Goal: Task Accomplishment & Management: Manage account settings

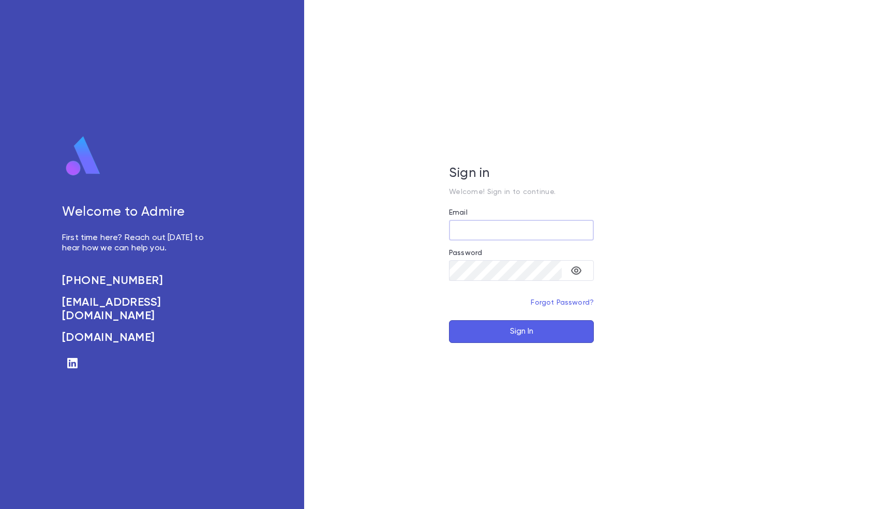
type input "**********"
click at [509, 332] on button "Sign In" at bounding box center [521, 331] width 145 height 23
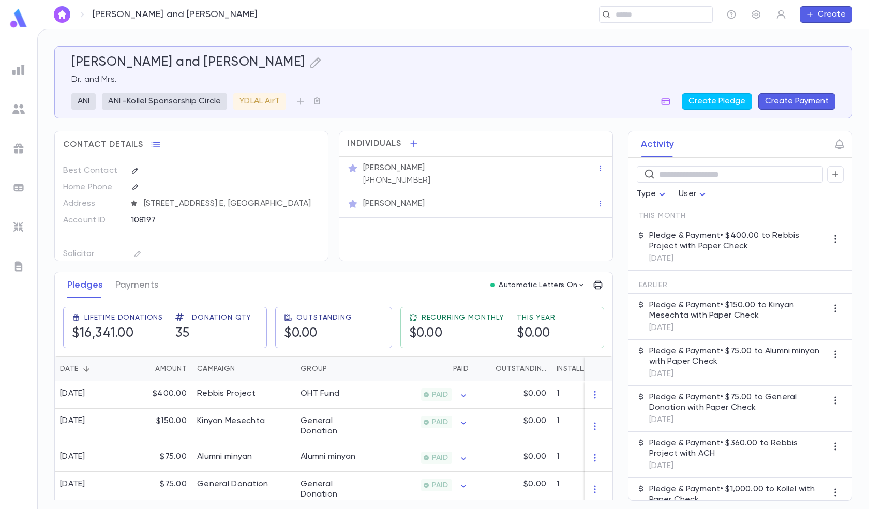
click at [20, 186] on img at bounding box center [18, 188] width 12 height 12
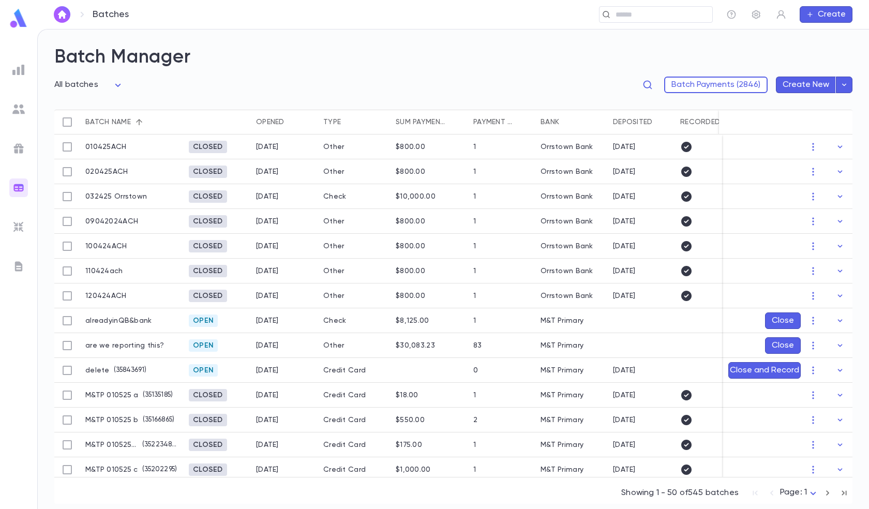
click at [817, 495] on body "Batches ​ Create Batch Manager All batches *** Batch Payments (2846) Create New…" at bounding box center [434, 269] width 869 height 480
click at [804, 487] on span "Page: 11" at bounding box center [802, 489] width 32 height 10
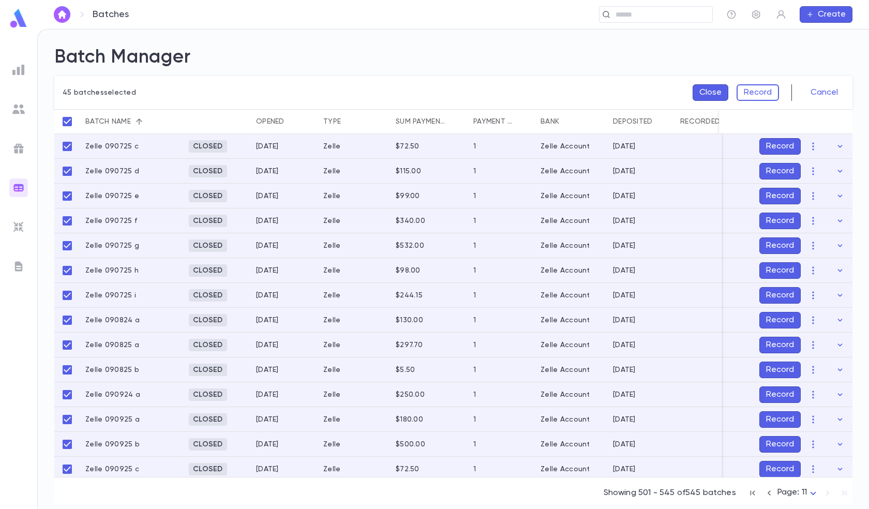
click at [713, 92] on button "Close" at bounding box center [711, 92] width 36 height 17
click at [749, 93] on button "Record" at bounding box center [758, 92] width 42 height 17
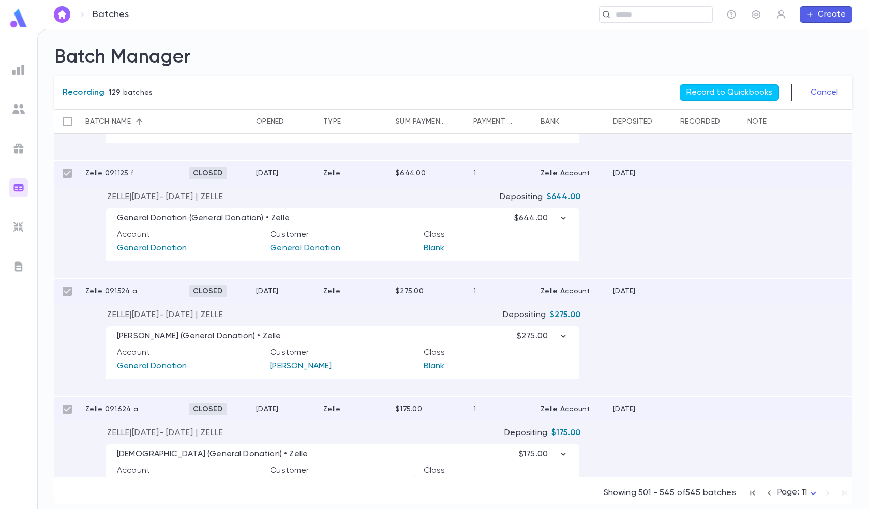
scroll to position [3001, 0]
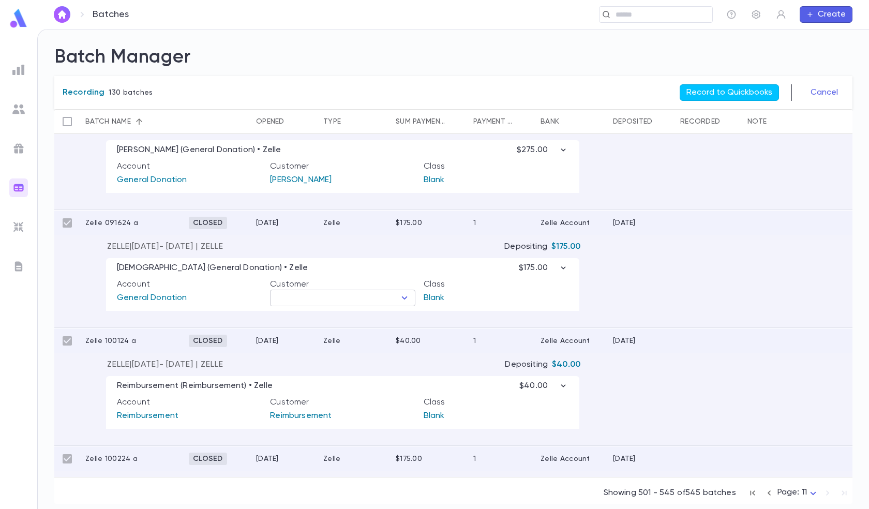
click at [358, 299] on input "text" at bounding box center [334, 298] width 122 height 14
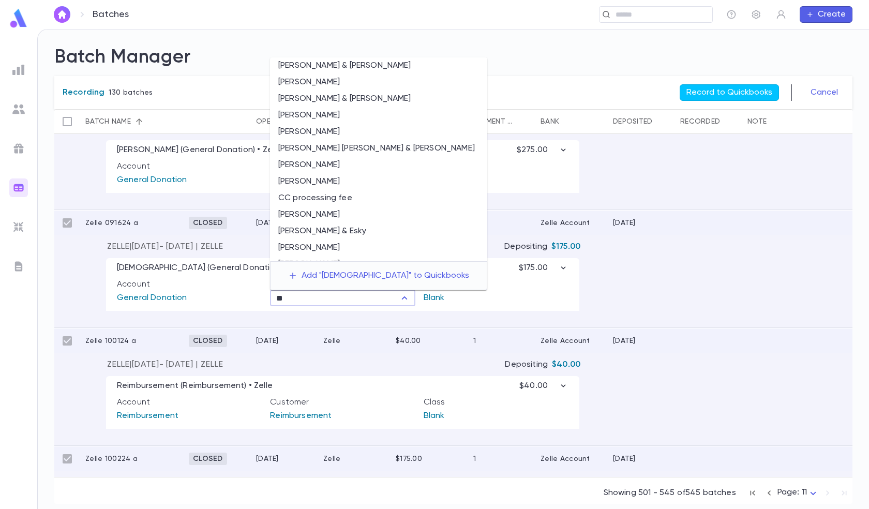
type input "*"
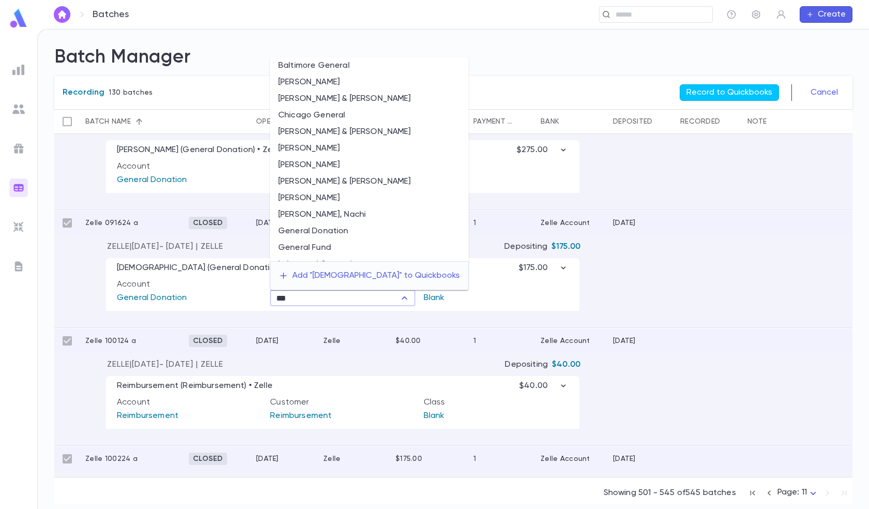
click at [343, 229] on li "General Donation" at bounding box center [369, 231] width 199 height 17
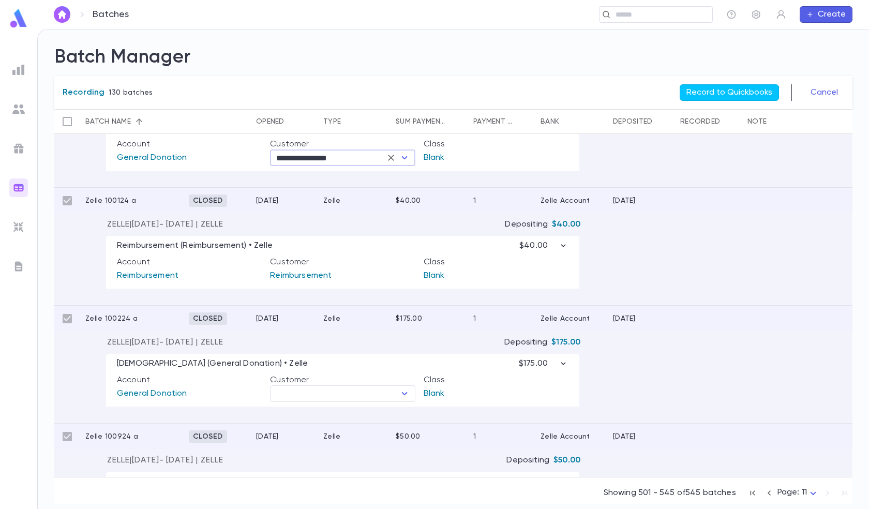
scroll to position [3157, 0]
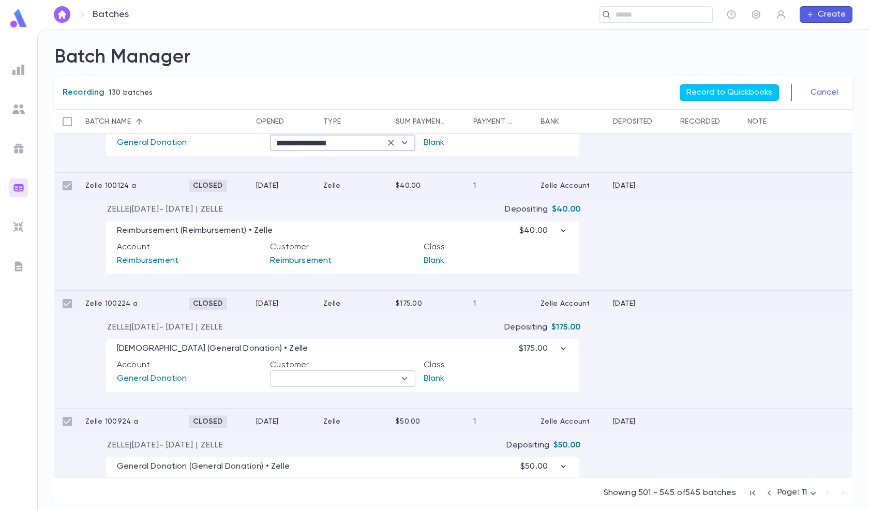
type input "**********"
click at [339, 376] on input "text" at bounding box center [334, 379] width 122 height 14
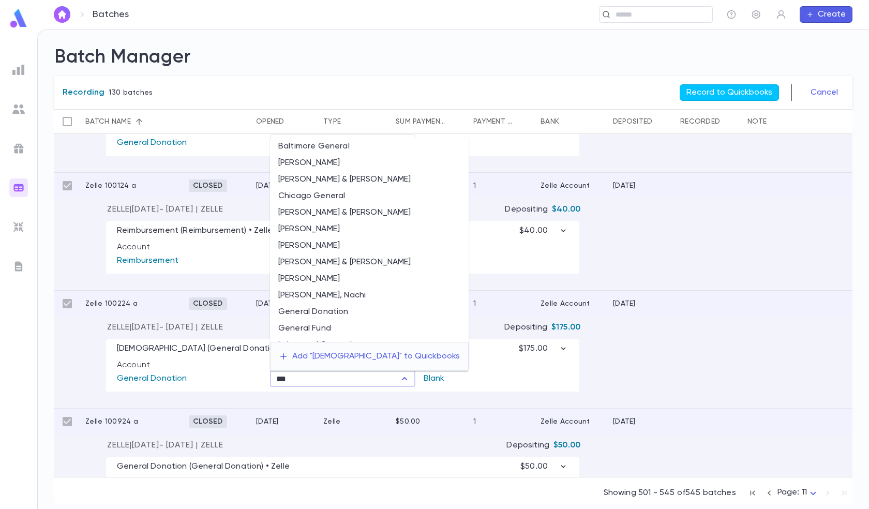
click at [343, 313] on li "General Donation" at bounding box center [369, 312] width 199 height 17
type input "**********"
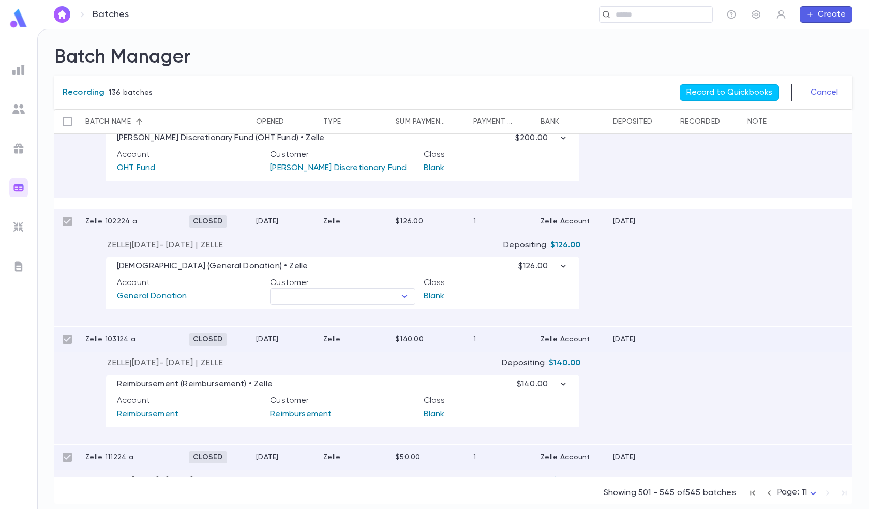
scroll to position [4036, 0]
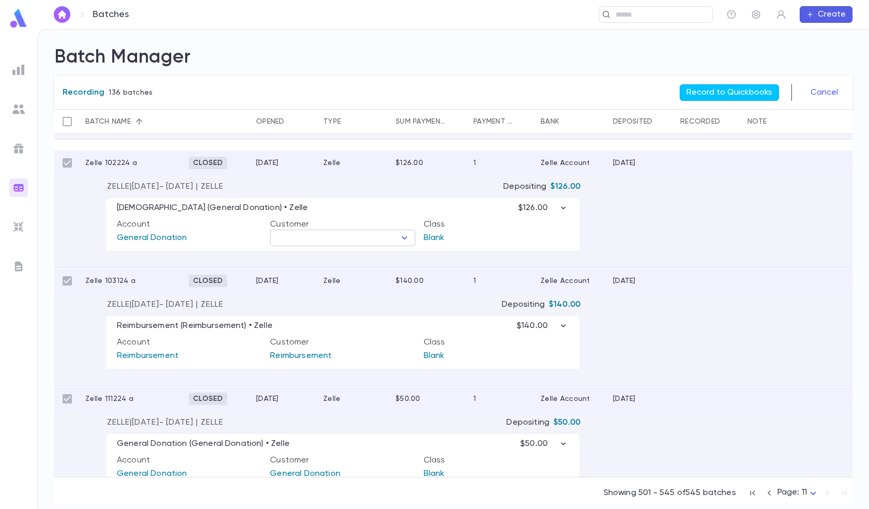
click at [345, 237] on input "text" at bounding box center [334, 238] width 122 height 14
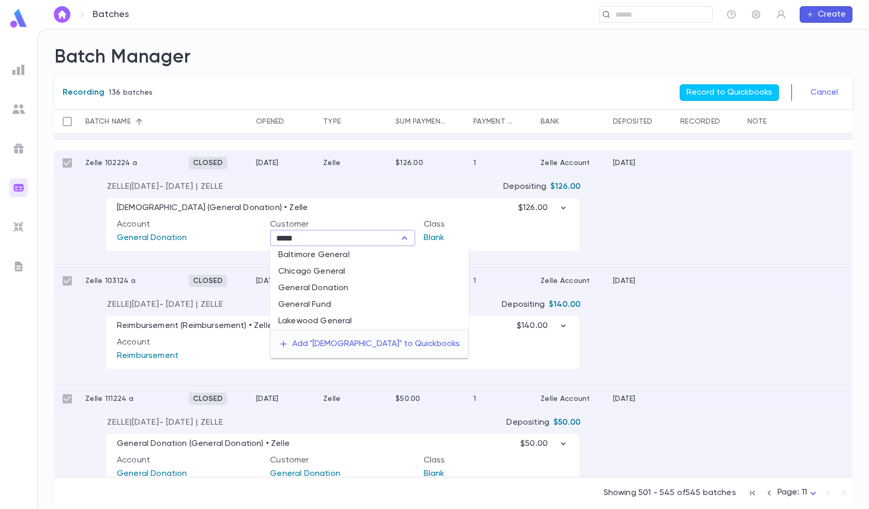
click at [326, 289] on li "General Donation" at bounding box center [369, 288] width 199 height 17
type input "**********"
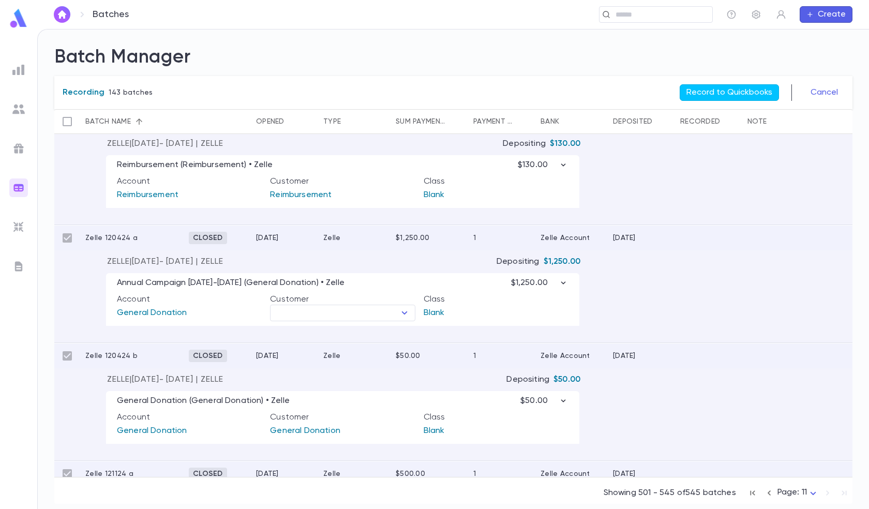
scroll to position [4657, 0]
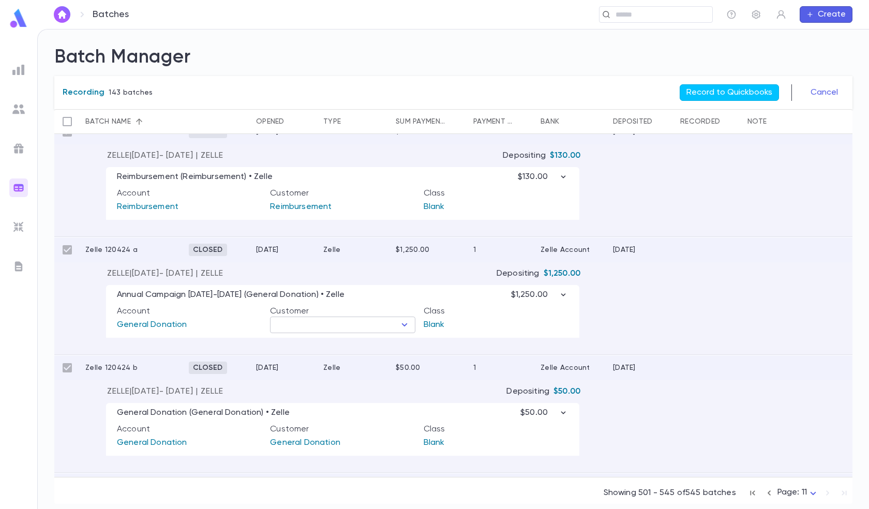
click at [346, 326] on input "text" at bounding box center [334, 325] width 122 height 14
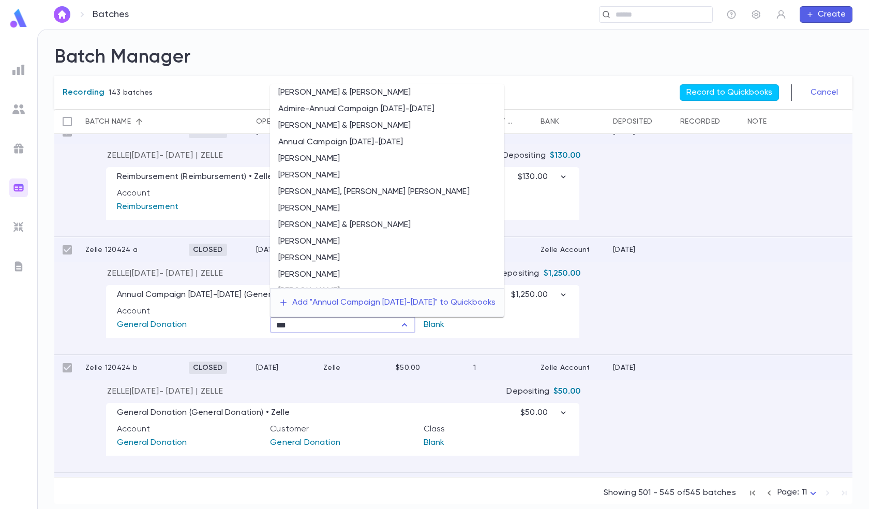
click at [349, 113] on li "Admire-Annual Campaign [DATE]-[DATE]" at bounding box center [387, 109] width 234 height 17
type input "**********"
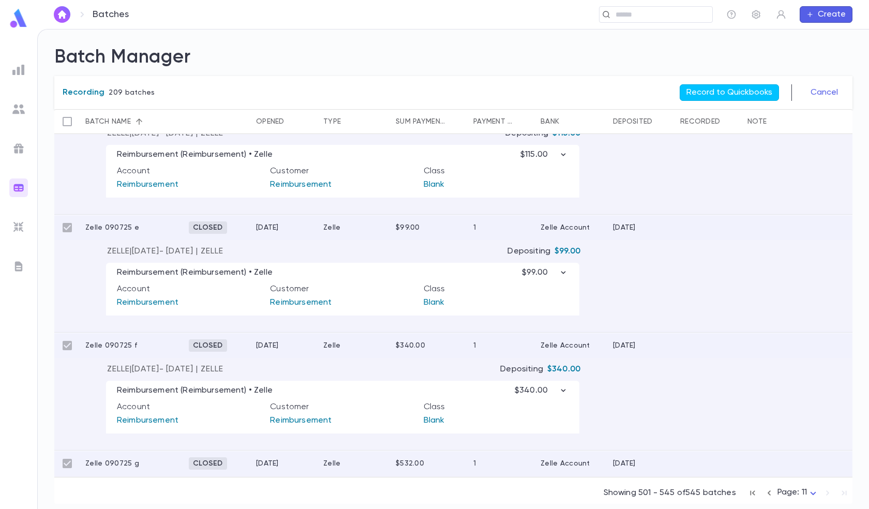
scroll to position [0, 0]
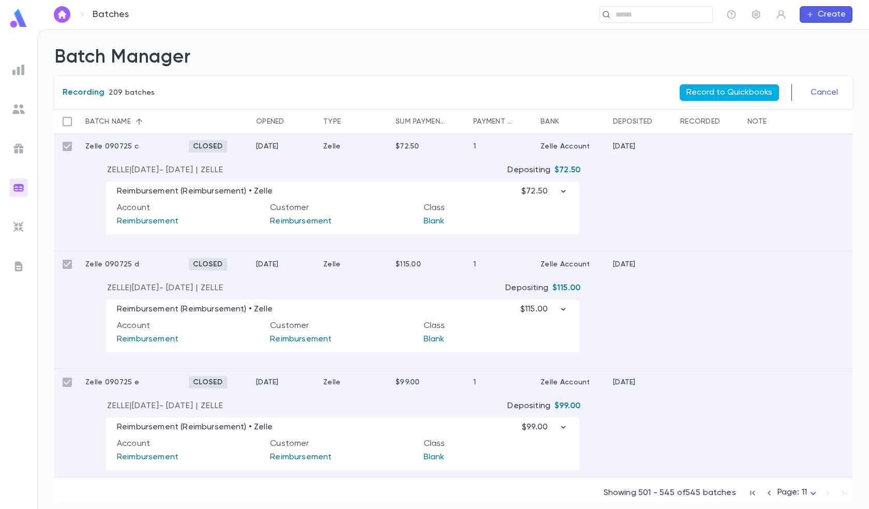
click at [716, 87] on button "Record to Quickbooks" at bounding box center [729, 92] width 99 height 17
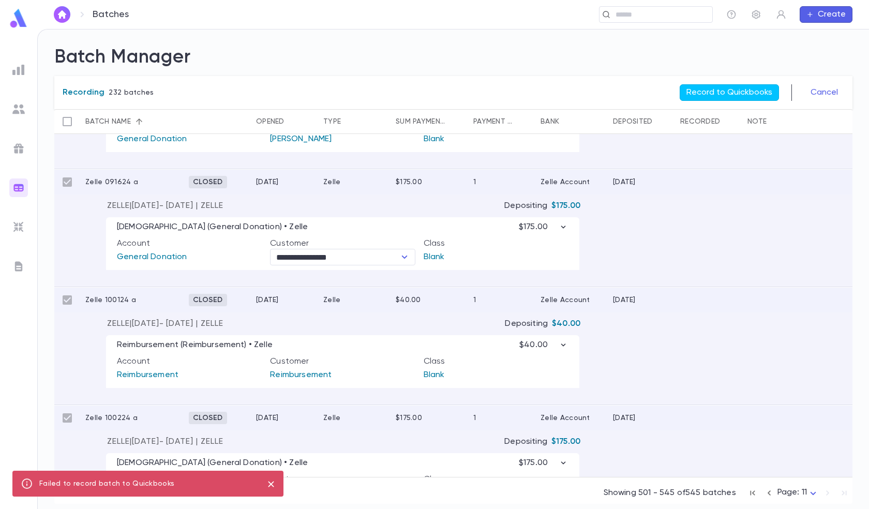
scroll to position [3053, 0]
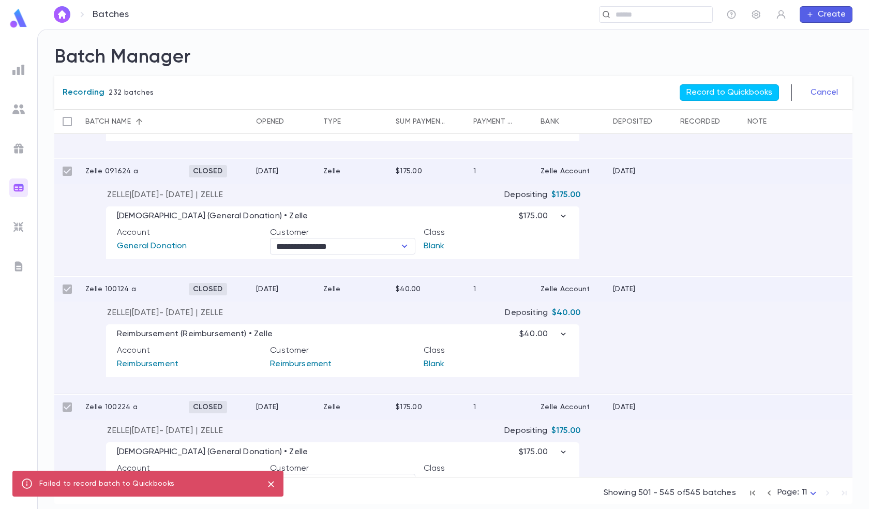
drag, startPoint x: 383, startPoint y: 211, endPoint x: 379, endPoint y: 204, distance: 7.2
click at [383, 210] on div "**********" at bounding box center [342, 232] width 473 height 53
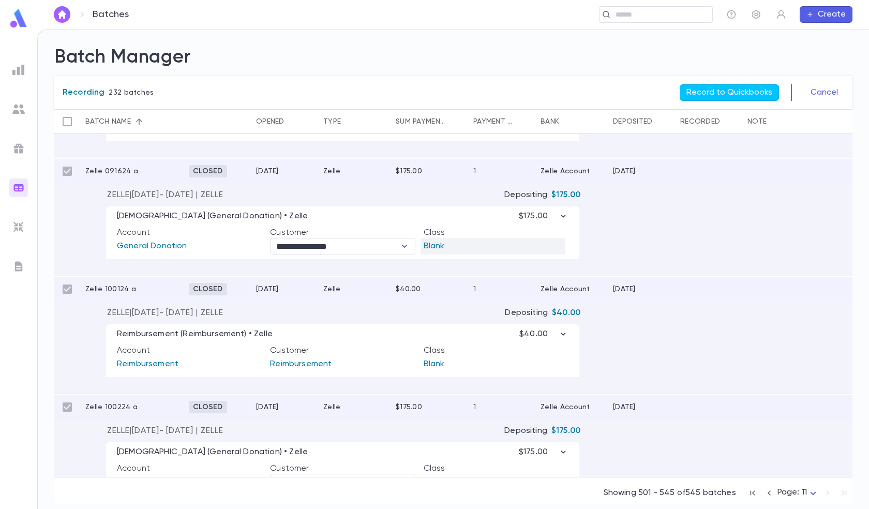
click at [497, 245] on p "Blank" at bounding box center [493, 246] width 145 height 17
click at [555, 249] on icon "Open" at bounding box center [558, 246] width 12 height 12
click at [514, 230] on p "Class" at bounding box center [496, 233] width 145 height 10
click at [486, 244] on input "text" at bounding box center [488, 246] width 122 height 14
click at [448, 215] on div "Simchas Torah (General Donation) • Zelle $175.00" at bounding box center [343, 216] width 452 height 10
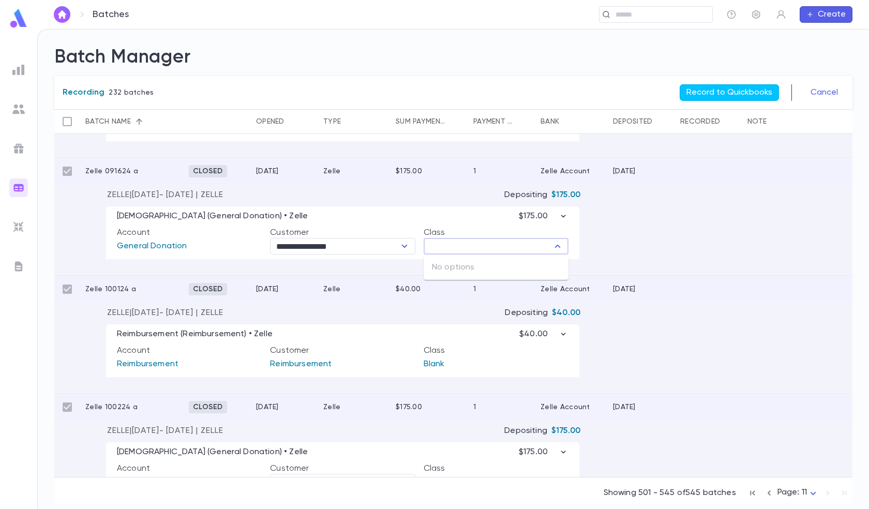
click at [470, 241] on input "text" at bounding box center [488, 246] width 122 height 14
click at [457, 221] on div "Simchas Torah (General Donation) • Zelle $175.00" at bounding box center [343, 216] width 452 height 10
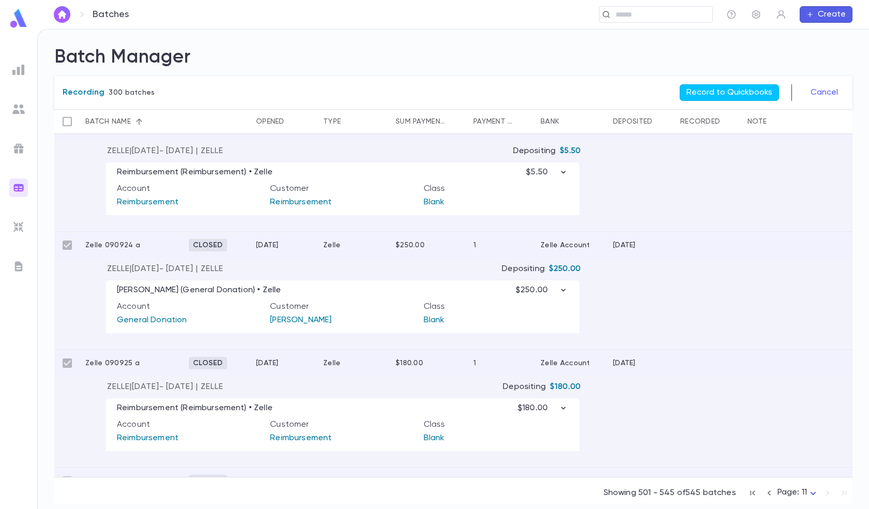
scroll to position [972, 0]
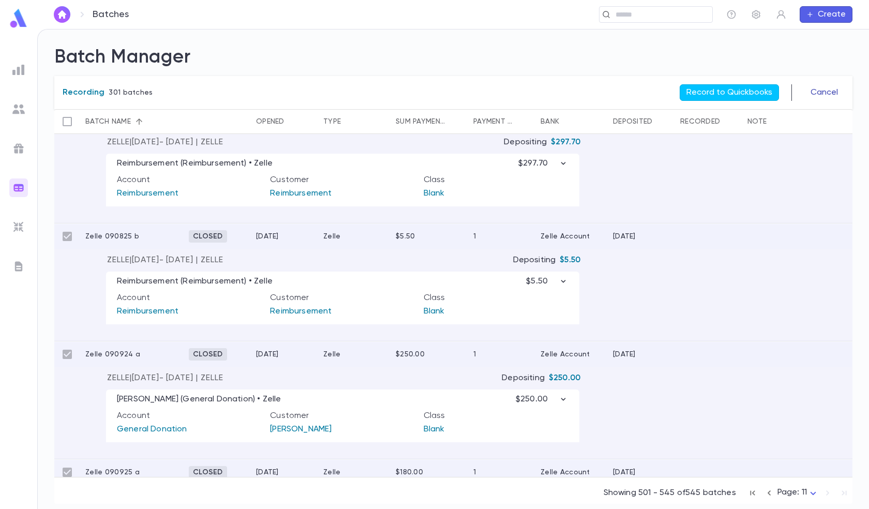
click at [827, 96] on button "Cancel" at bounding box center [825, 92] width 40 height 17
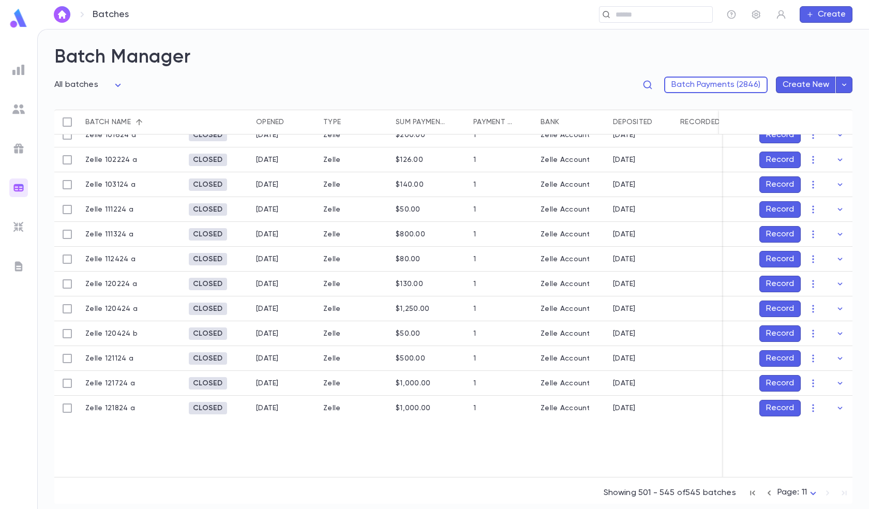
scroll to position [831, 0]
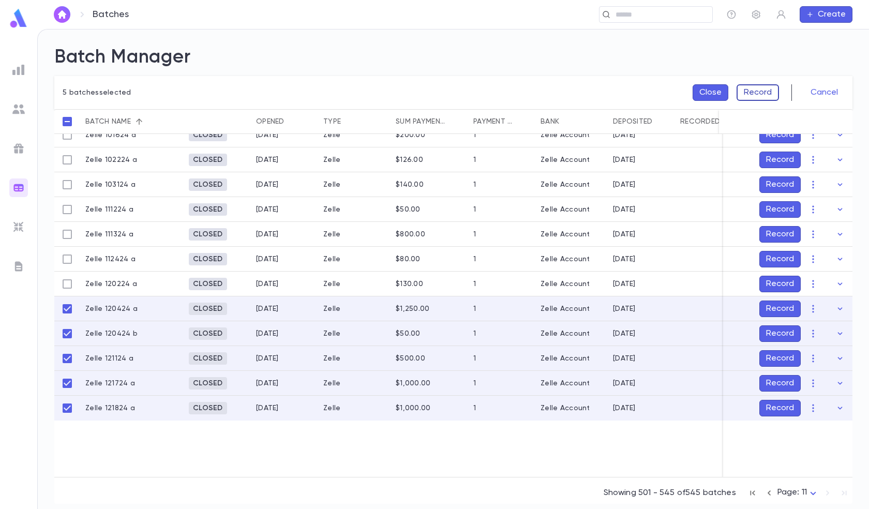
click at [752, 93] on button "Record" at bounding box center [758, 92] width 42 height 17
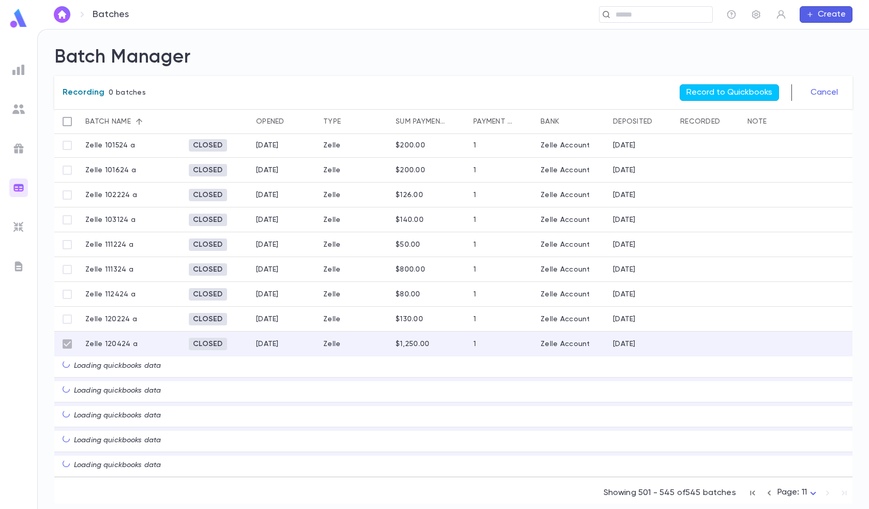
scroll to position [775, 0]
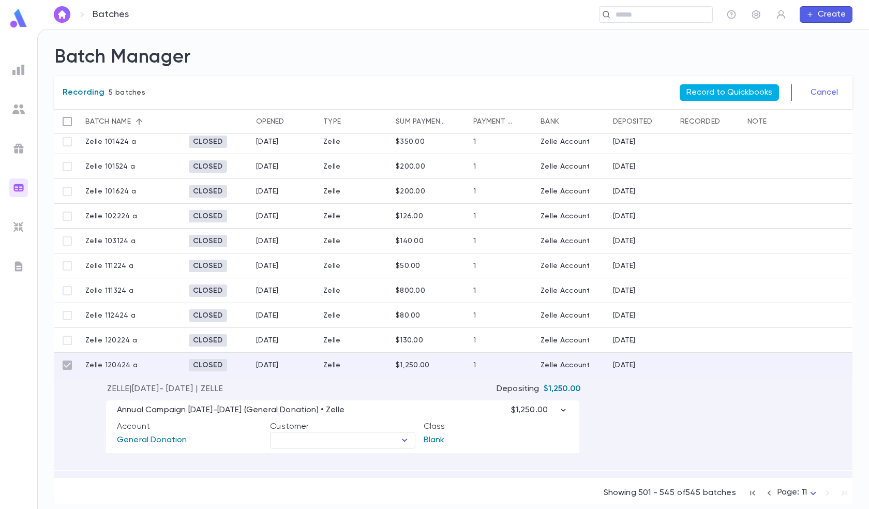
click at [714, 96] on button "Record to Quickbooks" at bounding box center [729, 92] width 99 height 17
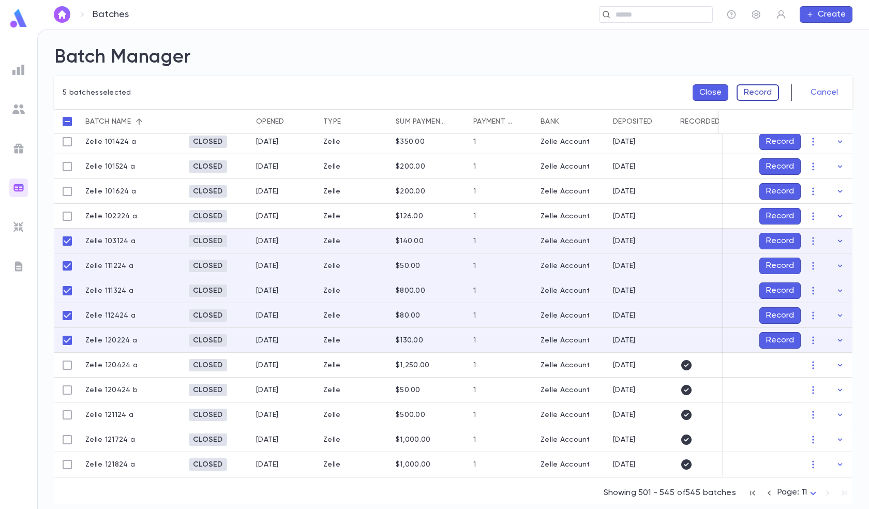
click at [750, 87] on button "Record" at bounding box center [758, 92] width 42 height 17
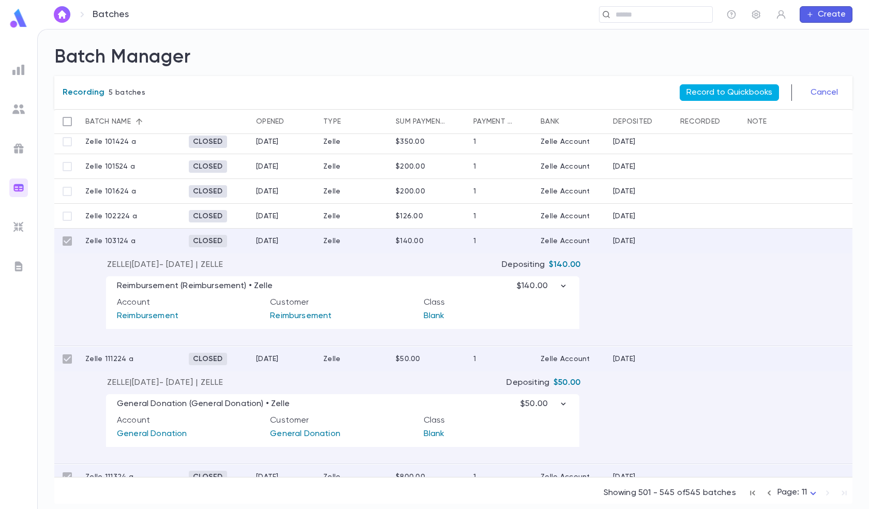
click at [763, 85] on button "Record to Quickbooks" at bounding box center [729, 92] width 99 height 17
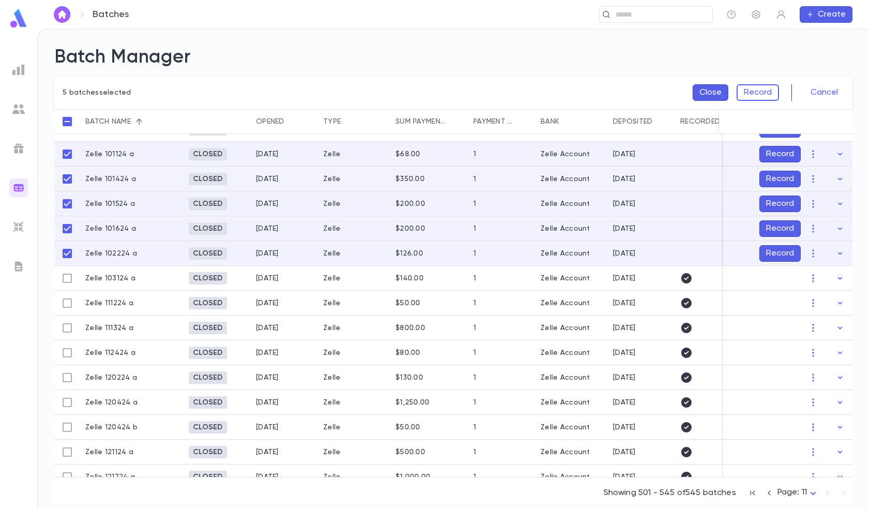
scroll to position [669, 0]
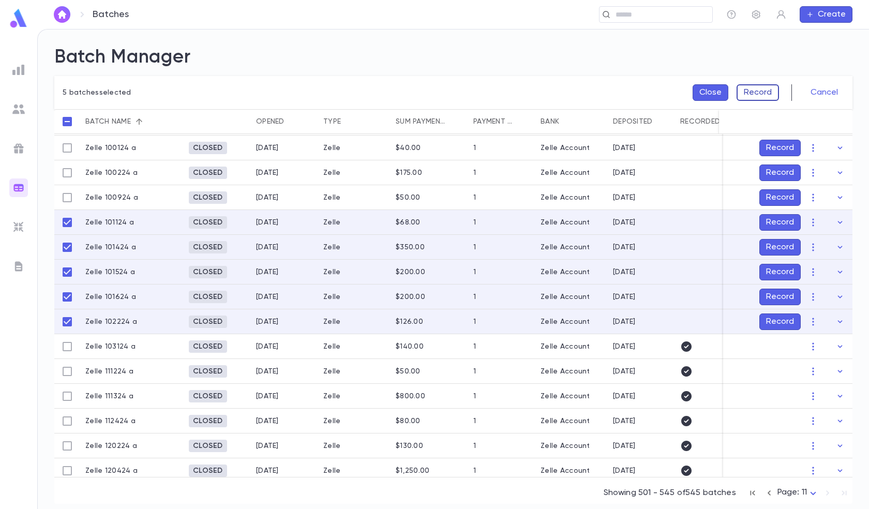
click at [764, 90] on button "Record" at bounding box center [758, 92] width 42 height 17
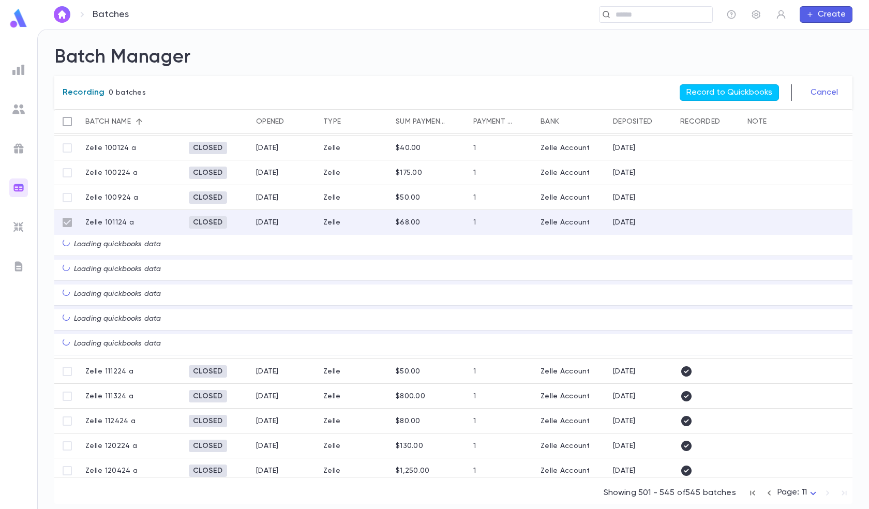
scroll to position [719, 0]
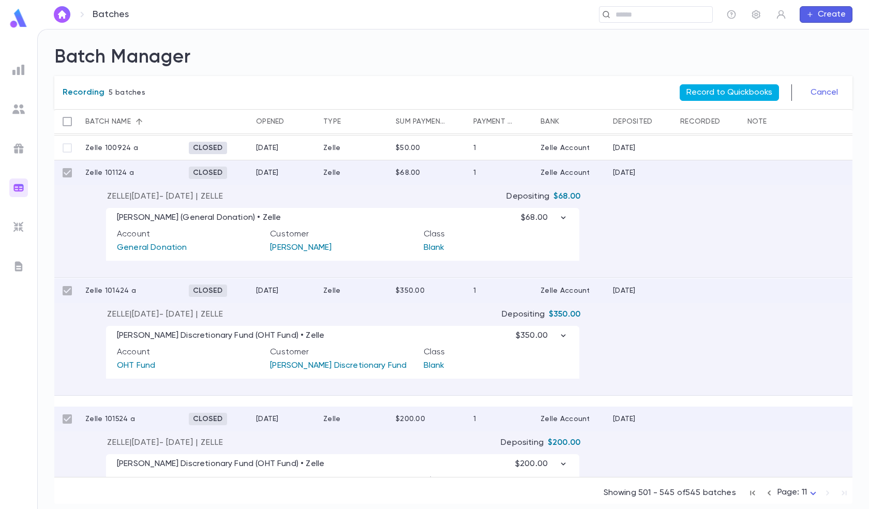
click at [754, 89] on button "Record to Quickbooks" at bounding box center [729, 92] width 99 height 17
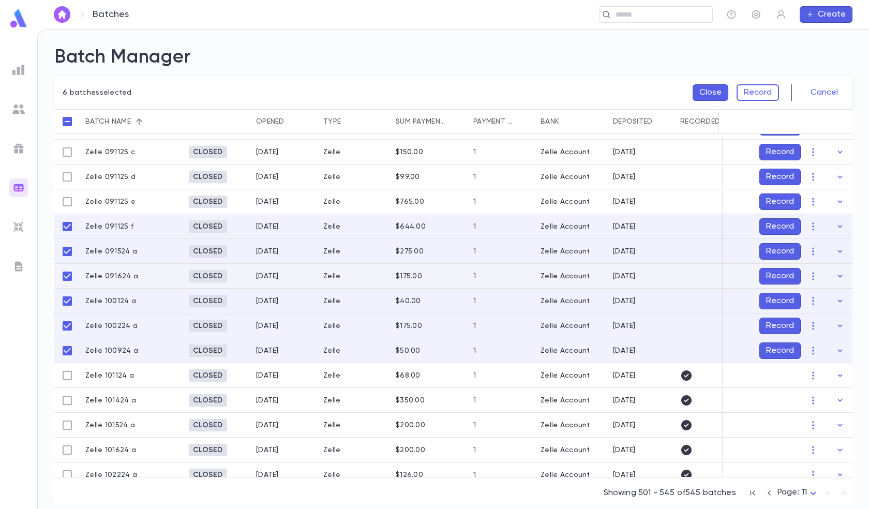
scroll to position [506, 0]
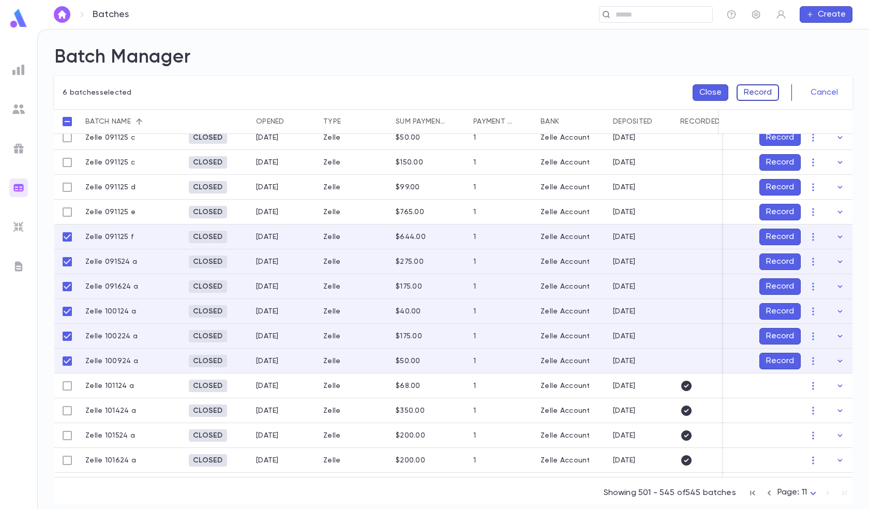
click at [754, 88] on button "Record" at bounding box center [758, 92] width 42 height 17
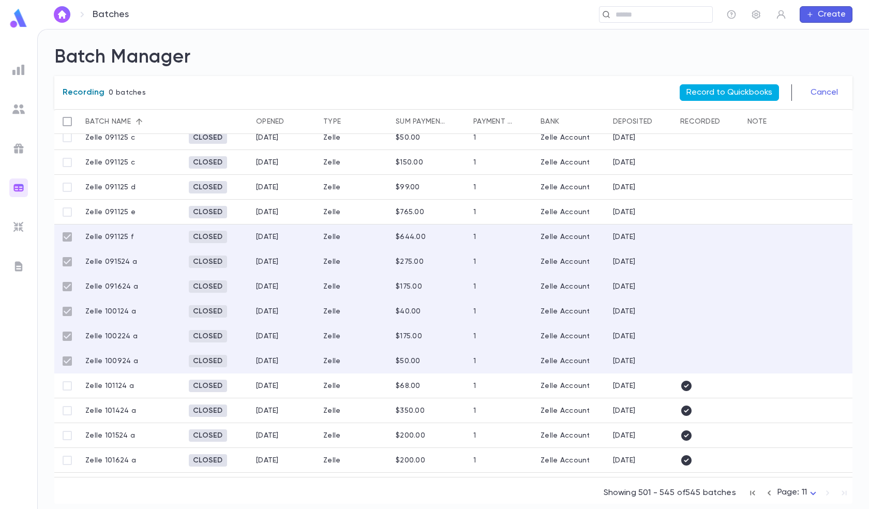
scroll to position [555, 0]
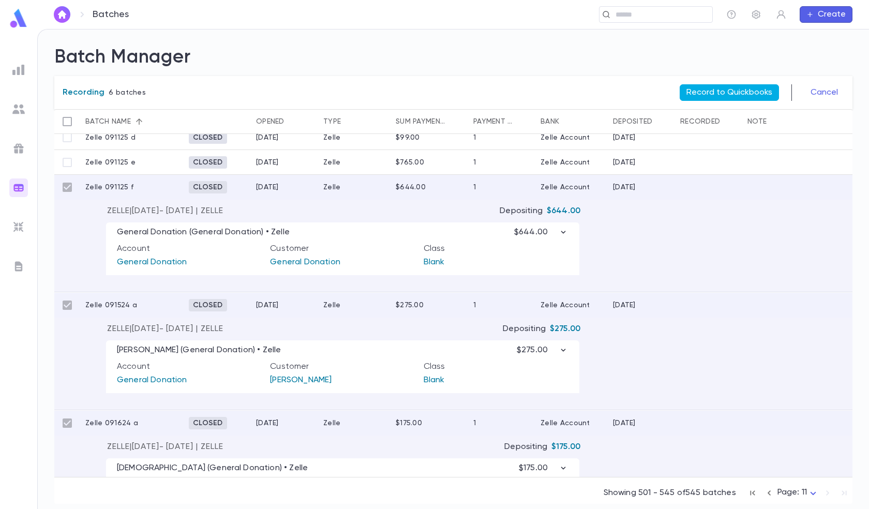
click at [715, 90] on button "Record to Quickbooks" at bounding box center [729, 92] width 99 height 17
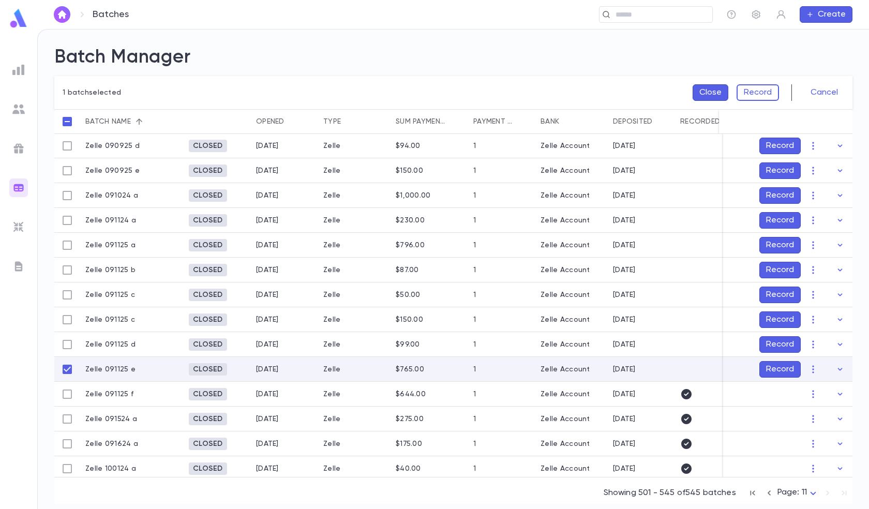
scroll to position [373, 0]
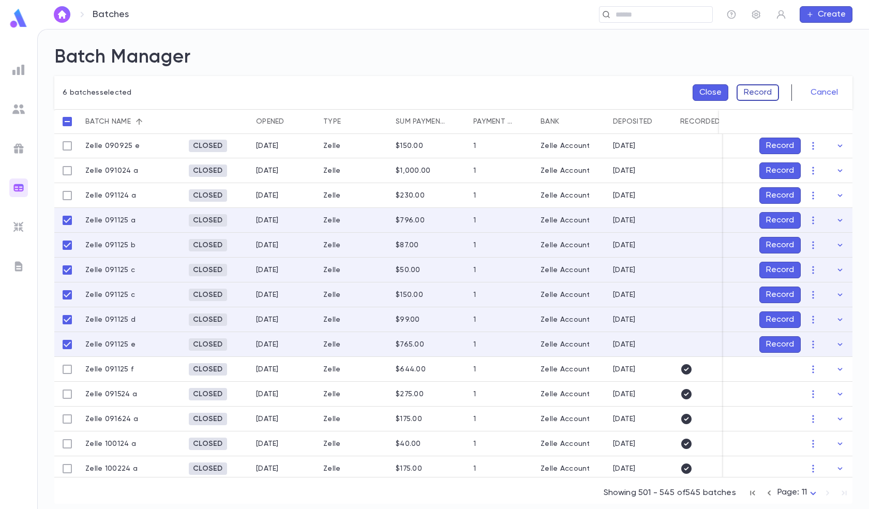
click at [751, 87] on button "Record" at bounding box center [758, 92] width 42 height 17
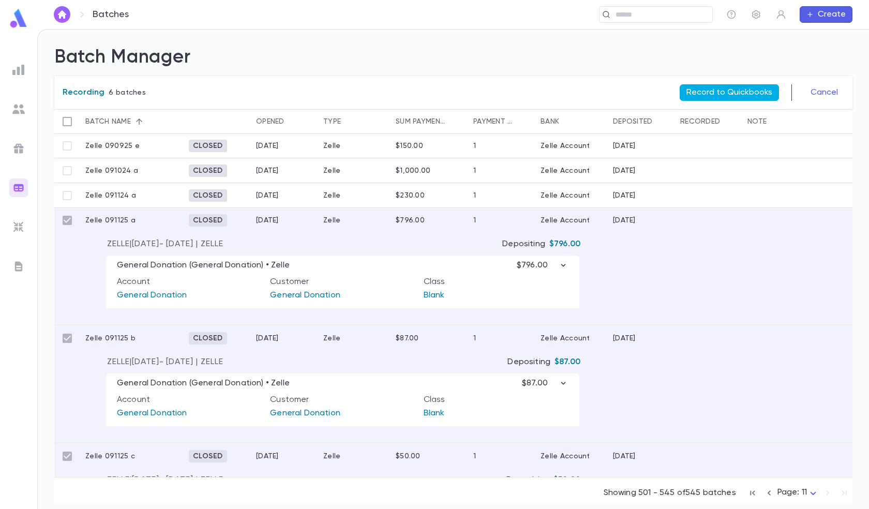
click at [746, 92] on button "Record to Quickbooks" at bounding box center [729, 92] width 99 height 17
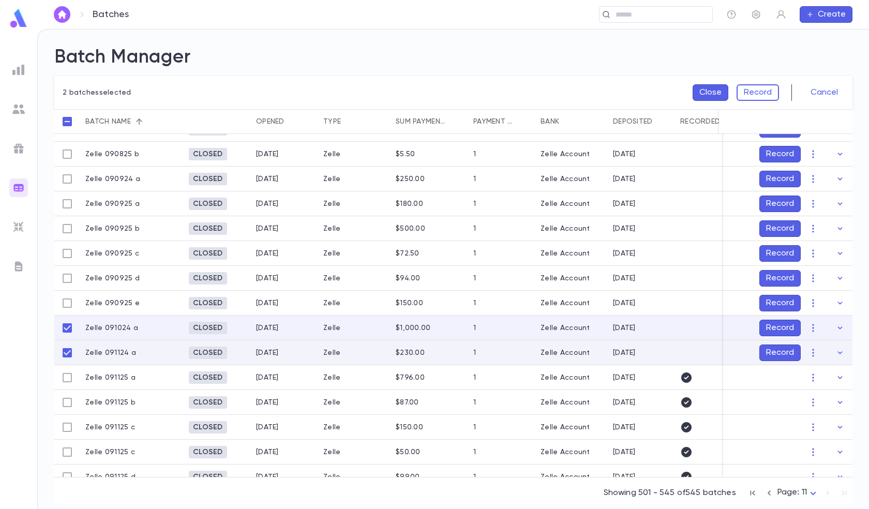
scroll to position [265, 0]
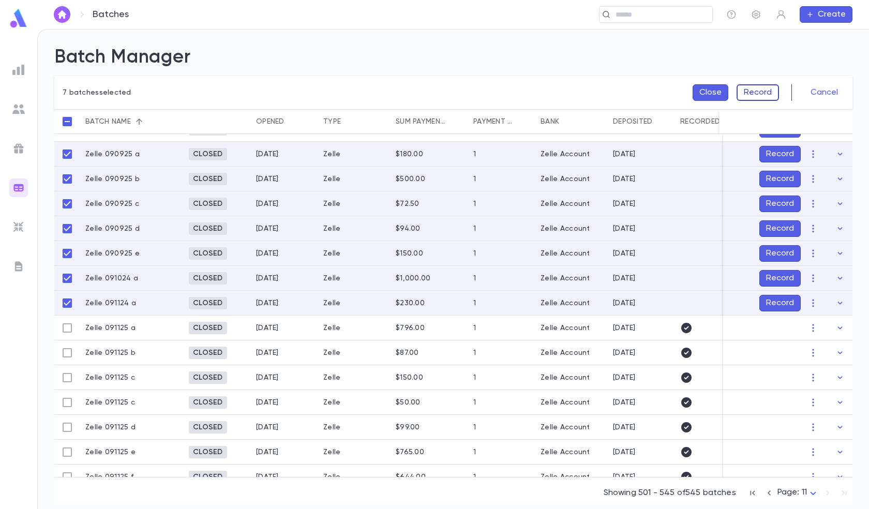
click at [753, 96] on button "Record" at bounding box center [758, 92] width 42 height 17
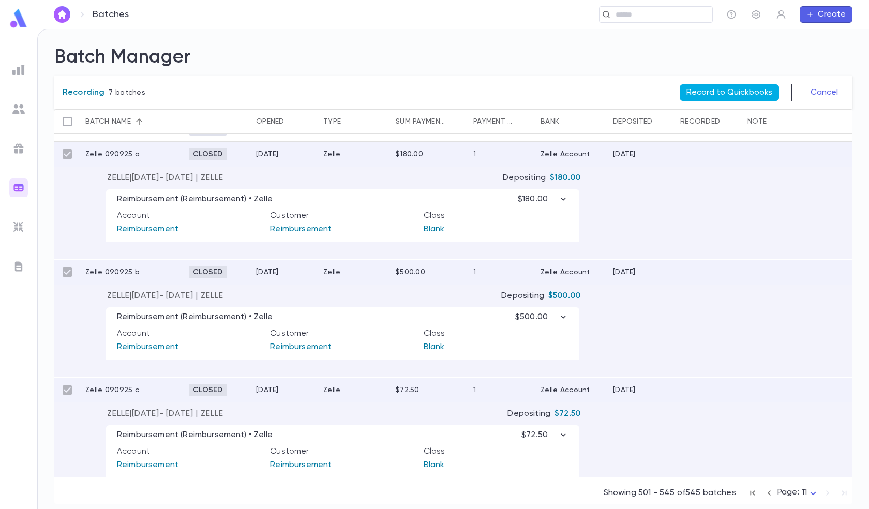
click at [752, 93] on button "Record to Quickbooks" at bounding box center [729, 92] width 99 height 17
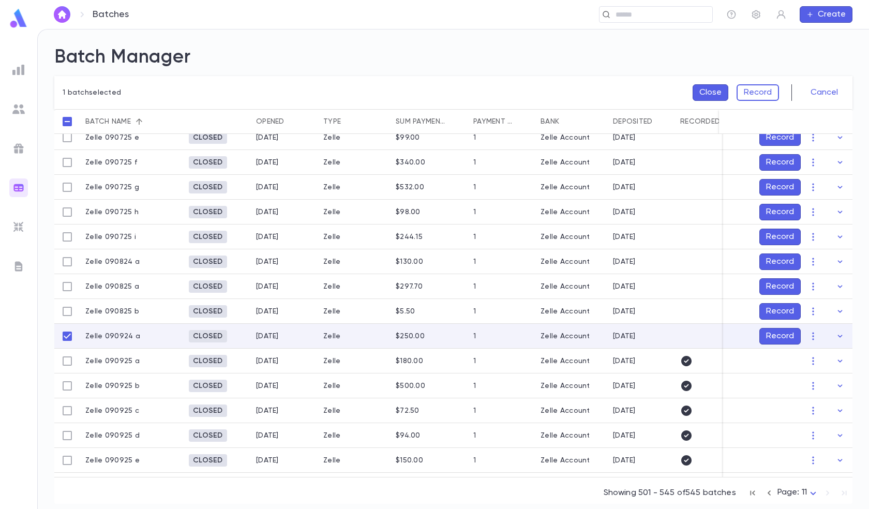
scroll to position [83, 0]
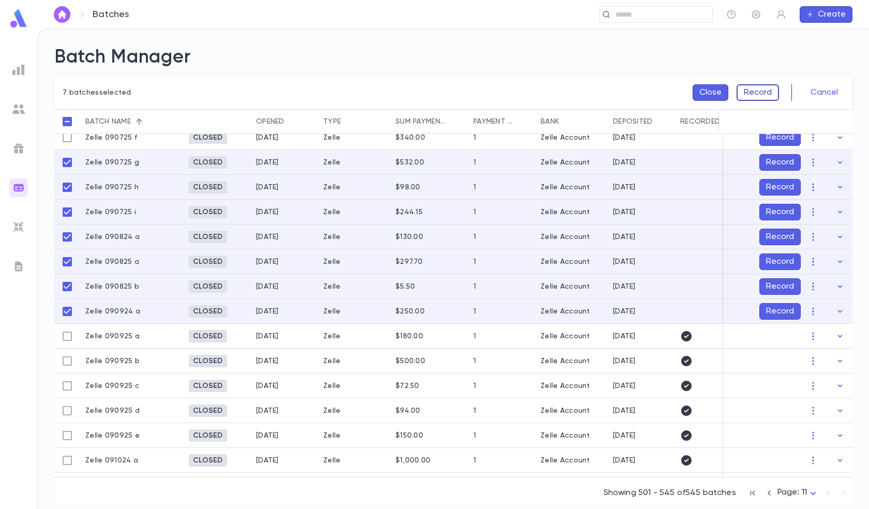
click at [759, 86] on button "Record" at bounding box center [758, 92] width 42 height 17
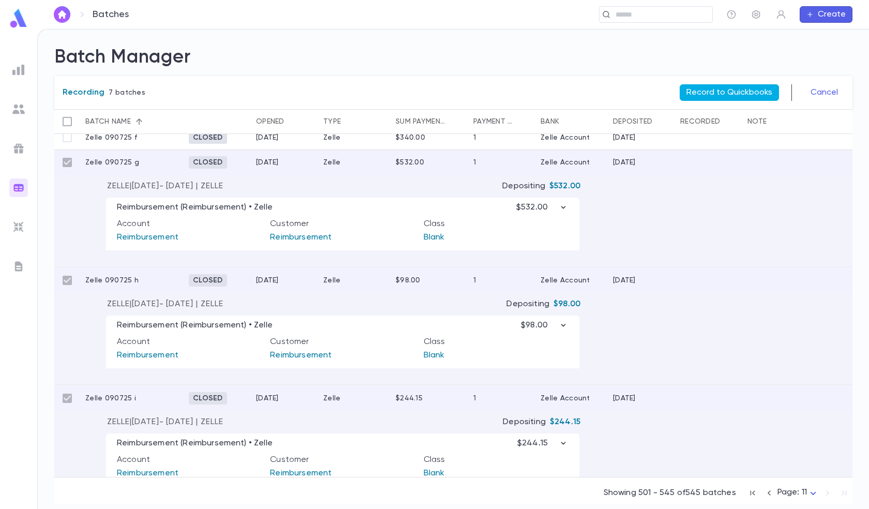
click at [723, 88] on button "Record to Quickbooks" at bounding box center [729, 92] width 99 height 17
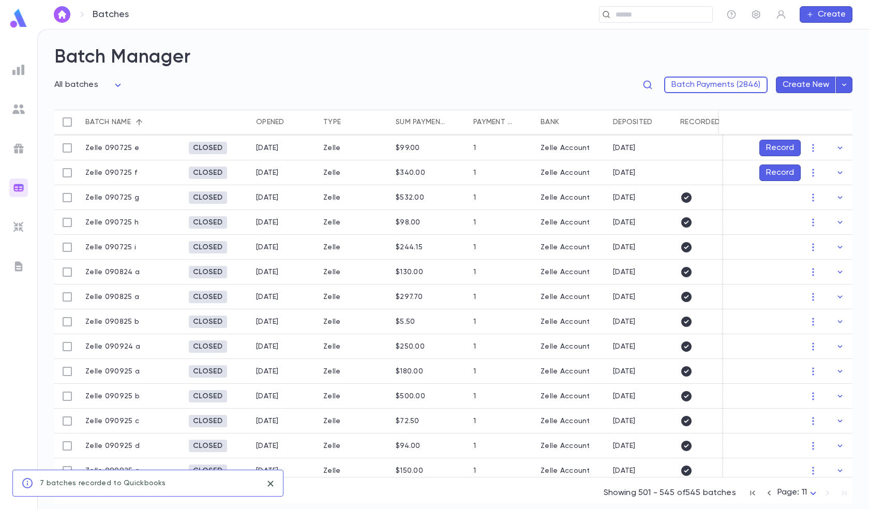
scroll to position [0, 0]
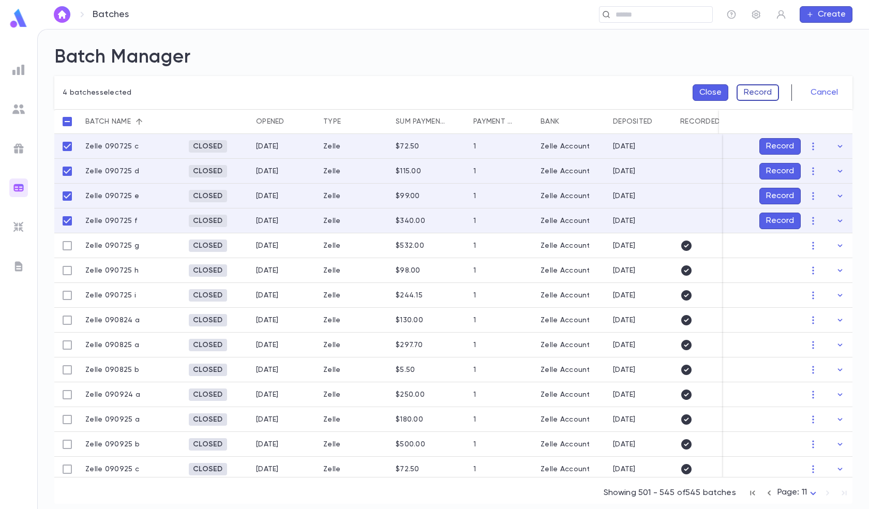
click at [757, 91] on button "Record" at bounding box center [758, 92] width 42 height 17
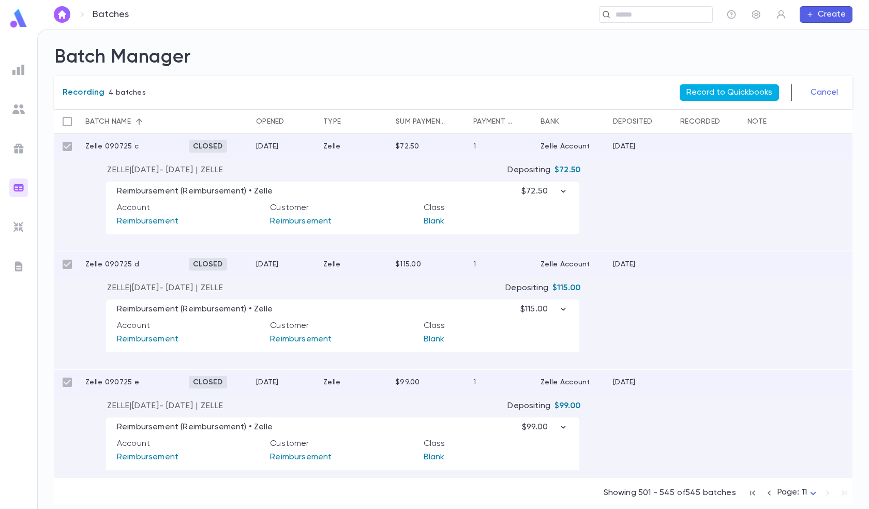
click at [730, 91] on button "Record to Quickbooks" at bounding box center [729, 92] width 99 height 17
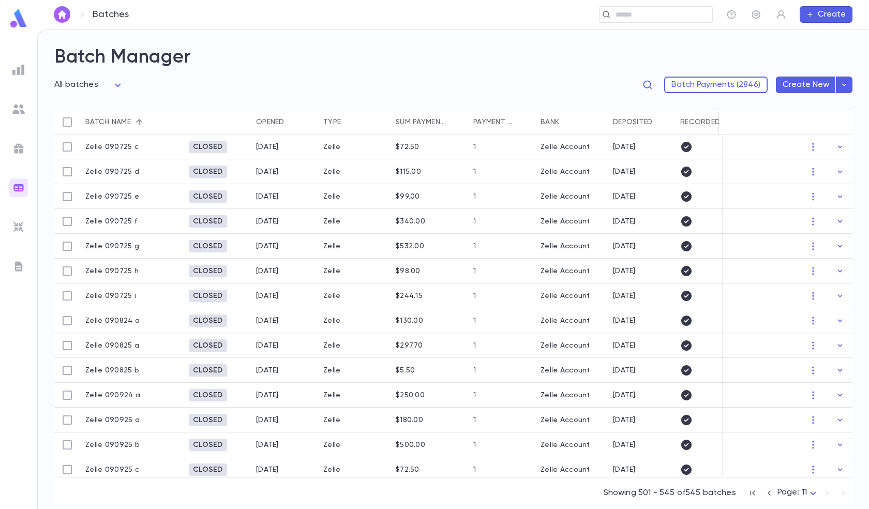
click at [801, 493] on body "Batches ​ Create Batch Manager All batches *** Batch Payments (2846) Create New…" at bounding box center [434, 269] width 869 height 480
click at [795, 470] on span "Page: 10" at bounding box center [800, 472] width 32 height 10
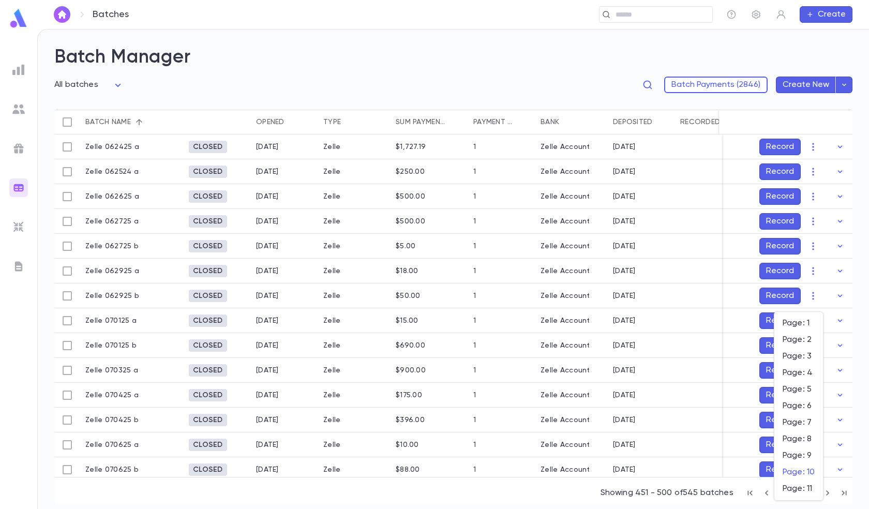
click at [789, 495] on body "Batches ​ Create Batch Manager All batches *** Batch Payments (2846) Create New…" at bounding box center [434, 269] width 869 height 480
click at [798, 453] on span "Page: 9" at bounding box center [799, 456] width 32 height 10
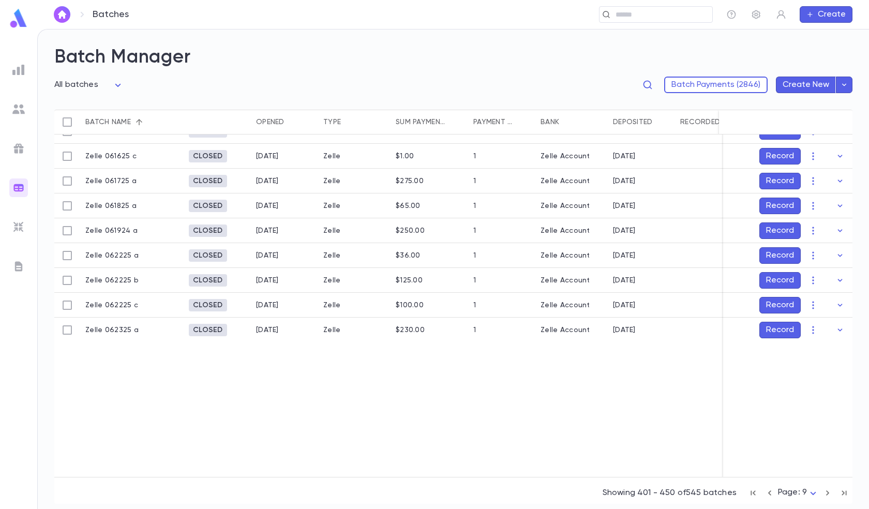
scroll to position [983, 0]
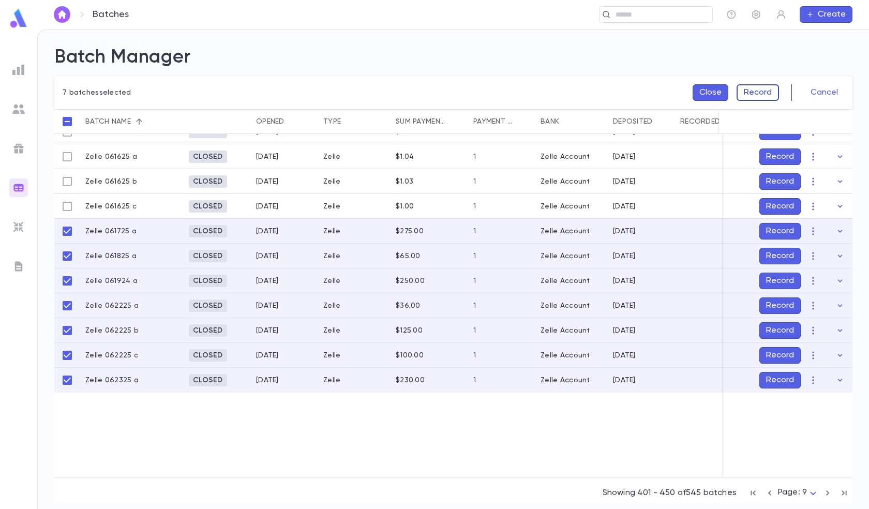
click at [779, 89] on button "Record" at bounding box center [758, 92] width 42 height 17
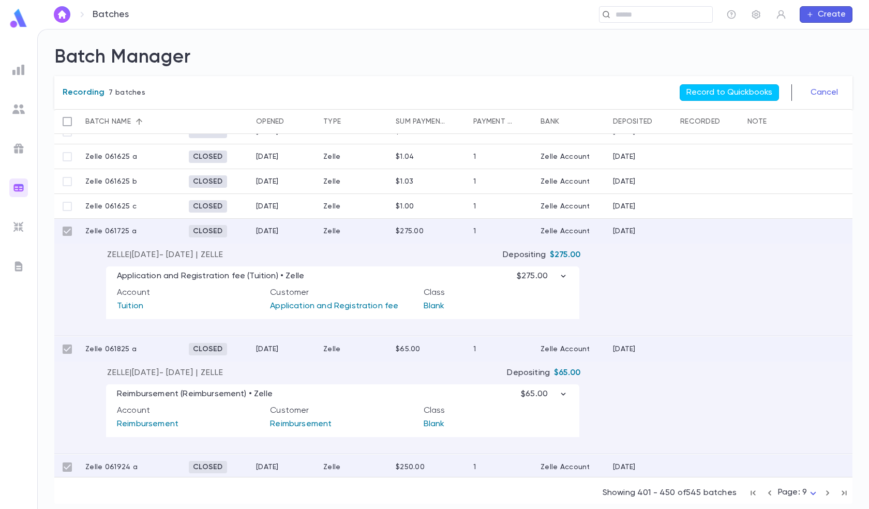
scroll to position [899, 0]
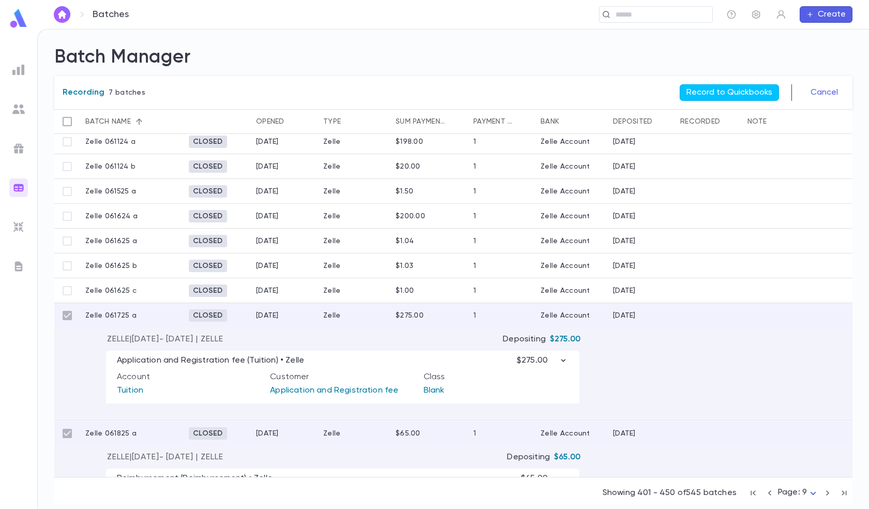
click at [754, 91] on button "Record to Quickbooks" at bounding box center [729, 92] width 99 height 17
click at [737, 89] on button "Record to Quickbooks" at bounding box center [729, 92] width 99 height 17
click at [731, 90] on button "Record to Quickbooks" at bounding box center [729, 92] width 99 height 17
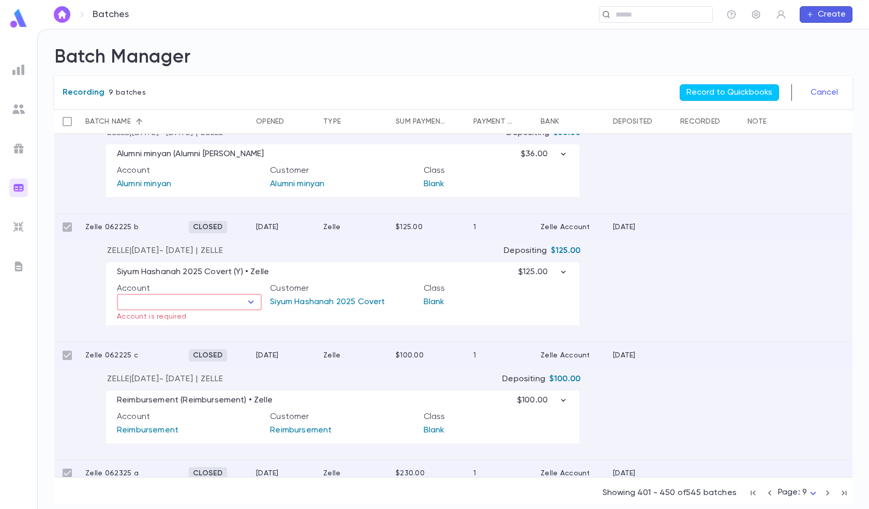
scroll to position [1406, 0]
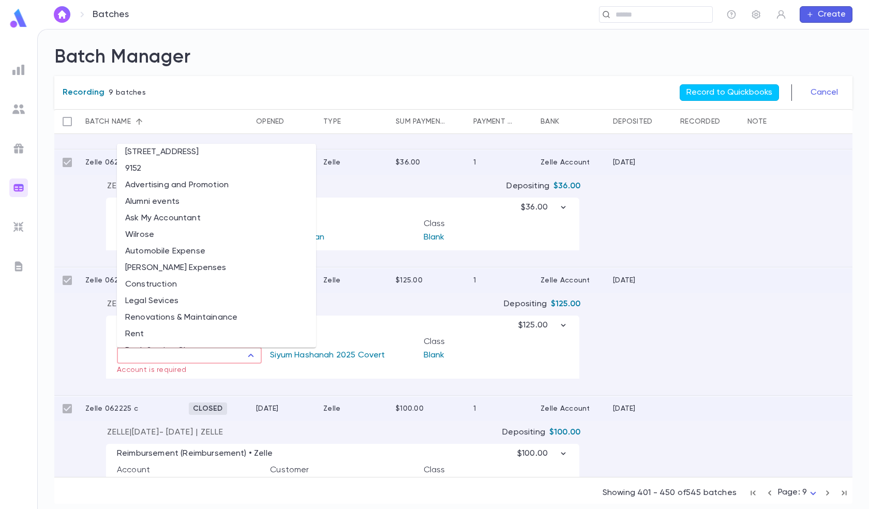
click at [238, 357] on input "text" at bounding box center [181, 355] width 122 height 14
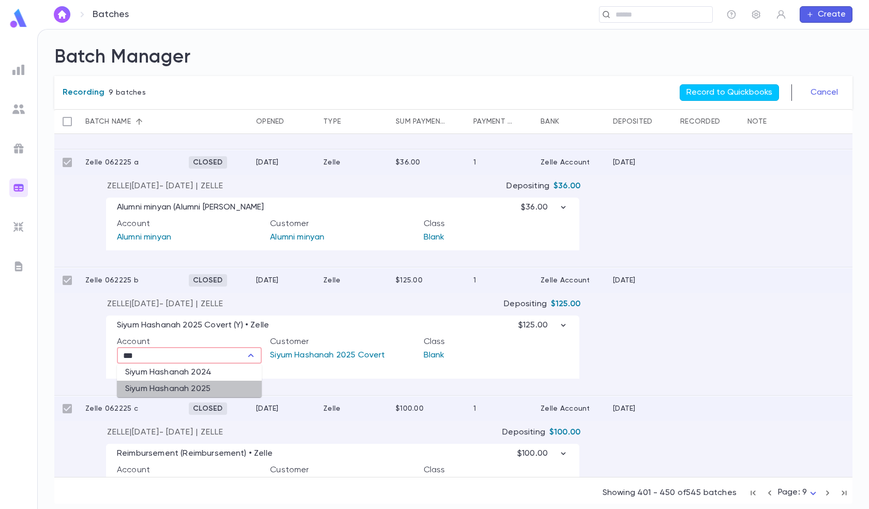
click at [198, 390] on li "Siyum Hashanah 2025" at bounding box center [189, 389] width 145 height 17
type input "**********"
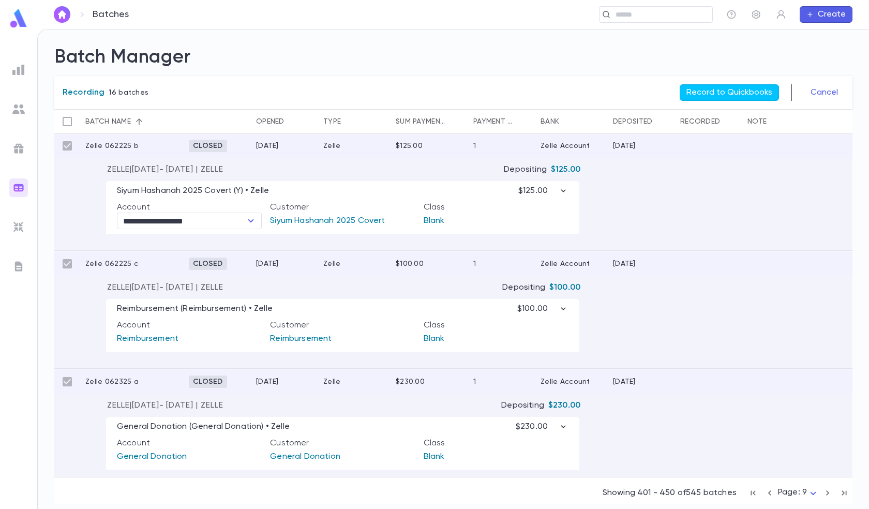
scroll to position [1551, 0]
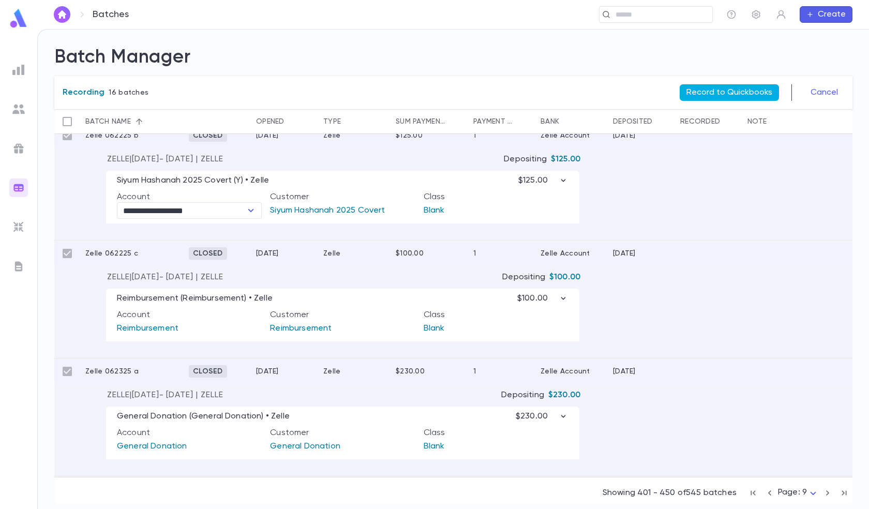
click at [723, 86] on button "Record to Quickbooks" at bounding box center [729, 92] width 99 height 17
click at [720, 91] on button "Record to Quickbooks" at bounding box center [729, 92] width 99 height 17
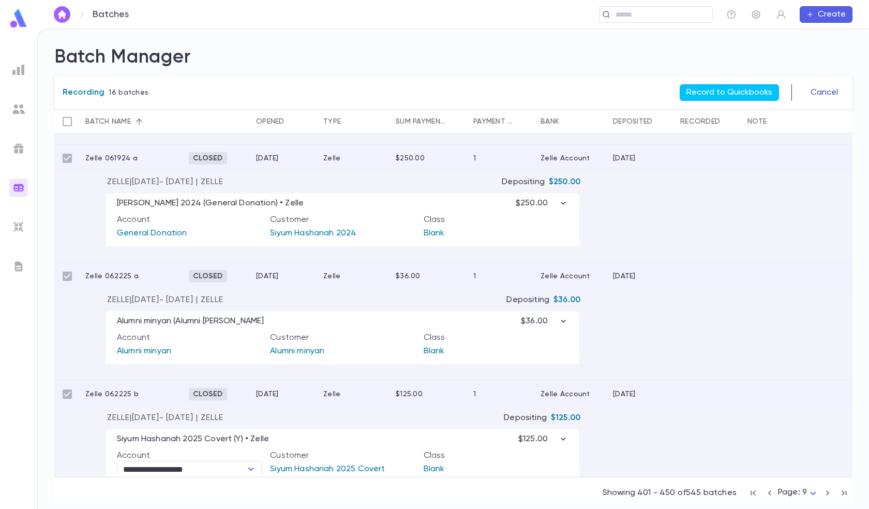
click at [823, 88] on button "Cancel" at bounding box center [825, 92] width 40 height 17
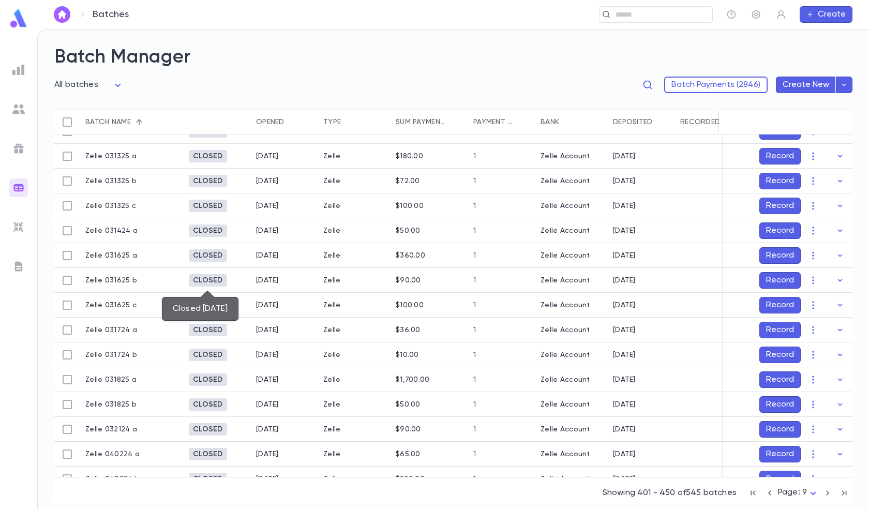
scroll to position [0, 0]
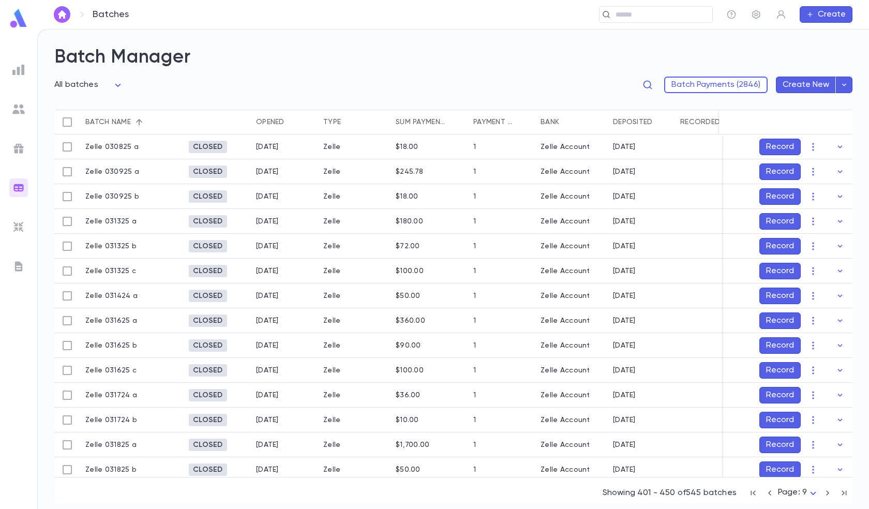
click at [810, 492] on body "Batches ​ Create Batch Manager All batches *** Batch Payments (2846) Create New…" at bounding box center [434, 269] width 869 height 480
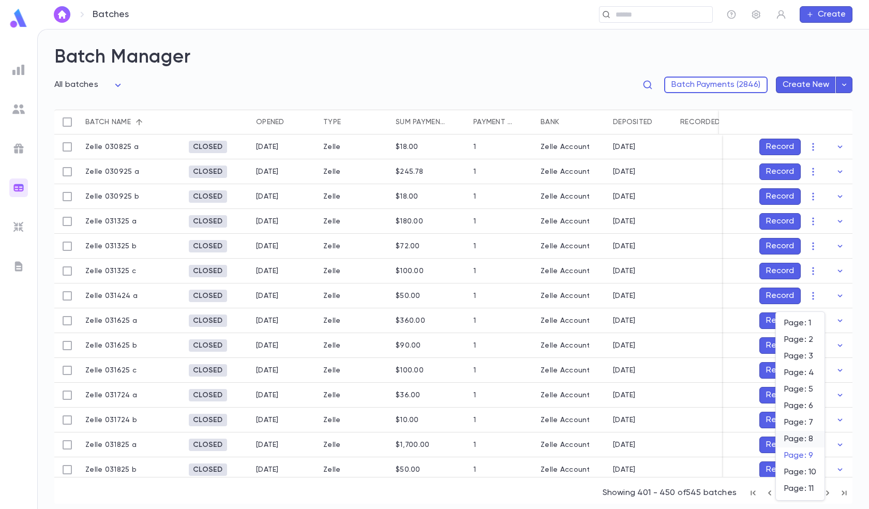
click at [808, 437] on span "Page: 8" at bounding box center [800, 439] width 32 height 10
click at [794, 494] on body "Batches ​ Create Batch Manager All batches *** Batch Payments (2846) Create New…" at bounding box center [434, 269] width 869 height 480
click at [794, 423] on span "Page: 7" at bounding box center [800, 423] width 32 height 10
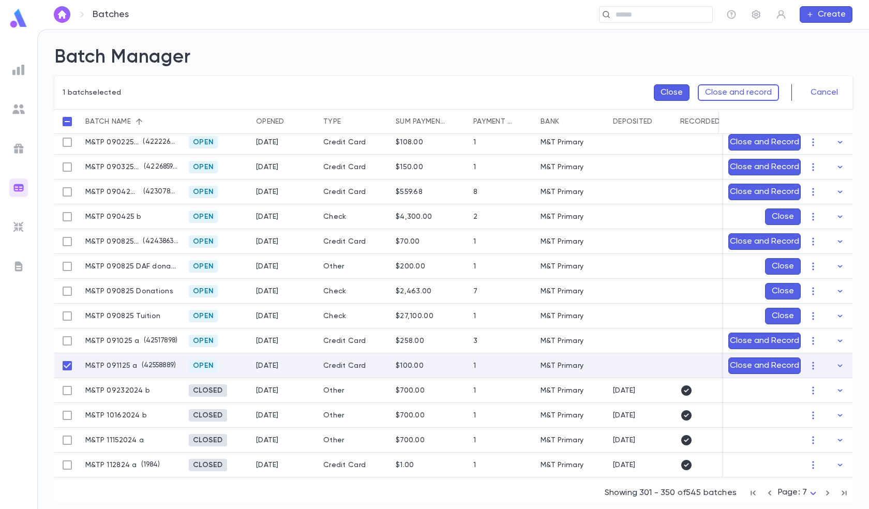
scroll to position [128, 0]
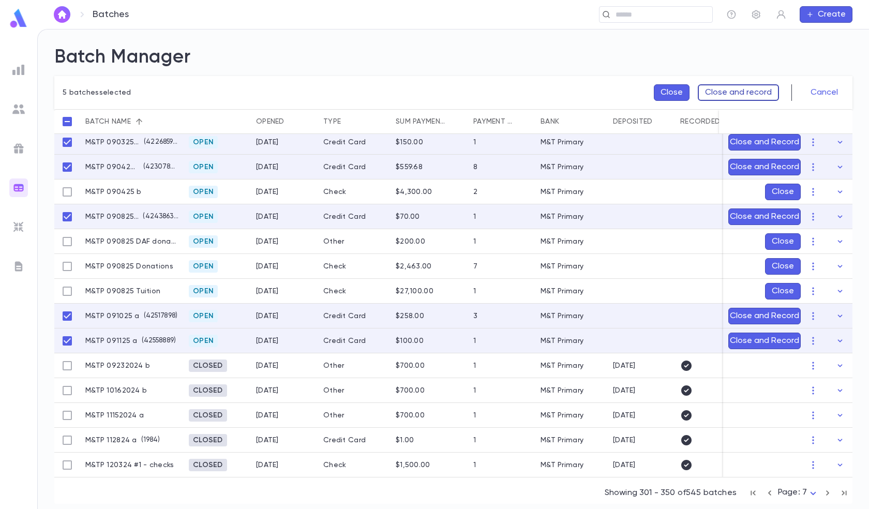
click at [746, 90] on button "Close and record" at bounding box center [738, 92] width 81 height 17
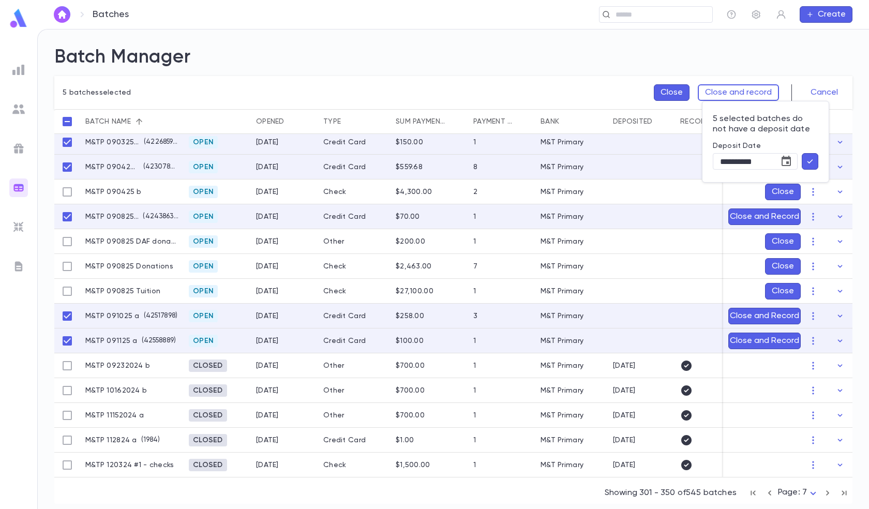
click at [810, 116] on p "5 selected batches do not have a deposit date" at bounding box center [766, 124] width 106 height 21
click at [810, 156] on icon "button" at bounding box center [810, 161] width 9 height 10
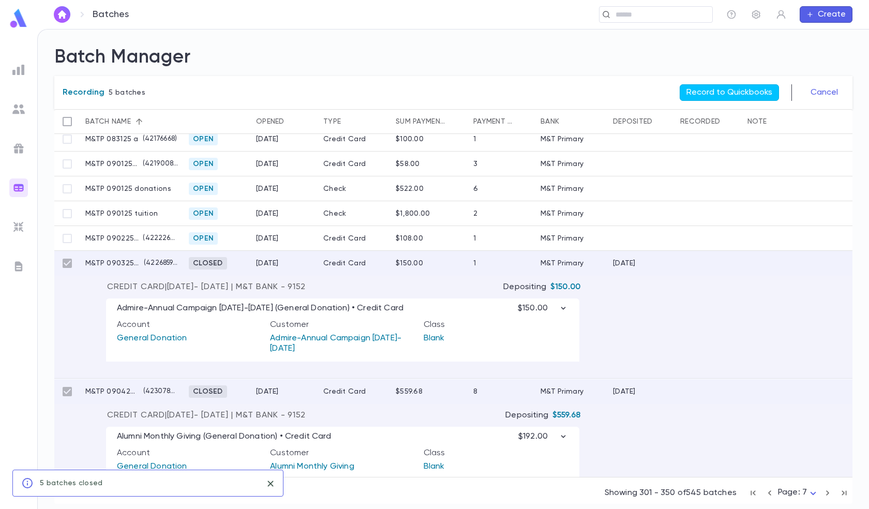
scroll to position [0, 0]
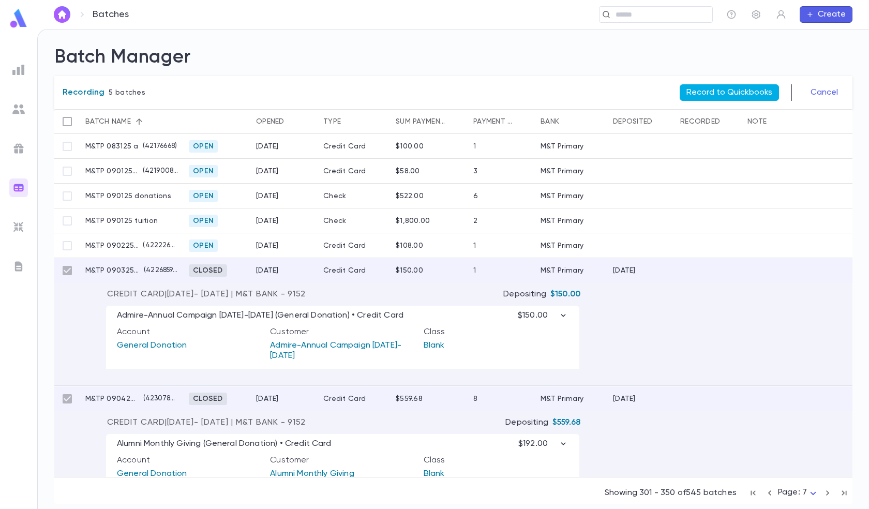
click at [706, 90] on button "Record to Quickbooks" at bounding box center [729, 92] width 99 height 17
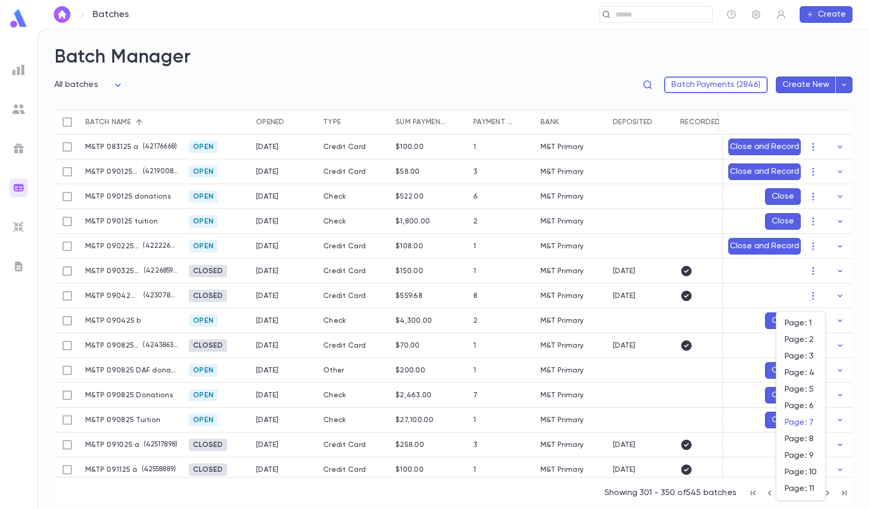
click at [803, 491] on body "Batches ​ Create Batch Manager All batches *** Batch Payments (2846) Create New…" at bounding box center [434, 269] width 869 height 480
click at [797, 407] on span "Page: 6" at bounding box center [801, 406] width 32 height 10
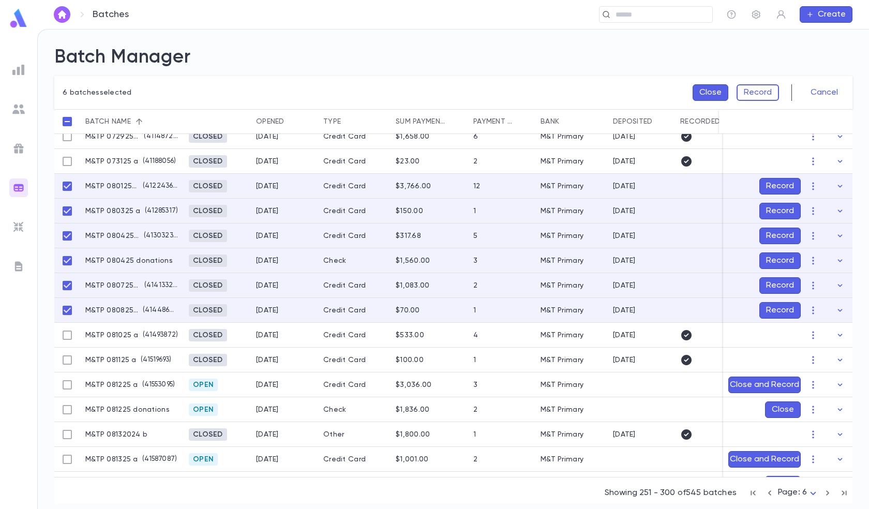
scroll to position [207, 0]
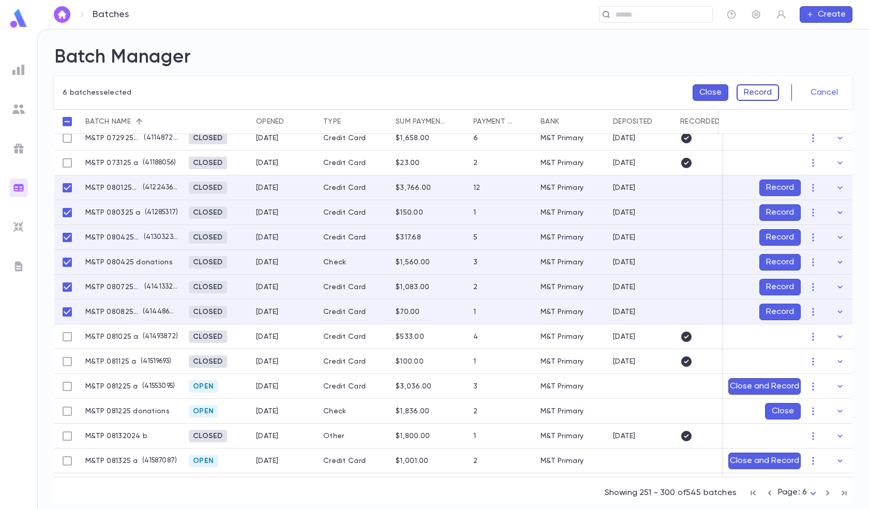
click at [760, 91] on button "Record" at bounding box center [758, 92] width 42 height 17
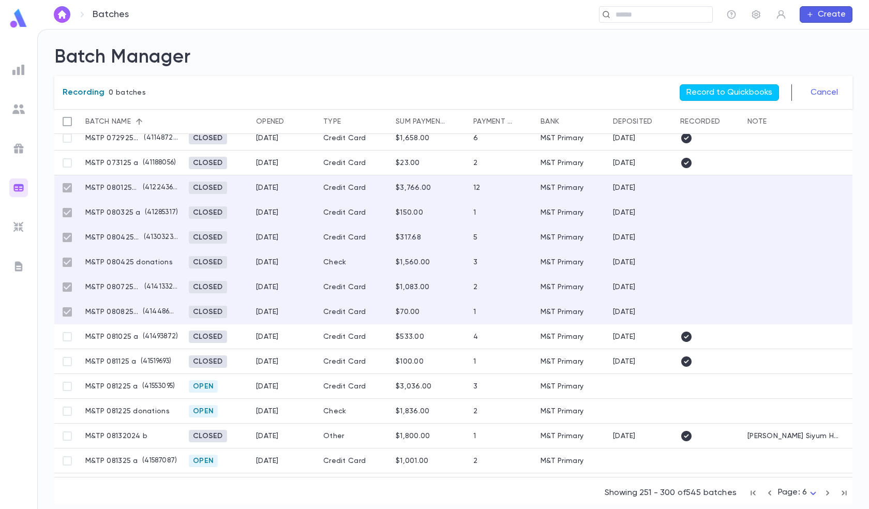
scroll to position [232, 0]
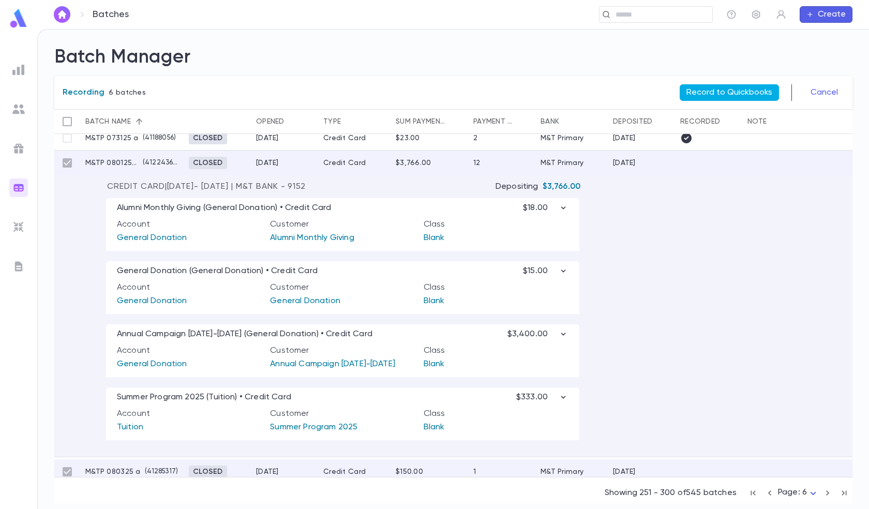
click at [728, 90] on button "Record to Quickbooks" at bounding box center [729, 92] width 99 height 17
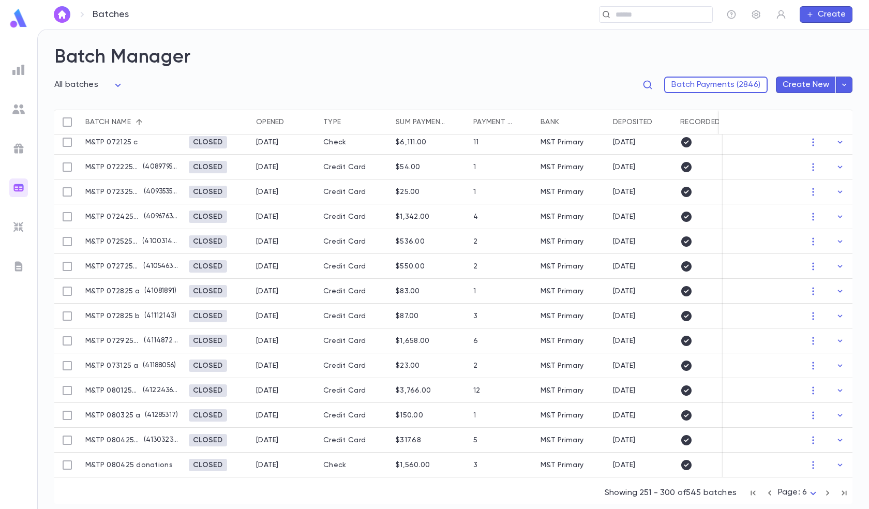
scroll to position [0, 0]
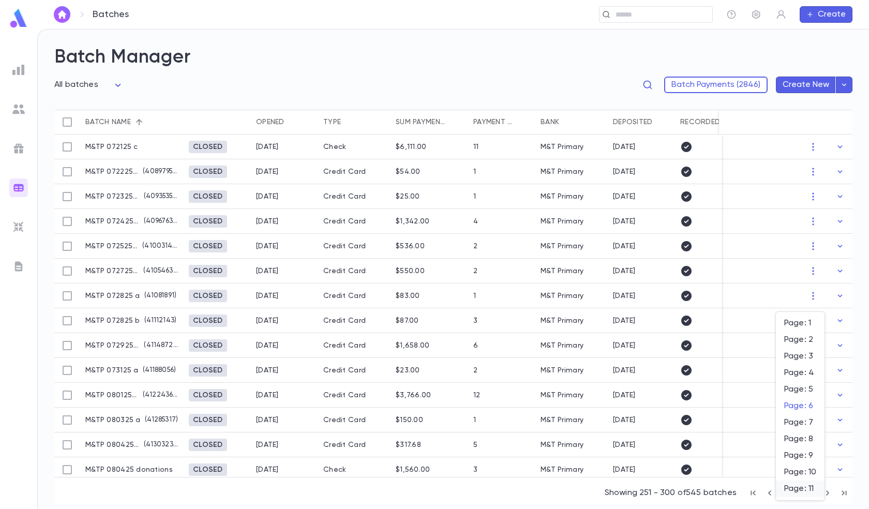
click at [802, 494] on body "Batches ​ Create Batch Manager All batches *** Batch Payments (2846) Create New…" at bounding box center [434, 269] width 869 height 480
click at [798, 392] on span "Page: 5" at bounding box center [800, 389] width 32 height 10
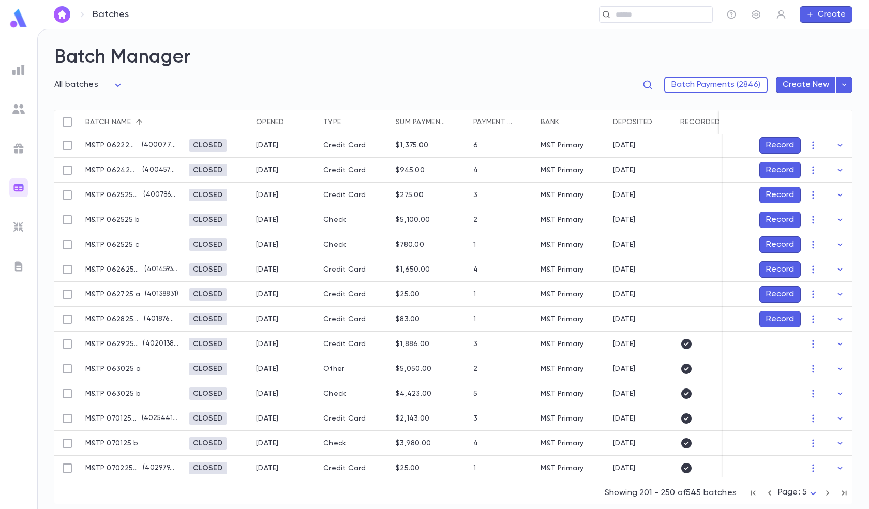
scroll to position [259, 0]
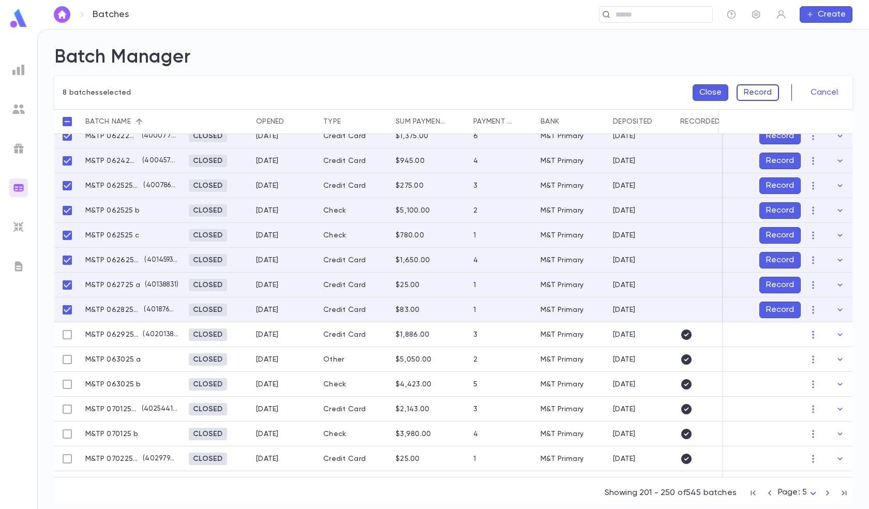
click at [759, 94] on button "Record" at bounding box center [758, 92] width 42 height 17
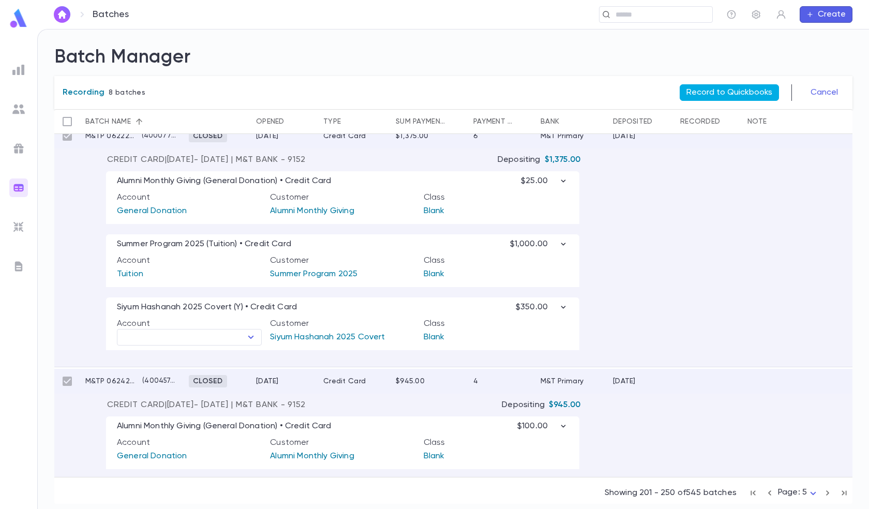
click at [732, 95] on button "Record to Quickbooks" at bounding box center [729, 92] width 99 height 17
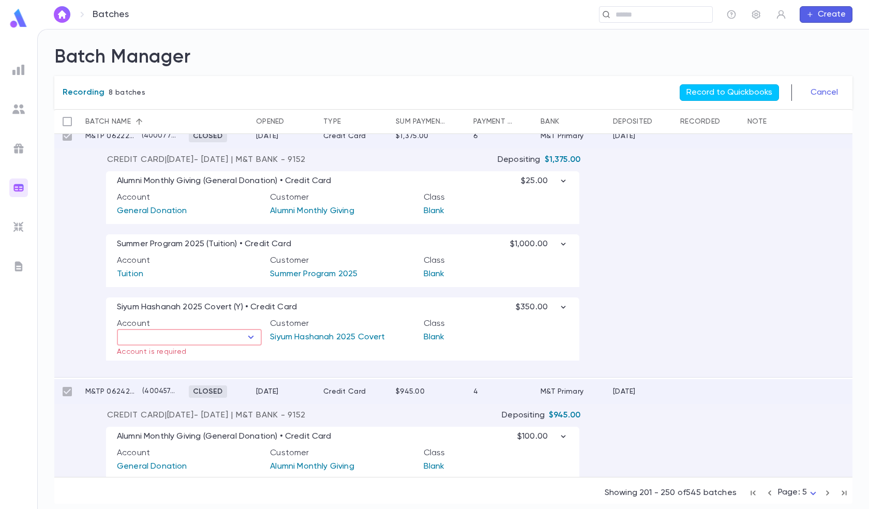
click at [212, 340] on input "text" at bounding box center [181, 337] width 122 height 14
click at [211, 366] on li "Siyum Hashanah 2025" at bounding box center [189, 372] width 145 height 17
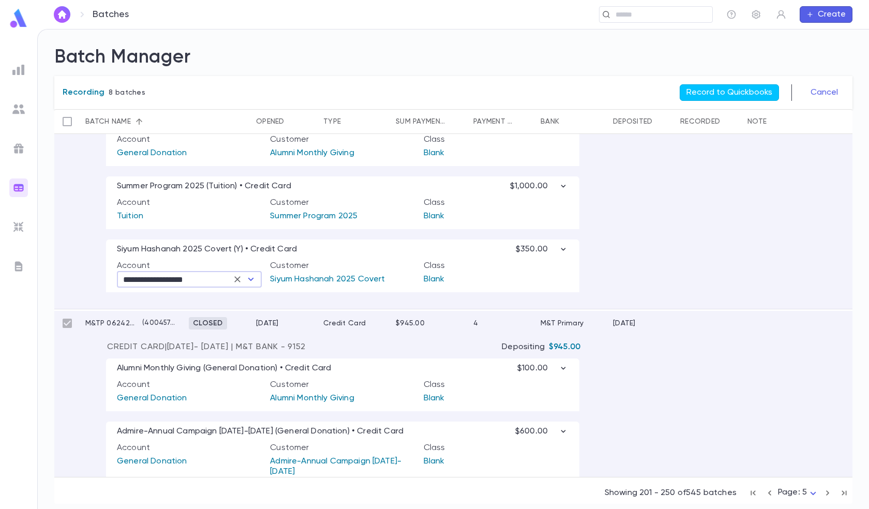
scroll to position [569, 0]
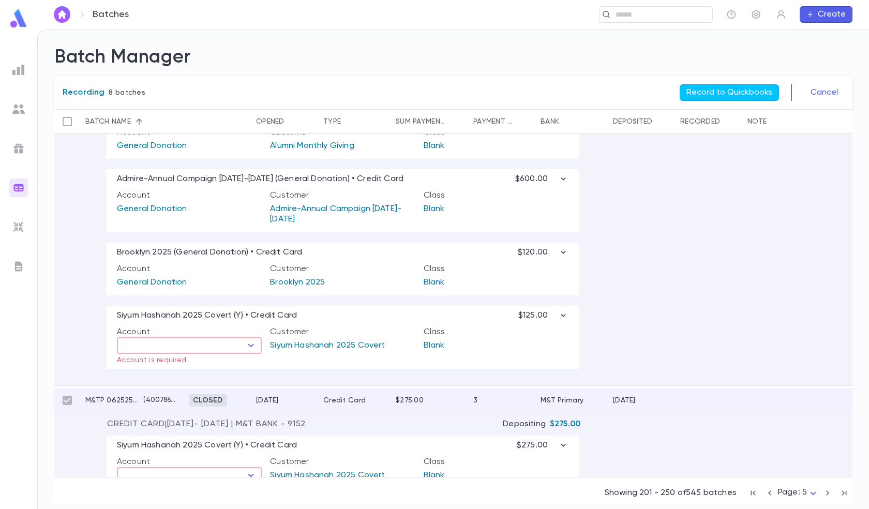
type input "**********"
click at [214, 352] on input "text" at bounding box center [181, 345] width 122 height 14
click at [213, 374] on li "Siyum Hashanah 2025" at bounding box center [189, 381] width 145 height 17
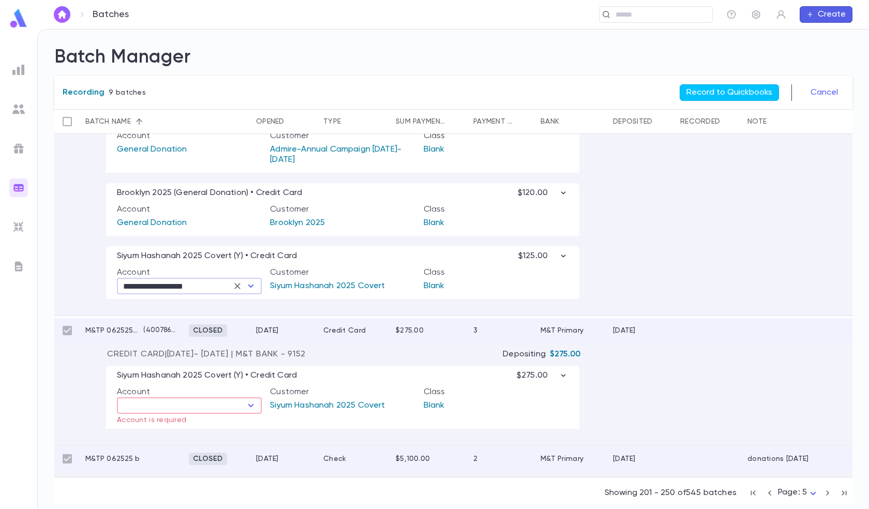
scroll to position [673, 0]
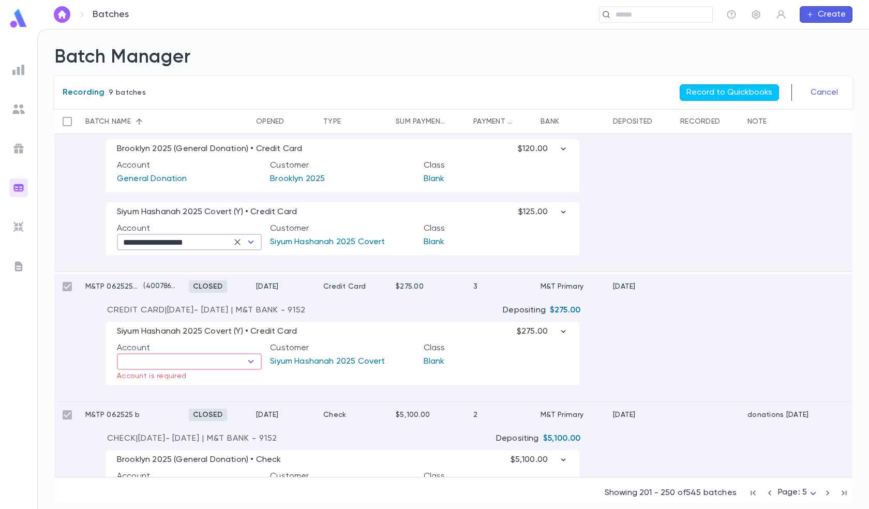
type input "**********"
click at [205, 362] on input "text" at bounding box center [181, 361] width 122 height 14
click at [213, 390] on li "Siyum Hashanah 2025" at bounding box center [189, 395] width 145 height 17
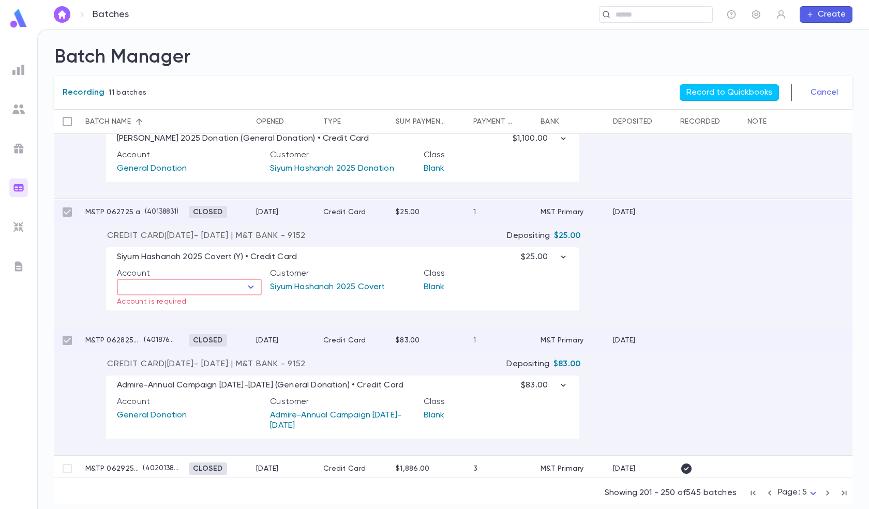
scroll to position [1294, 0]
type input "**********"
click at [211, 284] on input "text" at bounding box center [181, 286] width 122 height 14
click at [220, 318] on li "Siyum Hashanah 2025" at bounding box center [189, 320] width 145 height 17
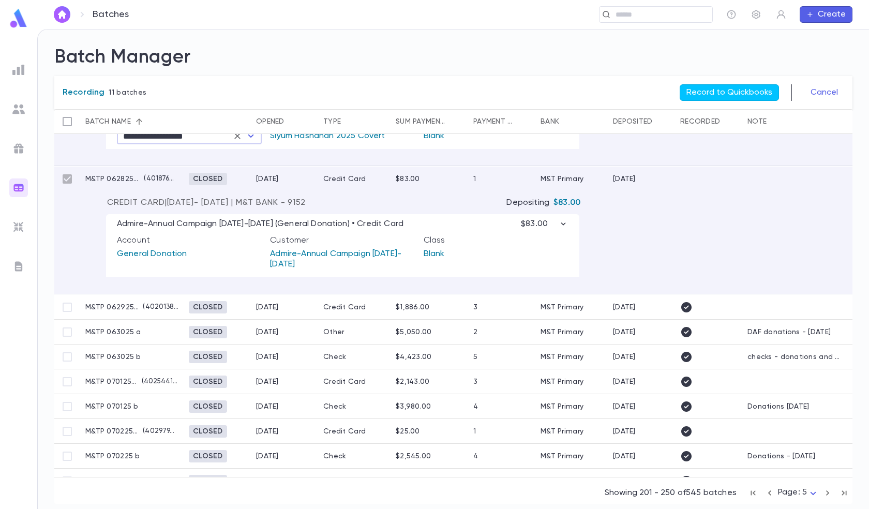
scroll to position [1449, 0]
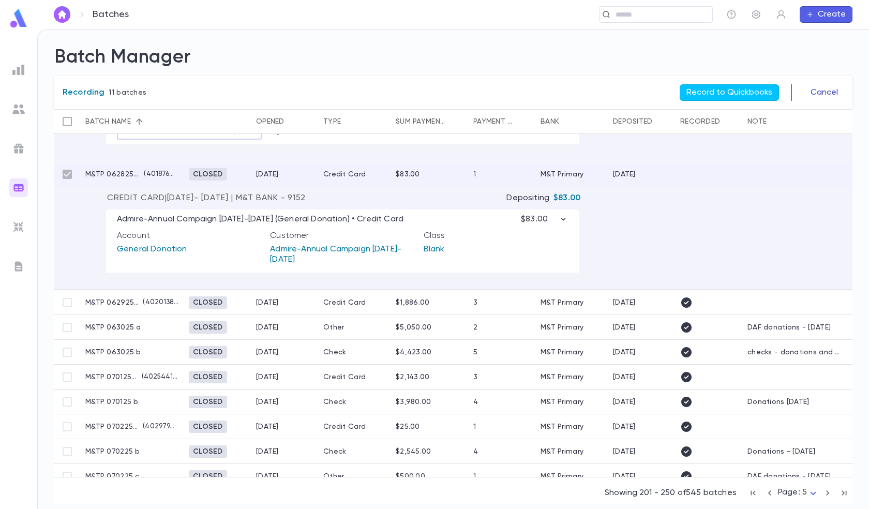
type input "**********"
click at [823, 93] on button "Cancel" at bounding box center [825, 92] width 40 height 17
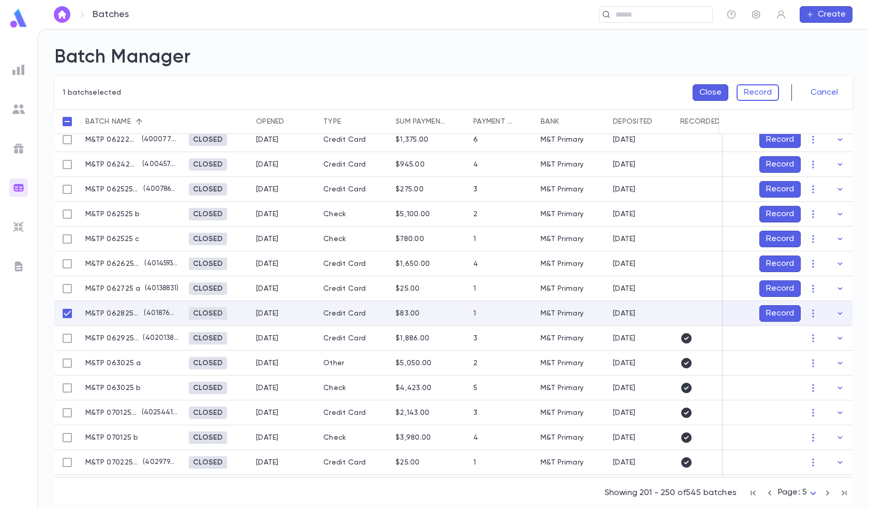
scroll to position [280, 0]
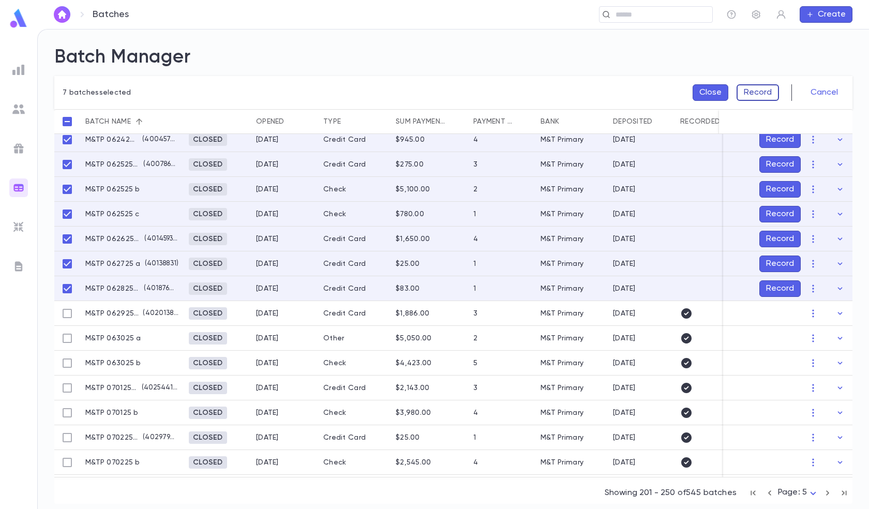
click at [762, 88] on button "Record" at bounding box center [758, 92] width 42 height 17
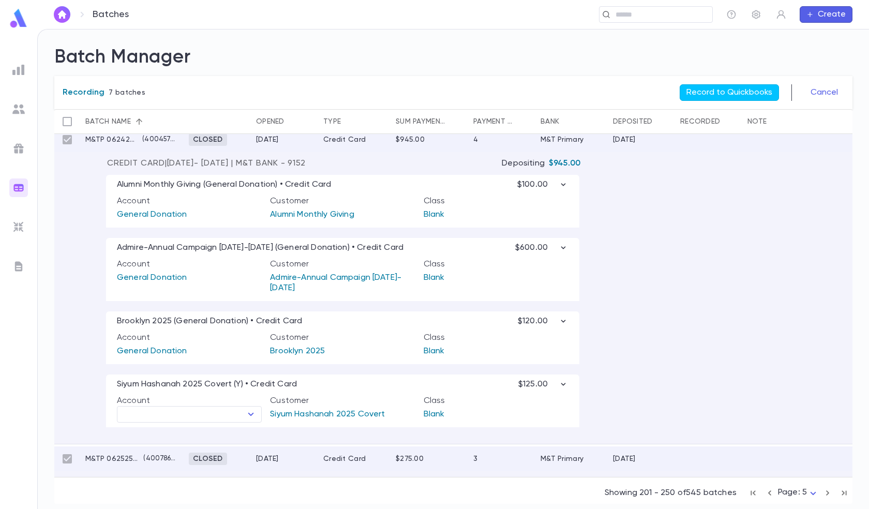
click at [762, 88] on button "Record to Quickbooks" at bounding box center [729, 92] width 99 height 17
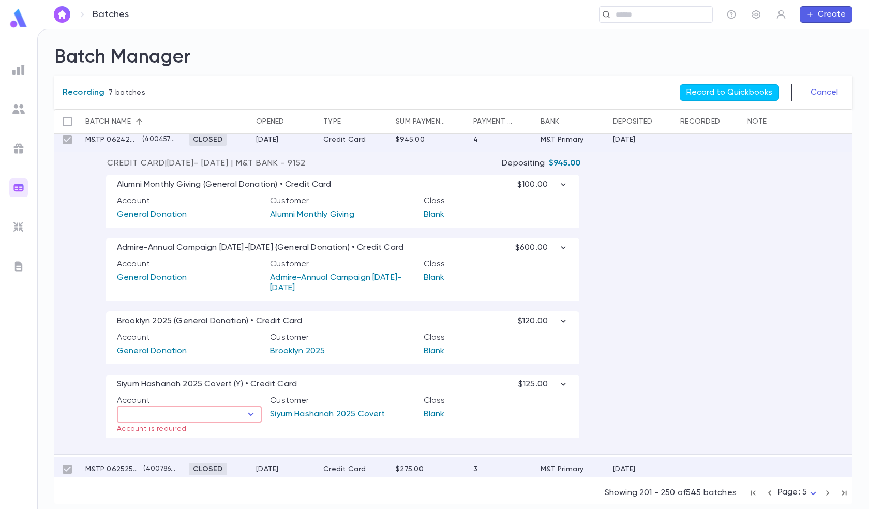
click at [254, 417] on icon "Open" at bounding box center [251, 414] width 12 height 12
click at [212, 446] on li "Siyum Hashanah 2025" at bounding box center [189, 449] width 145 height 17
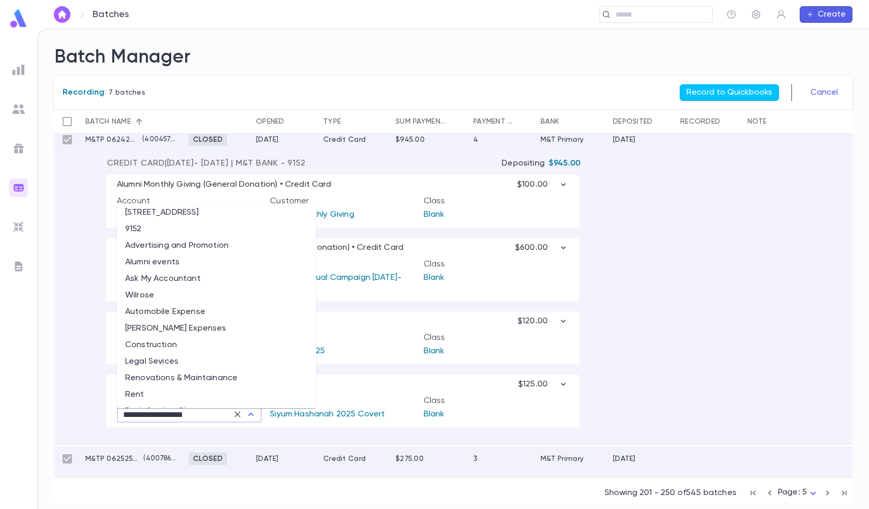
click at [218, 416] on input "**********" at bounding box center [174, 414] width 108 height 14
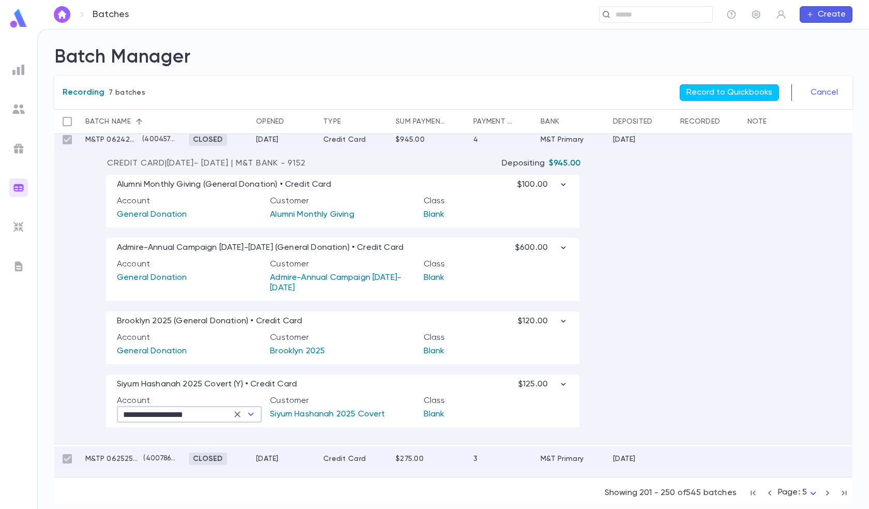
type input "**********"
click at [253, 396] on div "**********" at bounding box center [342, 401] width 473 height 53
click at [334, 389] on div "Siyum Hashanah 2025 Covert (Y) • Credit Card $125.00" at bounding box center [343, 384] width 452 height 10
click at [565, 388] on icon "button" at bounding box center [563, 384] width 10 height 10
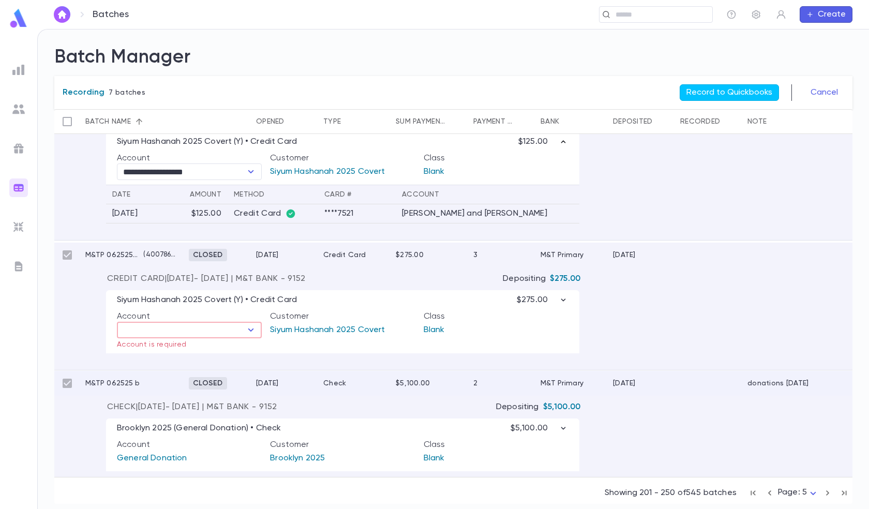
scroll to position [539, 0]
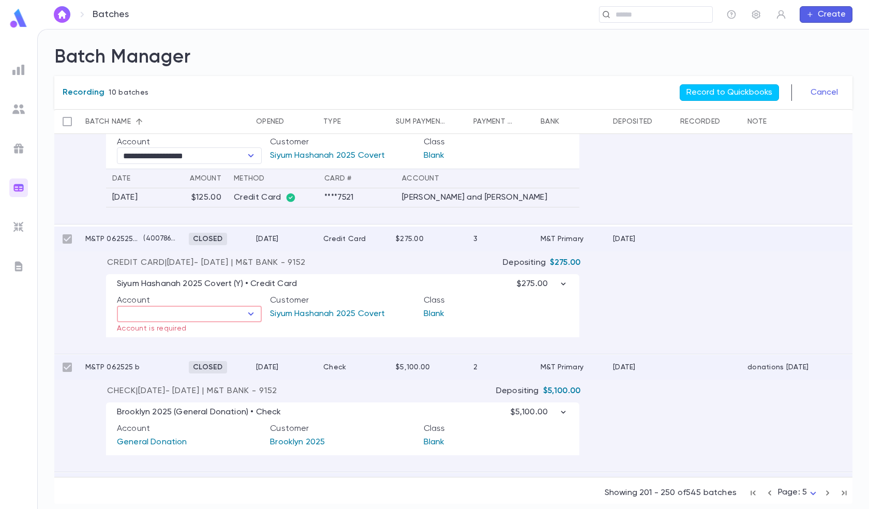
click at [201, 318] on input "text" at bounding box center [181, 314] width 122 height 14
click at [200, 344] on li "Siyum Hashanah 2025" at bounding box center [189, 347] width 145 height 17
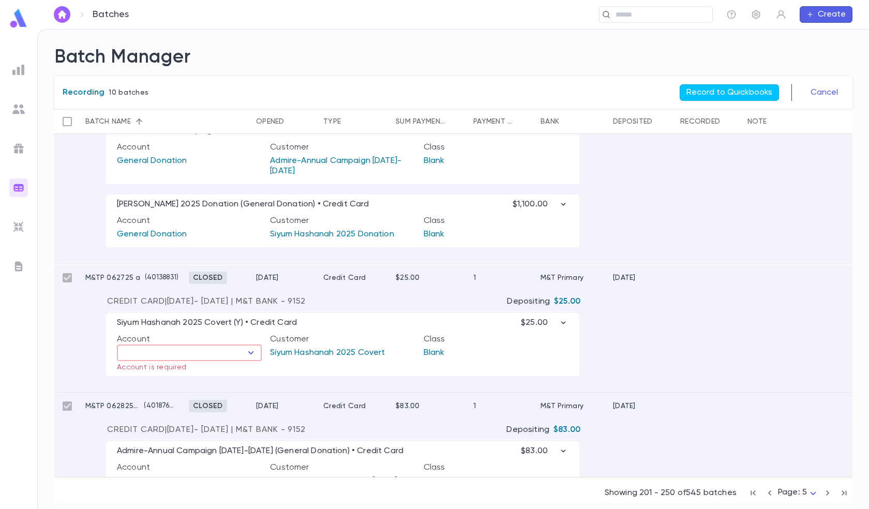
scroll to position [1056, 0]
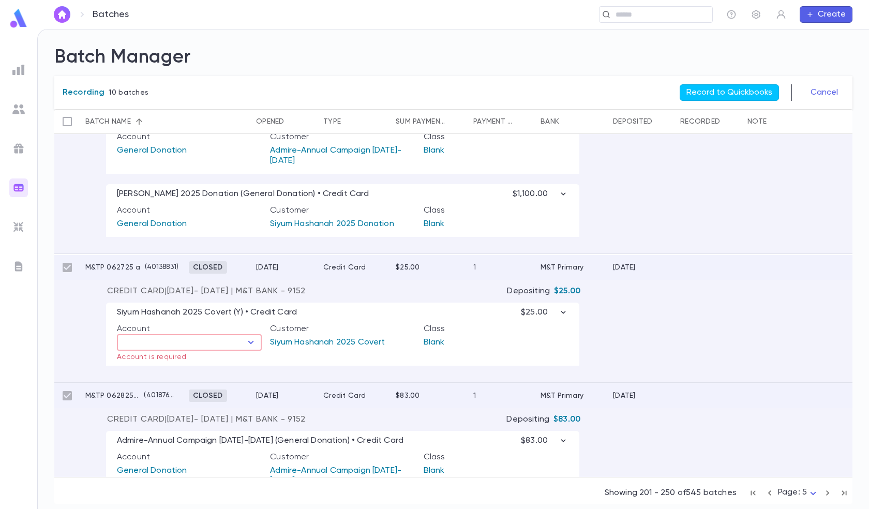
type input "**********"
click at [208, 341] on input "text" at bounding box center [181, 342] width 122 height 14
click at [203, 375] on li "Siyum Hashanah 2025" at bounding box center [189, 376] width 145 height 17
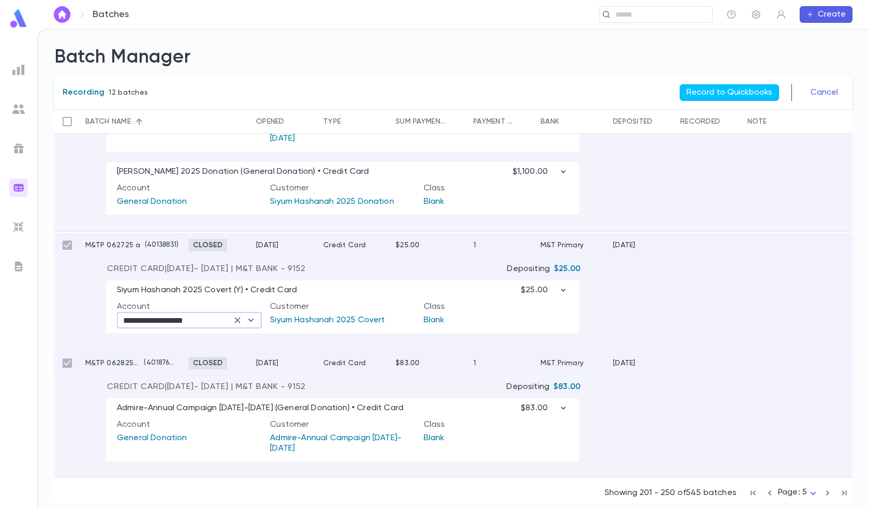
scroll to position [1004, 0]
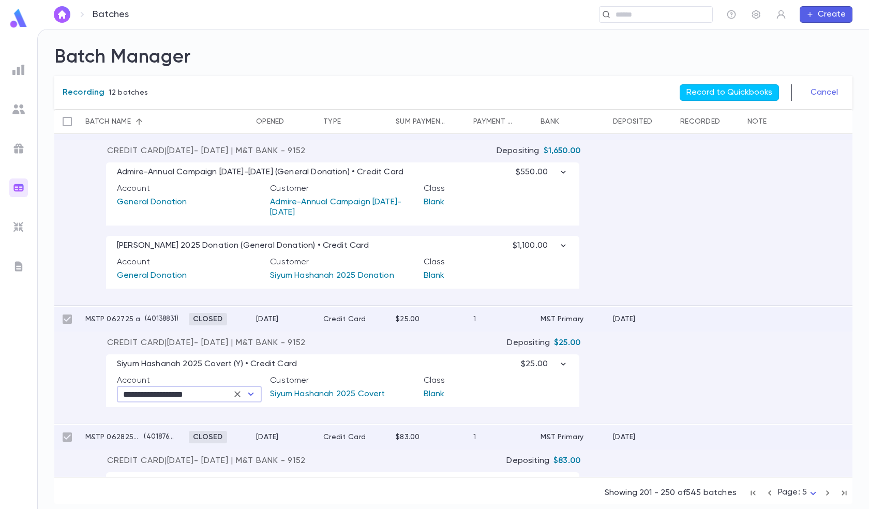
type input "**********"
click at [718, 261] on div "Admire-Annual Campaign 2024-2025 (General Donation) • Credit Card $550.00 Accou…" at bounding box center [453, 230] width 798 height 149
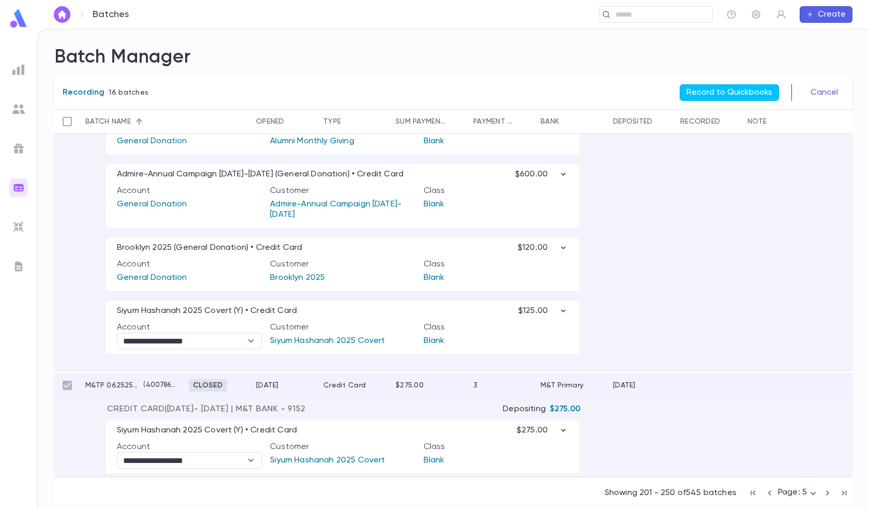
scroll to position [280, 0]
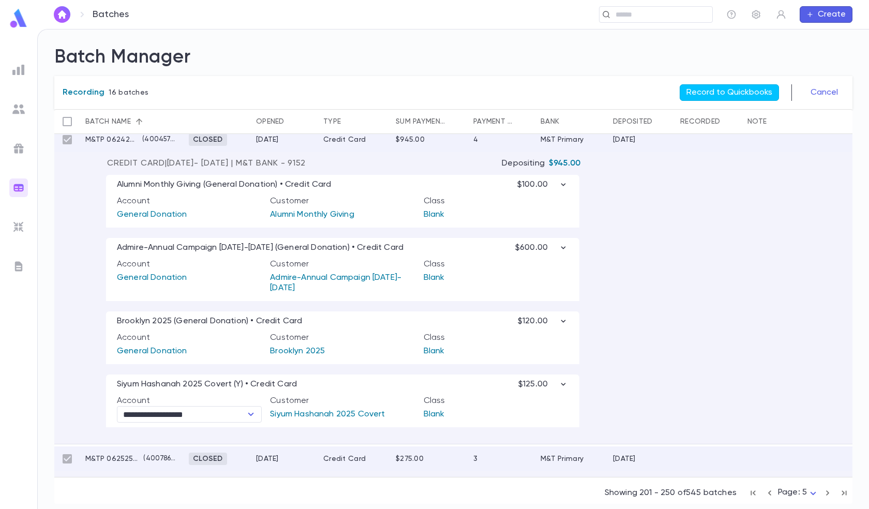
click at [635, 234] on div "**********" at bounding box center [453, 306] width 798 height 275
click at [725, 86] on button "Record to Quickbooks" at bounding box center [729, 92] width 99 height 17
click at [728, 86] on button "Record to Quickbooks" at bounding box center [729, 92] width 99 height 17
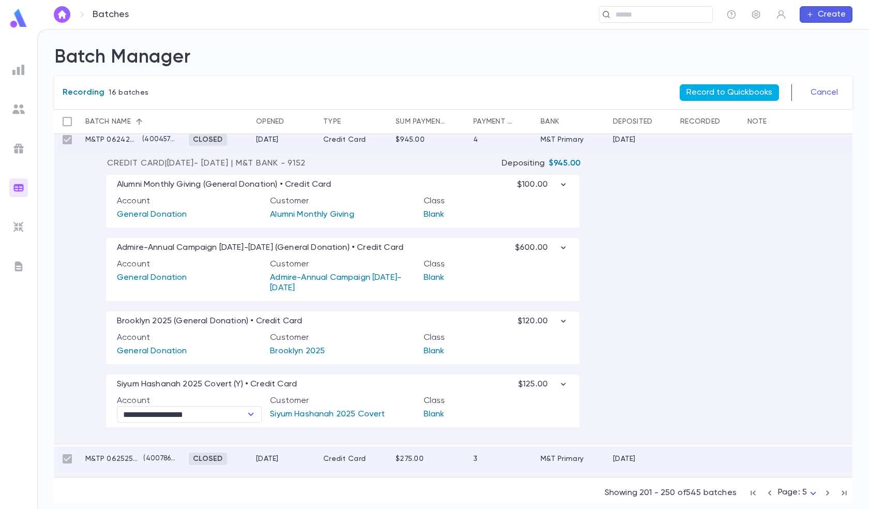
click at [727, 86] on button "Record to Quickbooks" at bounding box center [729, 92] width 99 height 17
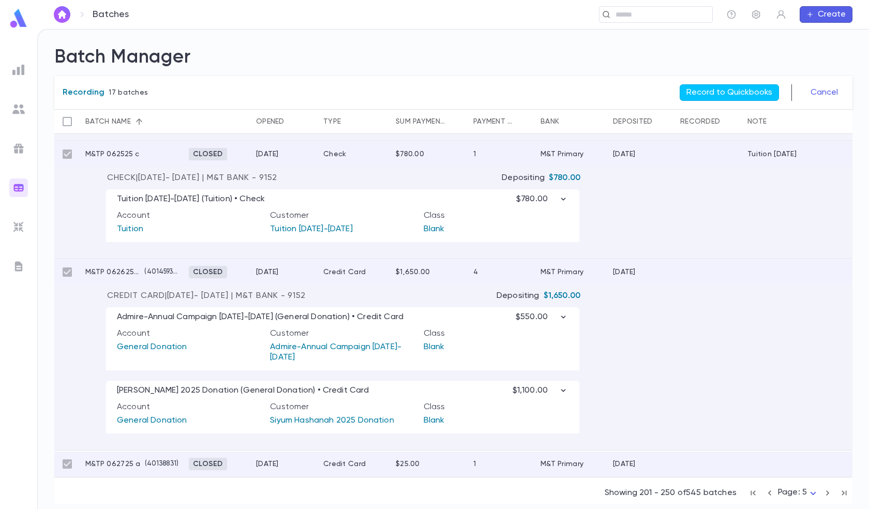
scroll to position [1004, 0]
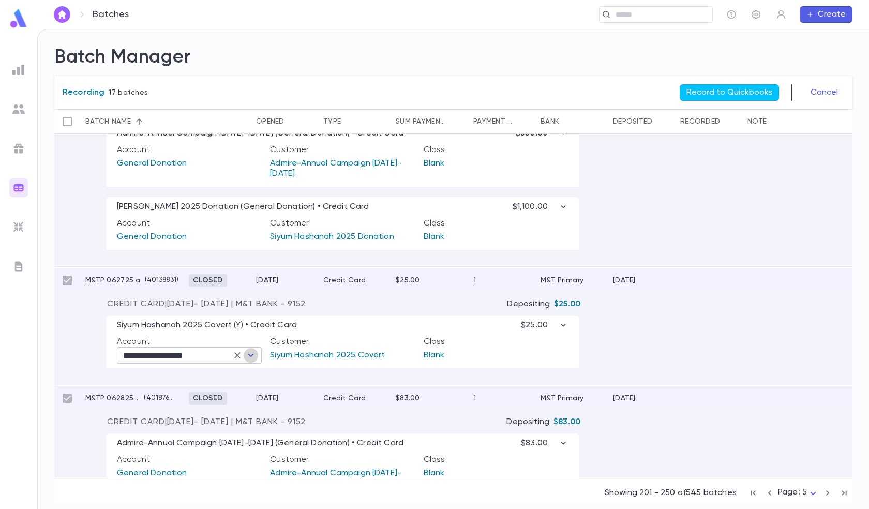
click at [253, 356] on icon "Open" at bounding box center [251, 355] width 12 height 12
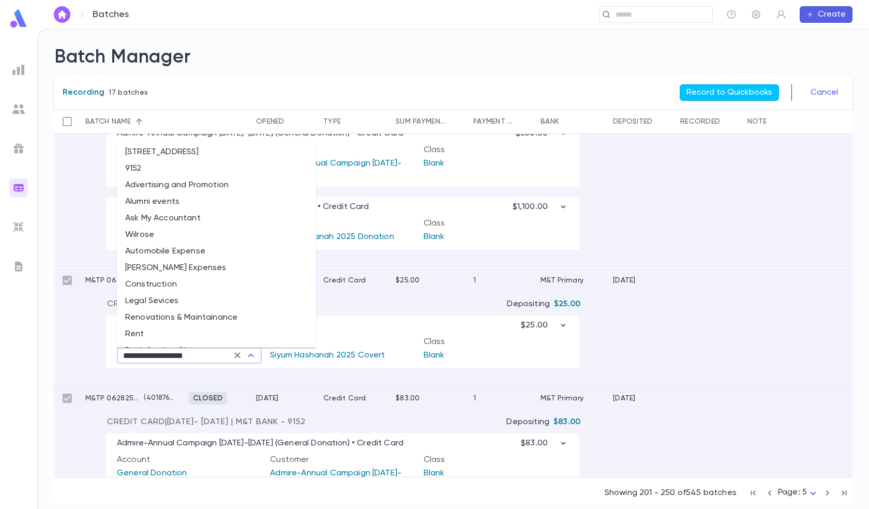
scroll to position [3952, 0]
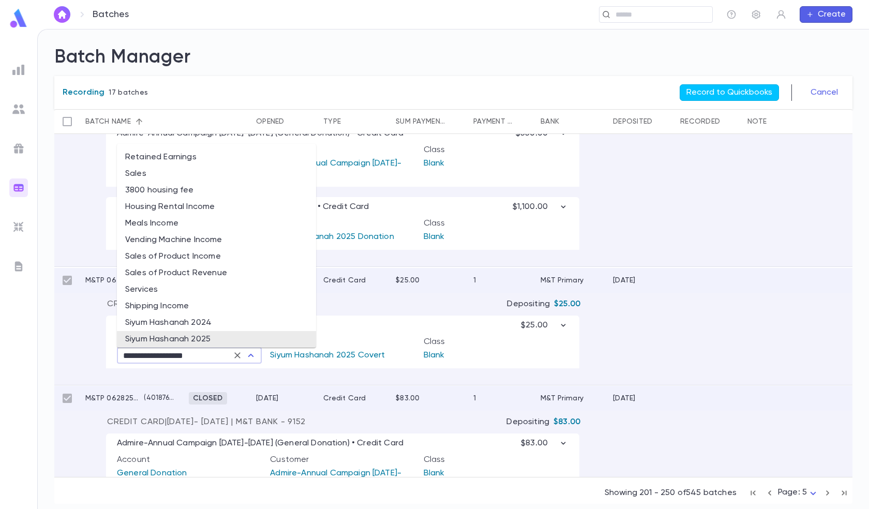
click at [223, 346] on li "Siyum Hashanah 2025" at bounding box center [216, 339] width 199 height 17
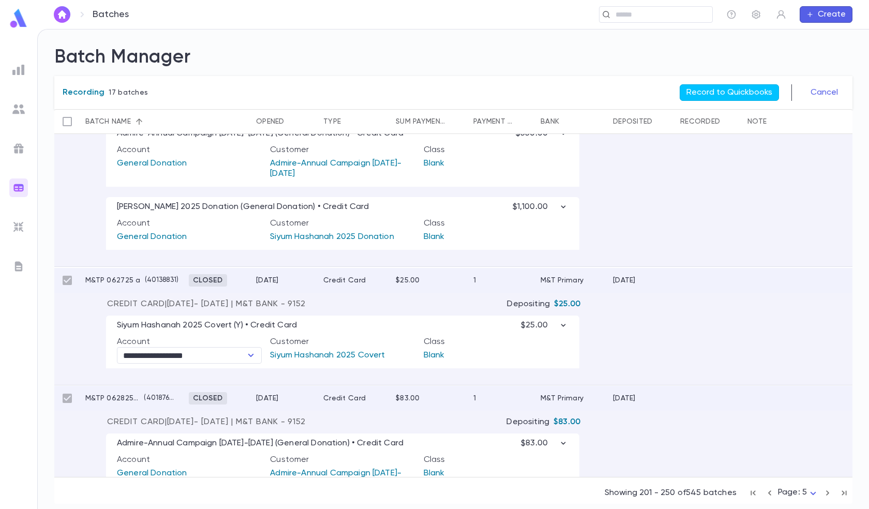
click at [214, 372] on div "**********" at bounding box center [453, 347] width 798 height 76
click at [566, 324] on icon "button" at bounding box center [563, 325] width 10 height 10
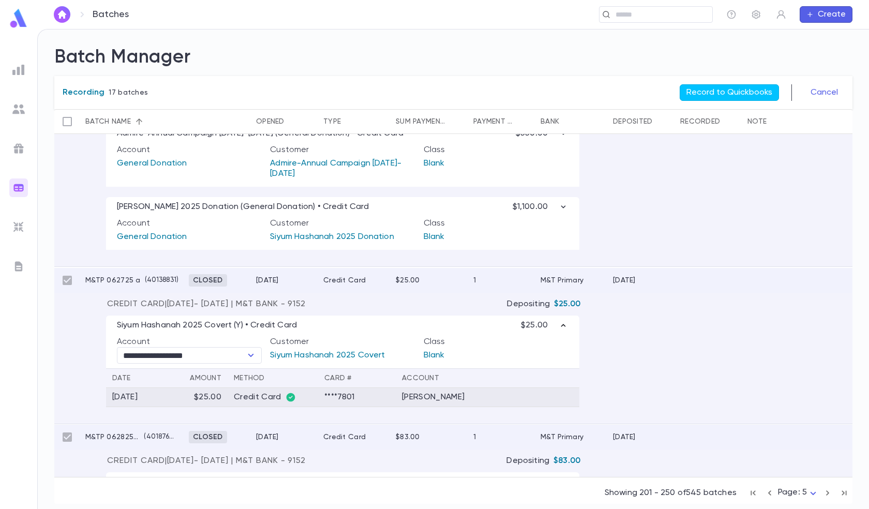
click at [336, 396] on td "****7801" at bounding box center [357, 397] width 78 height 19
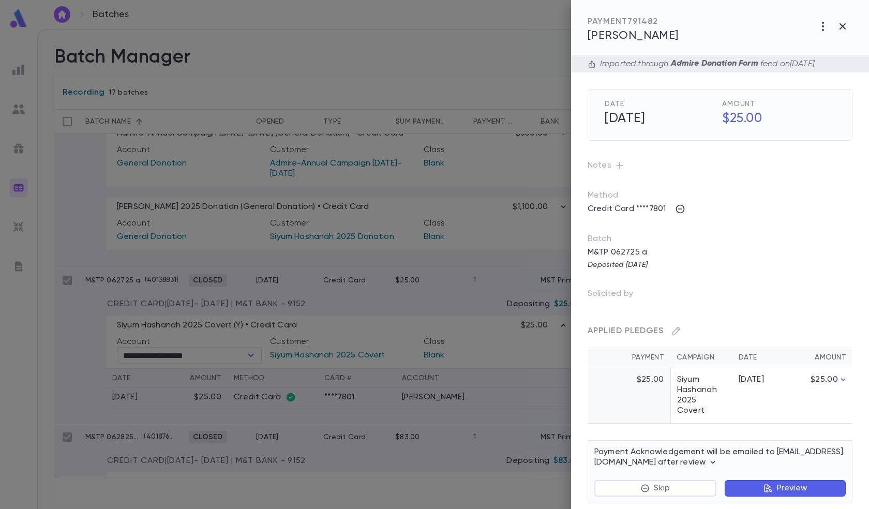
scroll to position [5, 0]
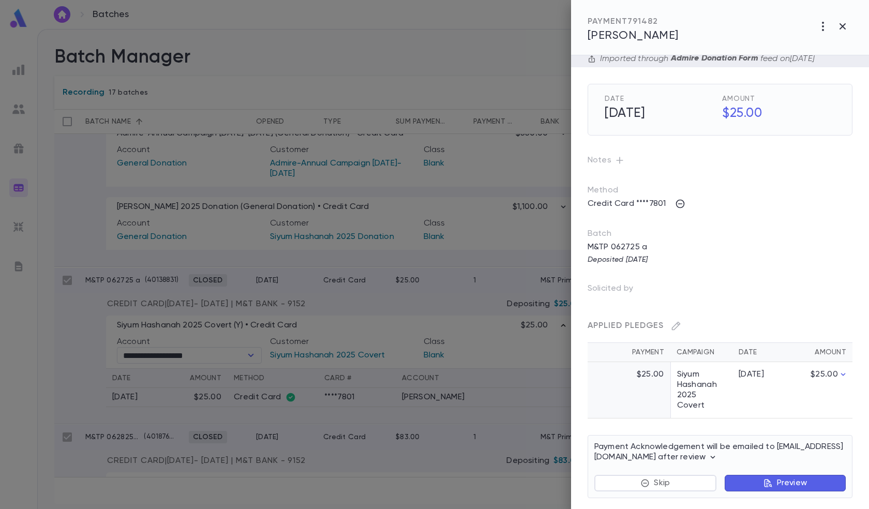
click at [405, 247] on div at bounding box center [434, 254] width 869 height 509
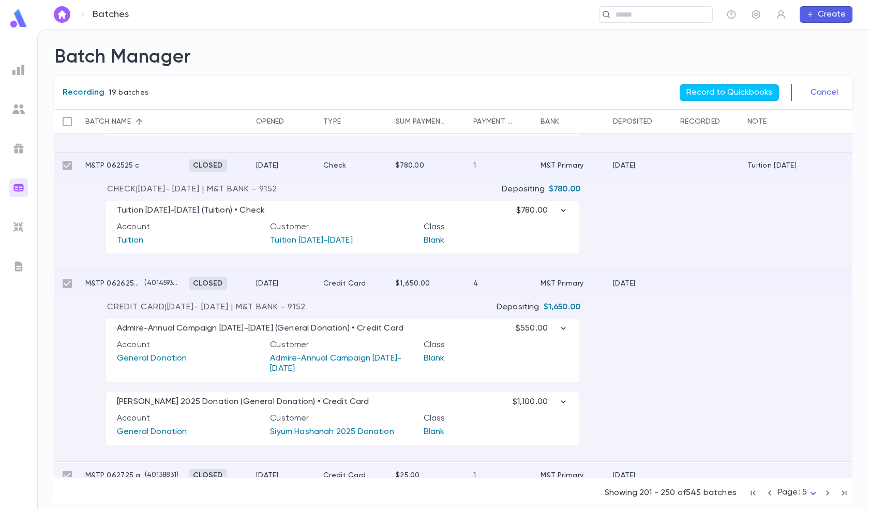
scroll to position [435, 0]
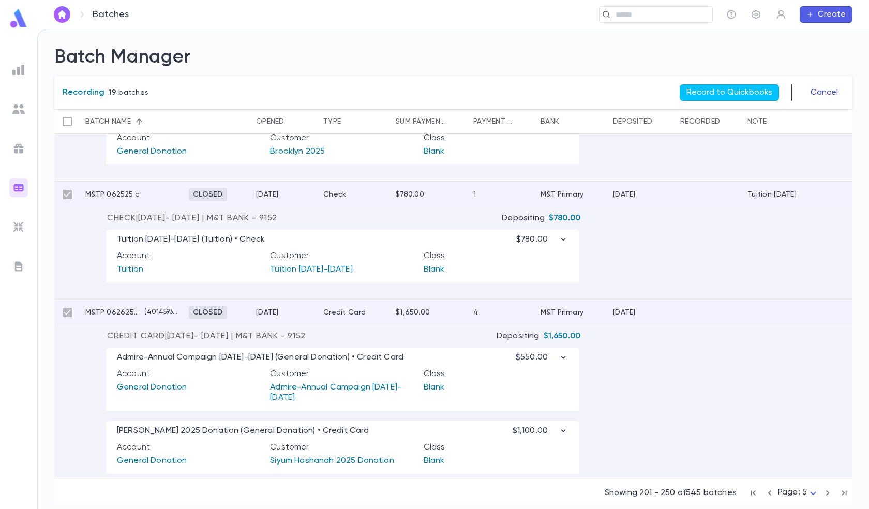
click at [833, 95] on button "Cancel" at bounding box center [825, 92] width 40 height 17
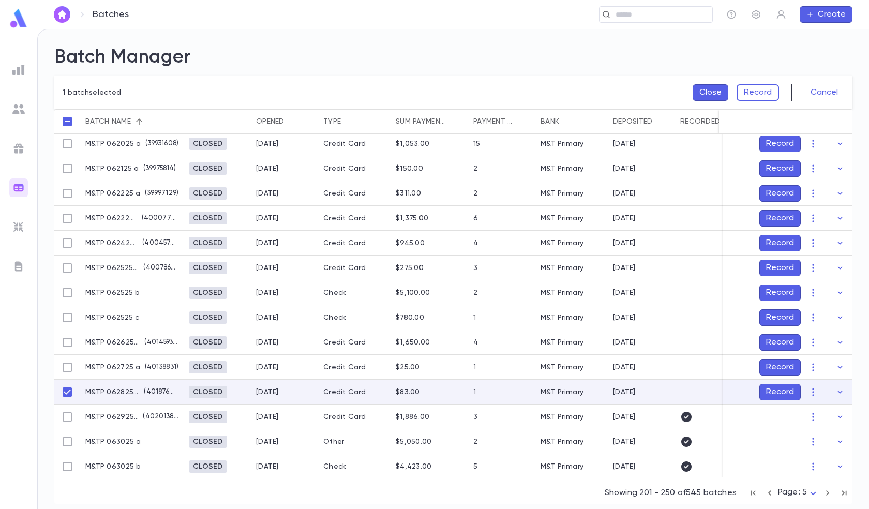
scroll to position [201, 0]
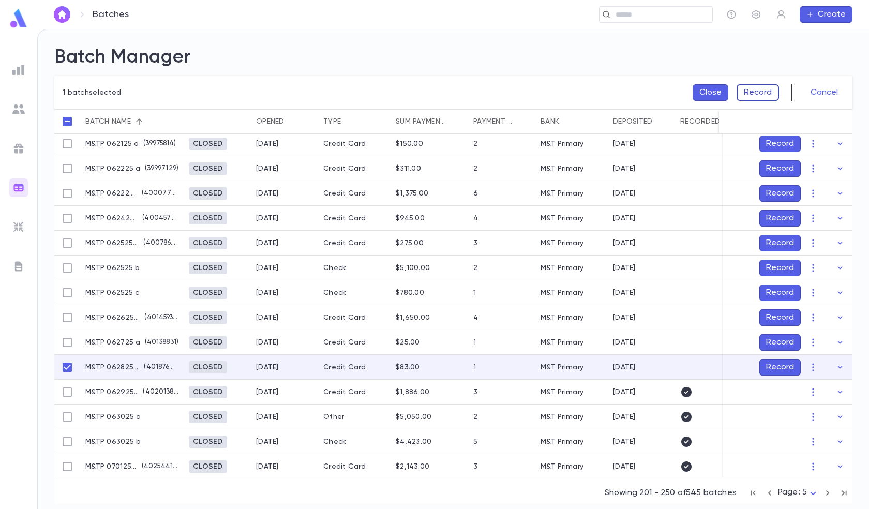
click at [759, 91] on button "Record" at bounding box center [758, 92] width 42 height 17
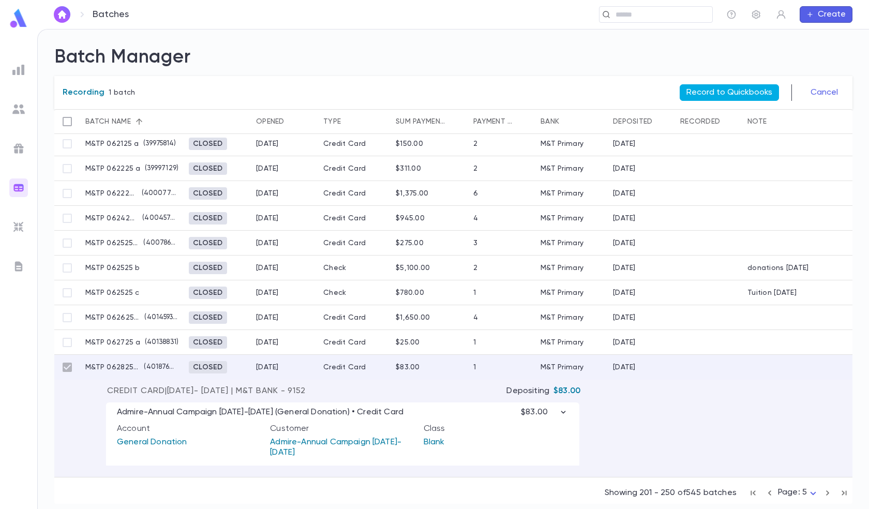
click at [746, 97] on button "Record to Quickbooks" at bounding box center [729, 92] width 99 height 17
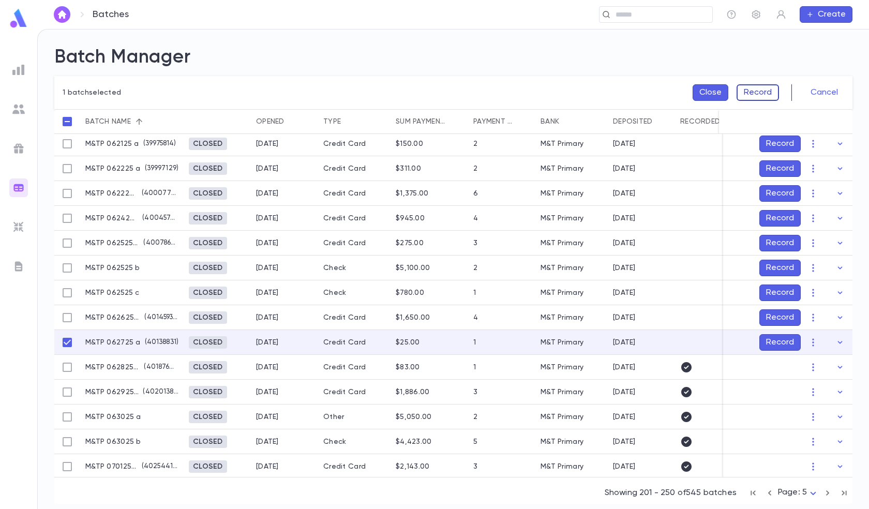
click at [768, 92] on button "Record" at bounding box center [758, 92] width 42 height 17
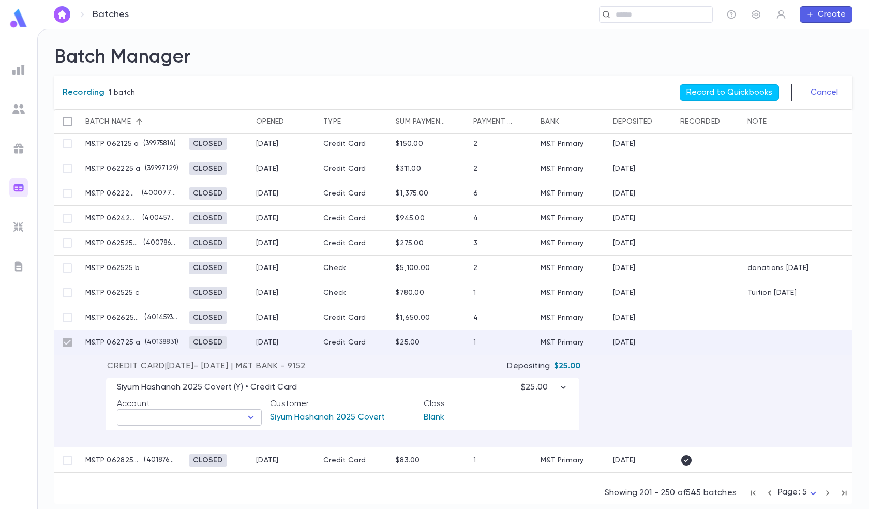
click at [248, 419] on icon "Open" at bounding box center [251, 417] width 12 height 12
click at [198, 448] on li "Siyum Hashanah 2025" at bounding box center [189, 451] width 145 height 17
type input "**********"
click at [409, 364] on div "Credit Card | 6/26/2025 - 6/26/2025 | M&T Bank - 9152 Depositing $25.00" at bounding box center [343, 366] width 473 height 10
click at [754, 91] on button "Record to Quickbooks" at bounding box center [729, 92] width 99 height 17
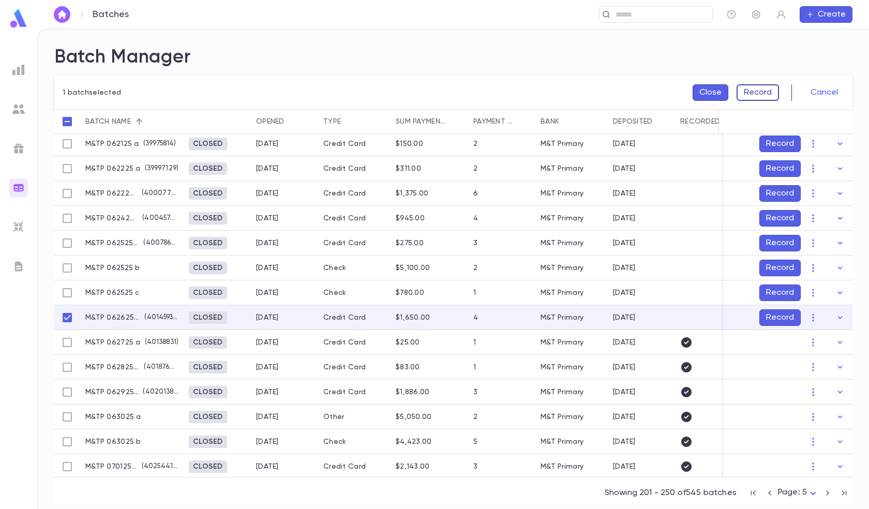
click at [751, 90] on button "Record" at bounding box center [758, 92] width 42 height 17
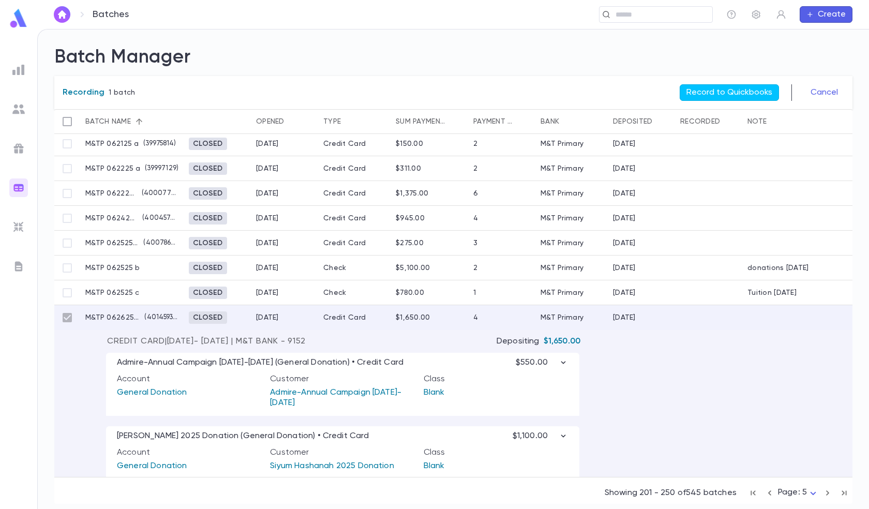
click at [751, 90] on button "Record to Quickbooks" at bounding box center [729, 92] width 99 height 17
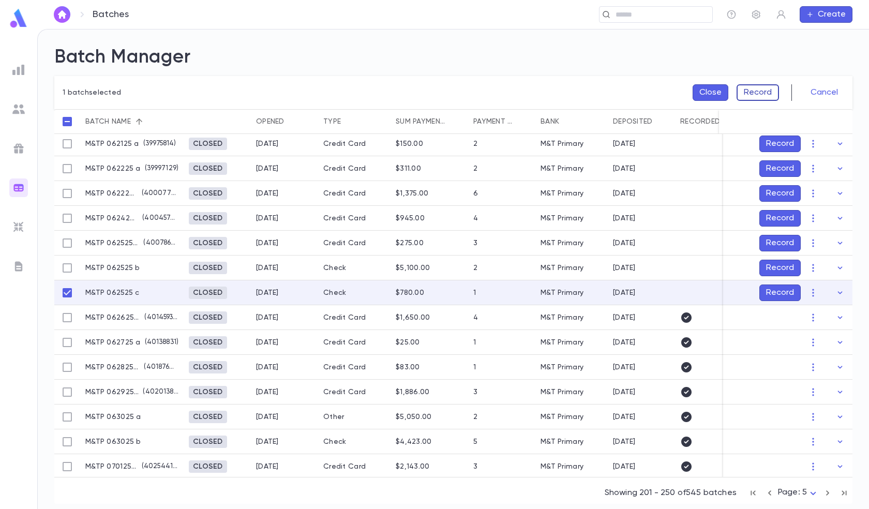
click at [756, 86] on button "Record" at bounding box center [758, 92] width 42 height 17
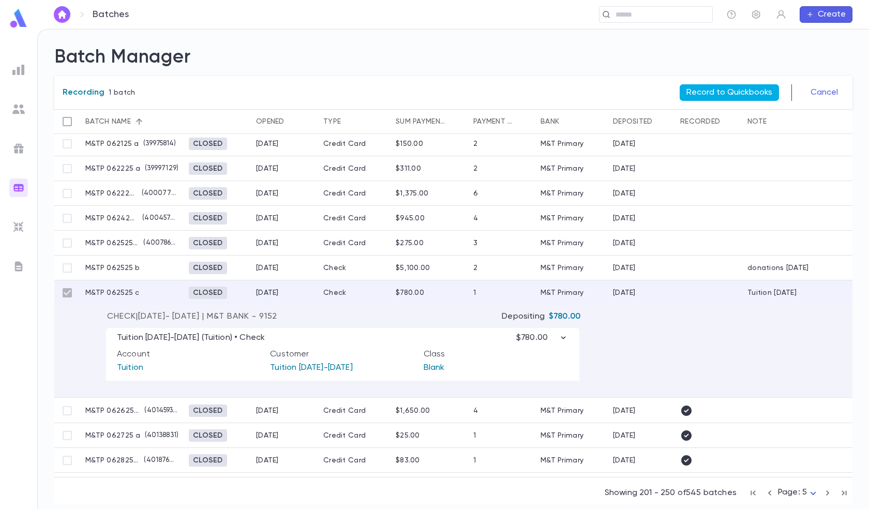
click at [757, 89] on button "Record to Quickbooks" at bounding box center [729, 92] width 99 height 17
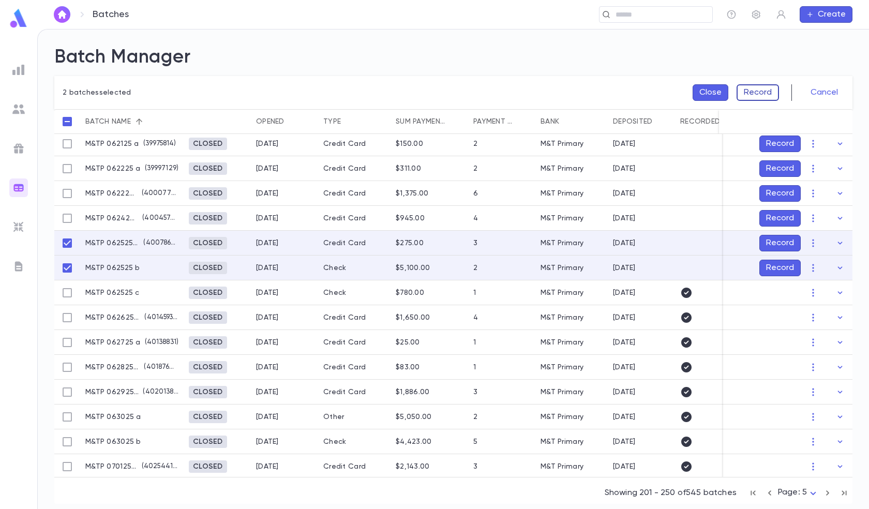
click at [760, 90] on button "Record" at bounding box center [758, 92] width 42 height 17
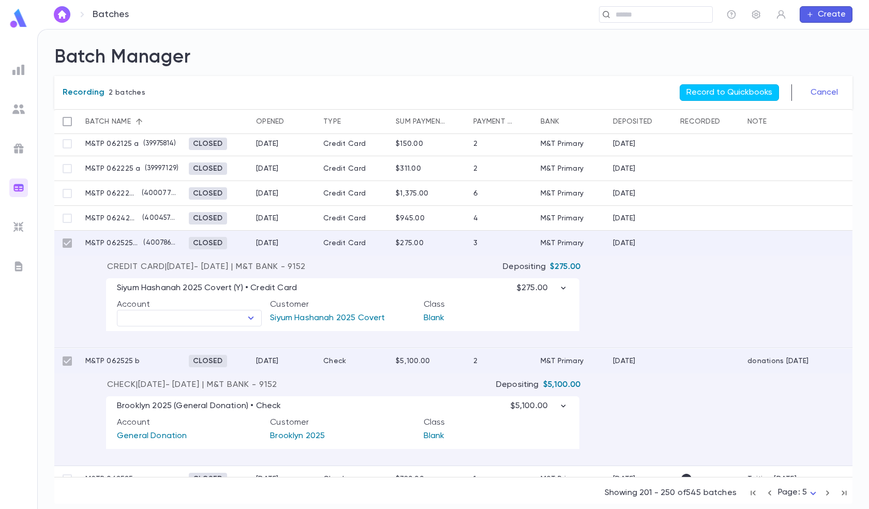
click at [761, 88] on button "Record to Quickbooks" at bounding box center [729, 92] width 99 height 17
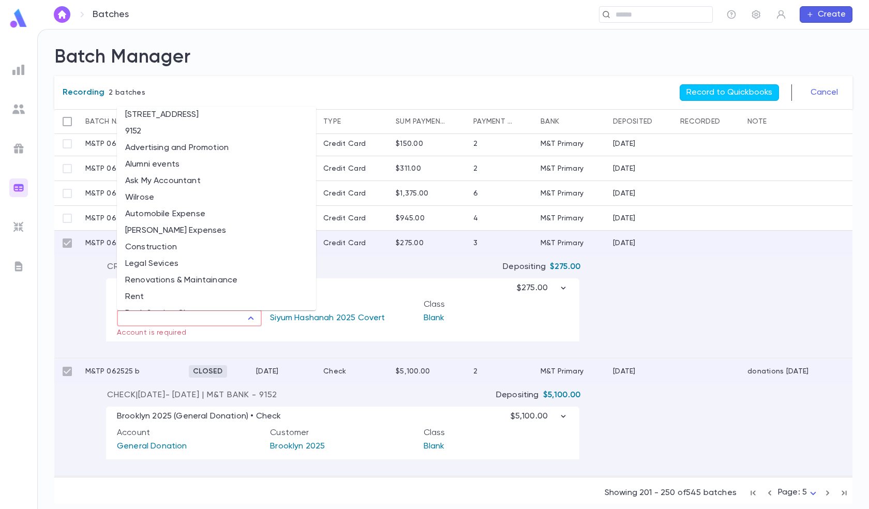
click at [221, 320] on input "text" at bounding box center [181, 318] width 122 height 14
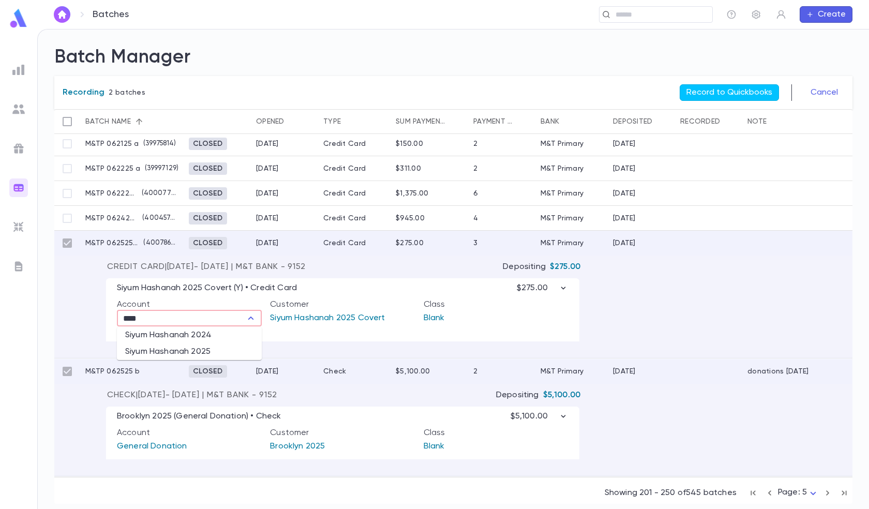
click at [172, 350] on li "Siyum Hashanah 2025" at bounding box center [189, 352] width 145 height 17
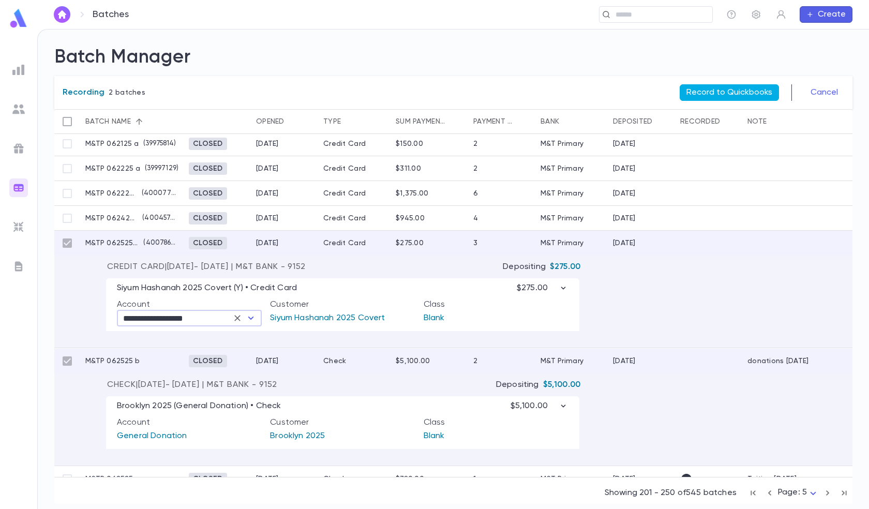
type input "**********"
click at [720, 93] on button "Record to Quickbooks" at bounding box center [729, 92] width 99 height 17
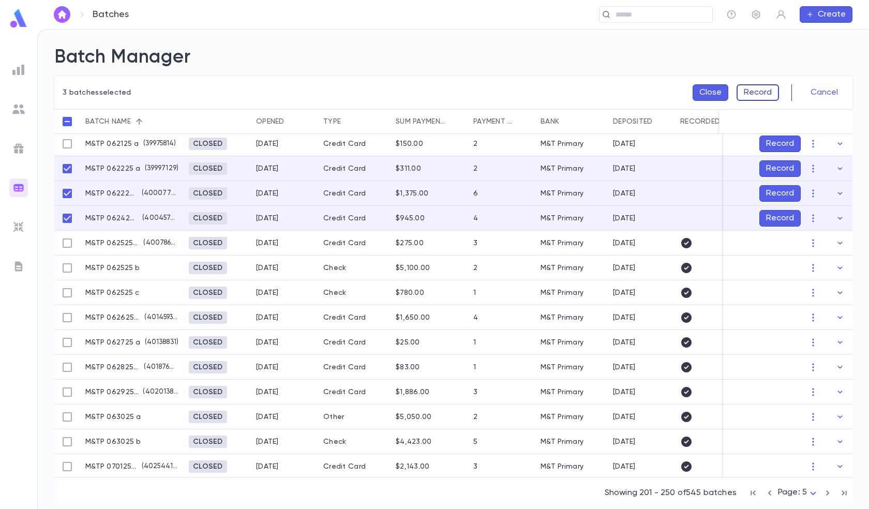
click at [769, 89] on button "Record" at bounding box center [758, 92] width 42 height 17
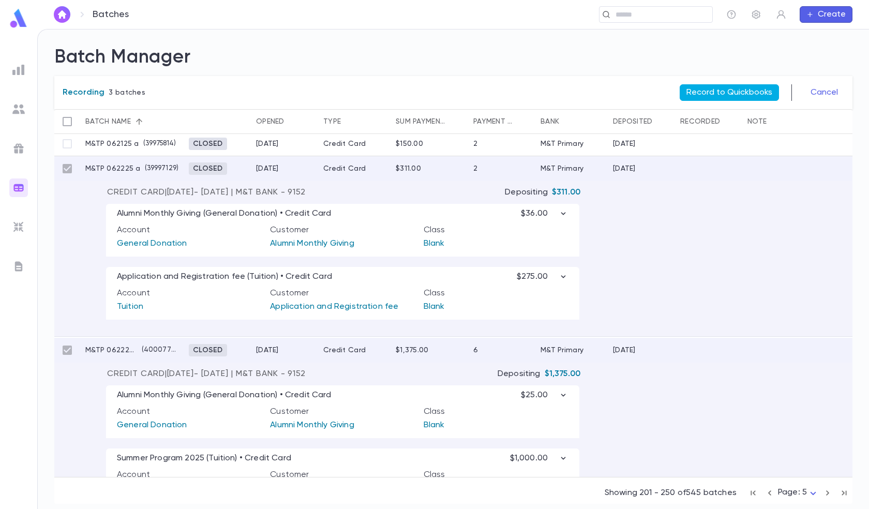
click at [733, 95] on button "Record to Quickbooks" at bounding box center [729, 92] width 99 height 17
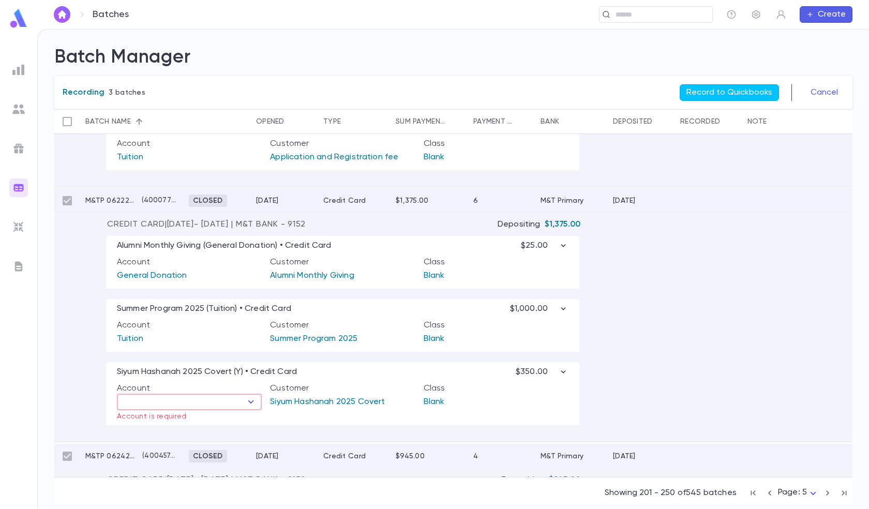
scroll to position [408, 0]
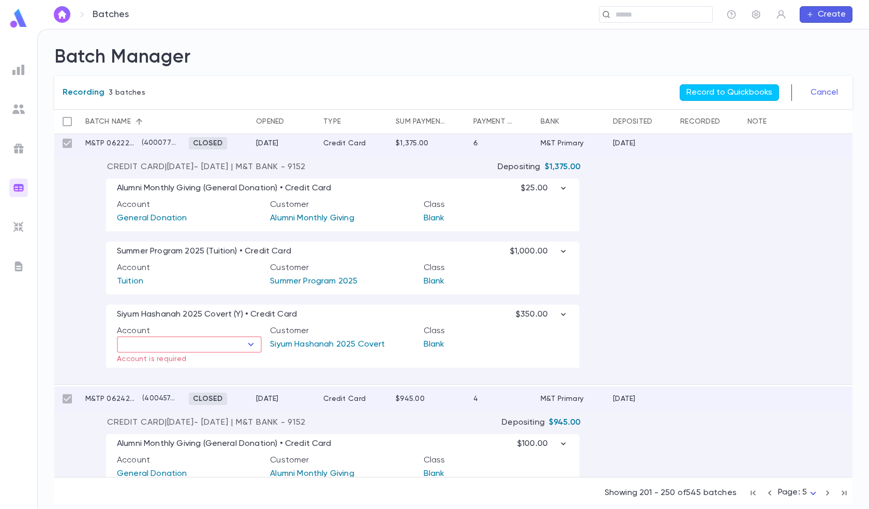
click at [167, 345] on input "text" at bounding box center [181, 344] width 122 height 14
click at [185, 378] on li "Siyum Hashanah 2025" at bounding box center [189, 379] width 145 height 17
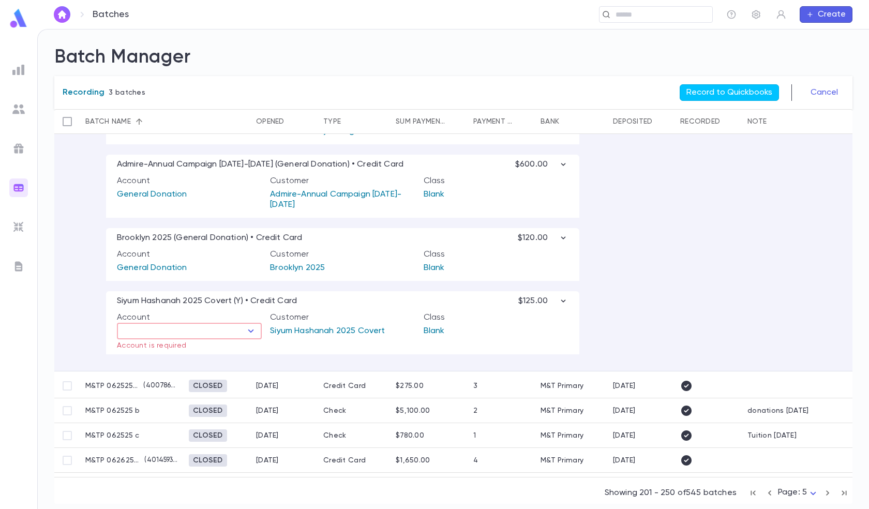
scroll to position [771, 0]
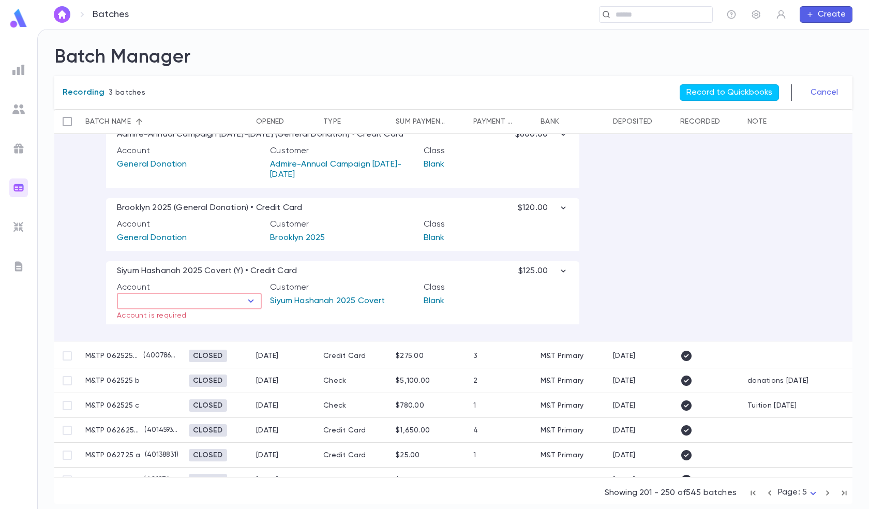
type input "**********"
click at [225, 301] on input "text" at bounding box center [181, 301] width 122 height 14
click at [216, 334] on li "Siyum Hashanah 2025" at bounding box center [189, 336] width 145 height 17
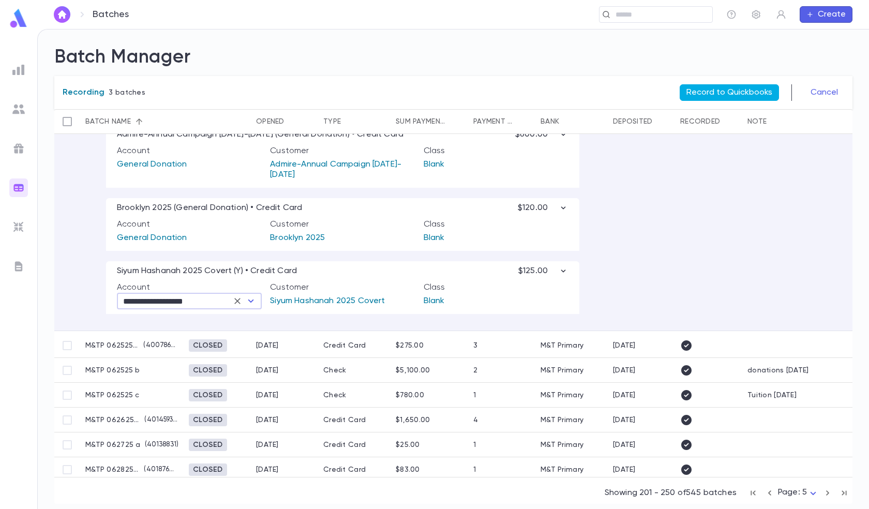
type input "**********"
click at [721, 89] on button "Record to Quickbooks" at bounding box center [729, 92] width 99 height 17
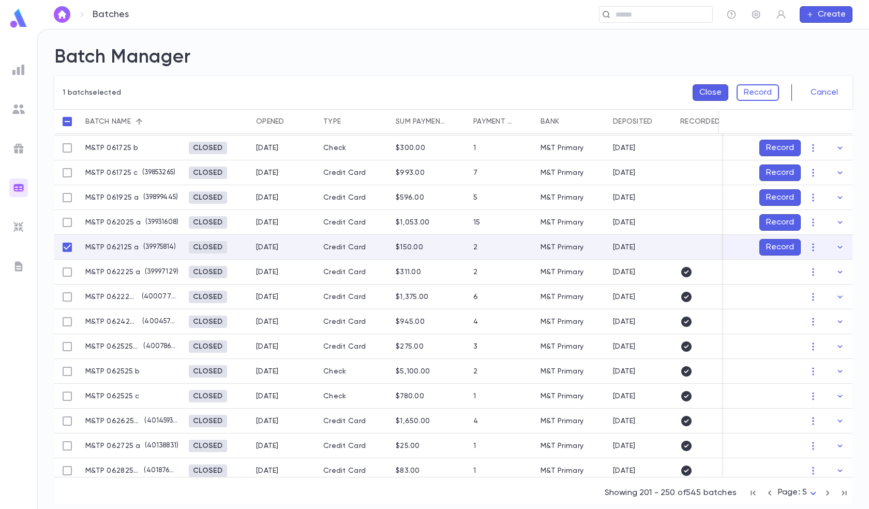
scroll to position [147, 0]
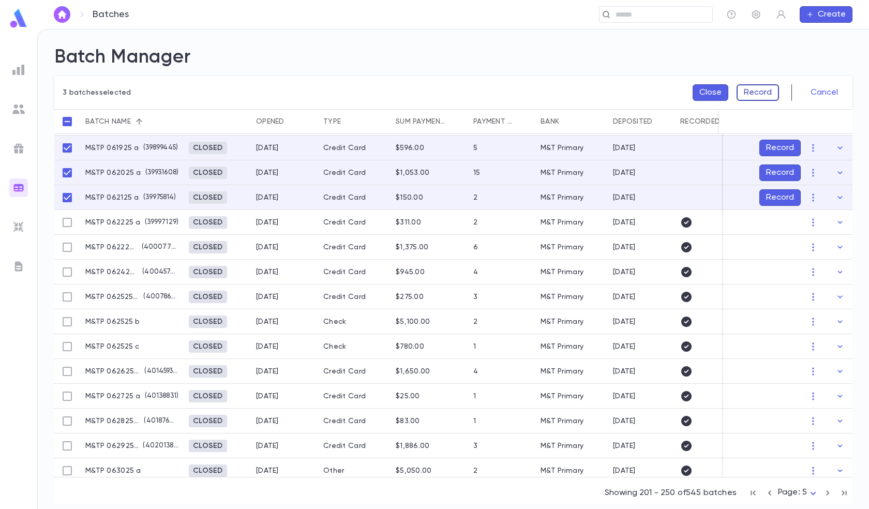
click at [746, 95] on button "Record" at bounding box center [758, 92] width 42 height 17
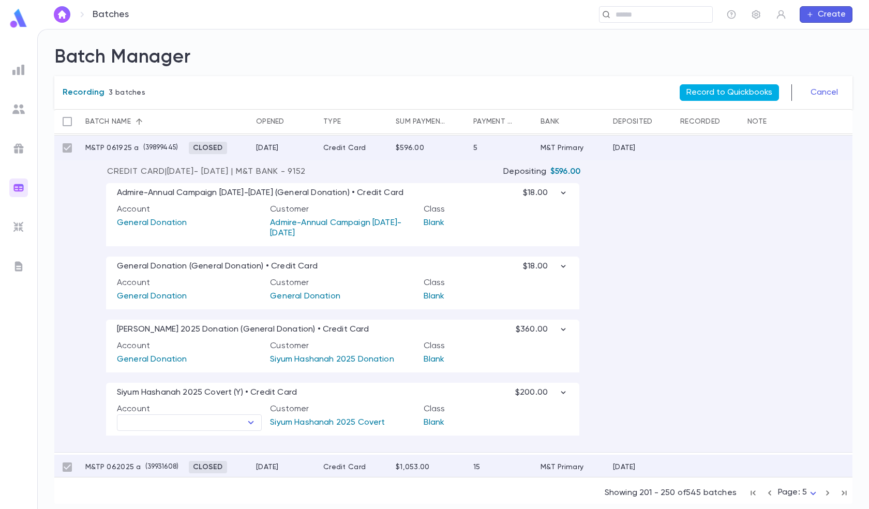
click at [744, 95] on button "Record to Quickbooks" at bounding box center [729, 92] width 99 height 17
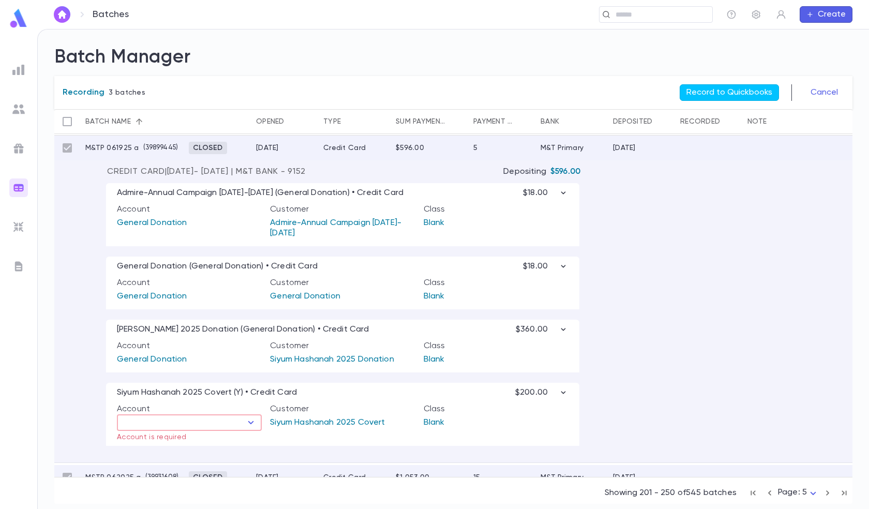
click at [198, 427] on input "text" at bounding box center [181, 423] width 122 height 14
click at [181, 460] on li "Siyum Hashanah 2025" at bounding box center [189, 458] width 145 height 17
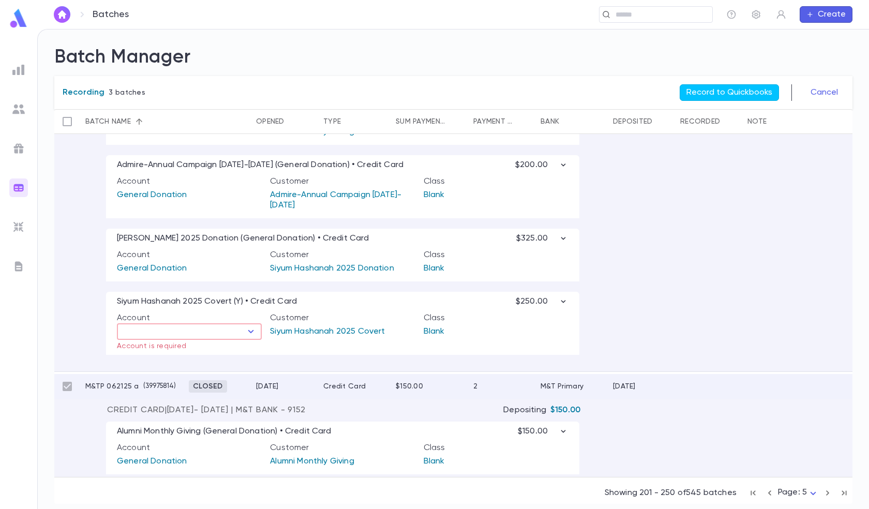
scroll to position [561, 0]
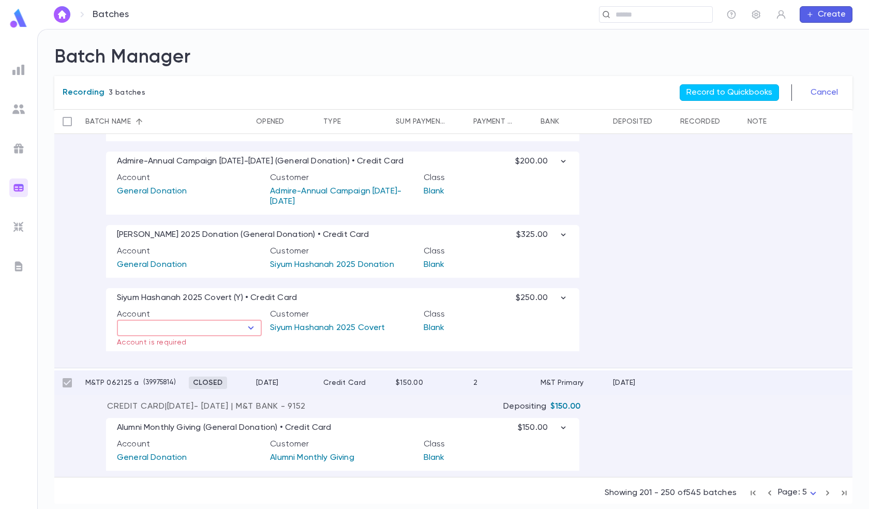
type input "**********"
click at [222, 331] on input "text" at bounding box center [181, 328] width 122 height 14
click at [206, 362] on li "Siyum Hashanah 2025" at bounding box center [189, 363] width 145 height 17
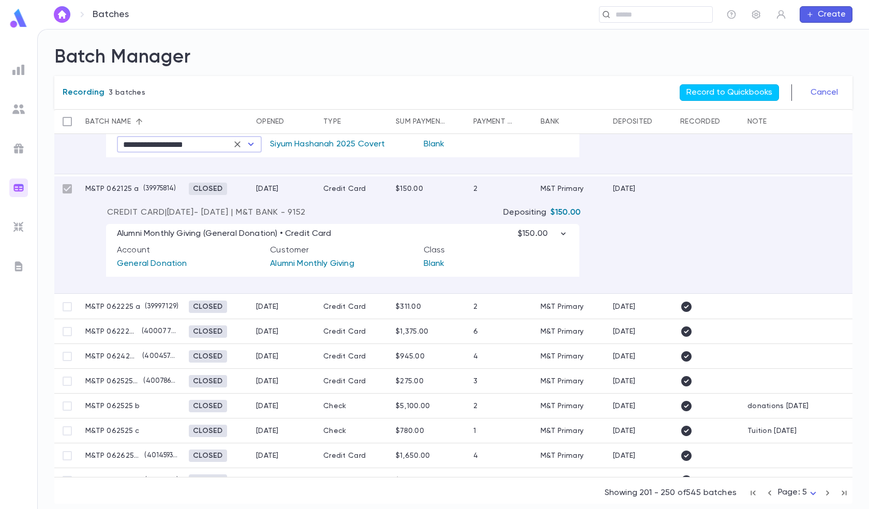
scroll to position [768, 0]
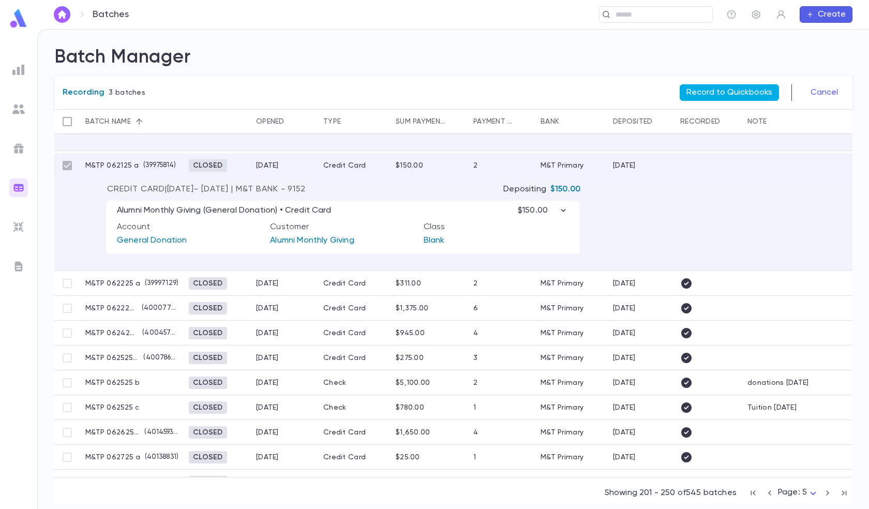
type input "**********"
click at [731, 92] on button "Record to Quickbooks" at bounding box center [729, 92] width 99 height 17
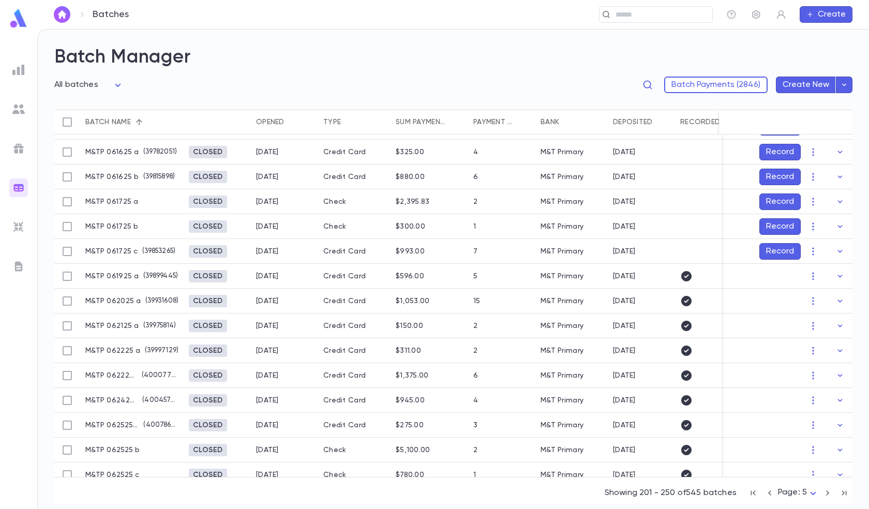
scroll to position [0, 0]
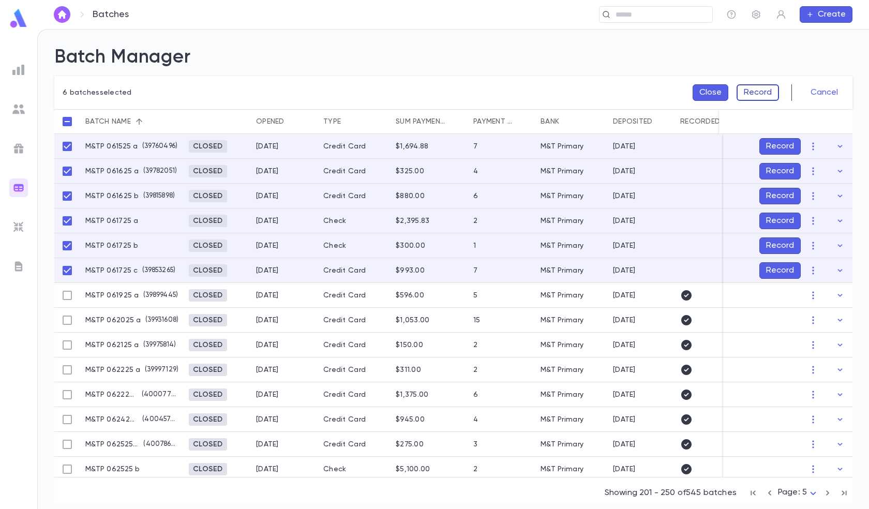
click at [767, 92] on button "Record" at bounding box center [758, 92] width 42 height 17
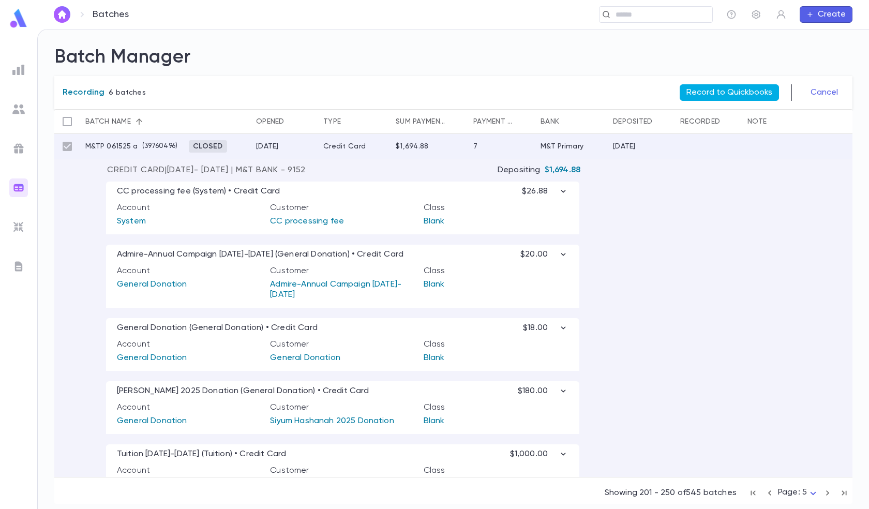
click at [743, 98] on button "Record to Quickbooks" at bounding box center [729, 92] width 99 height 17
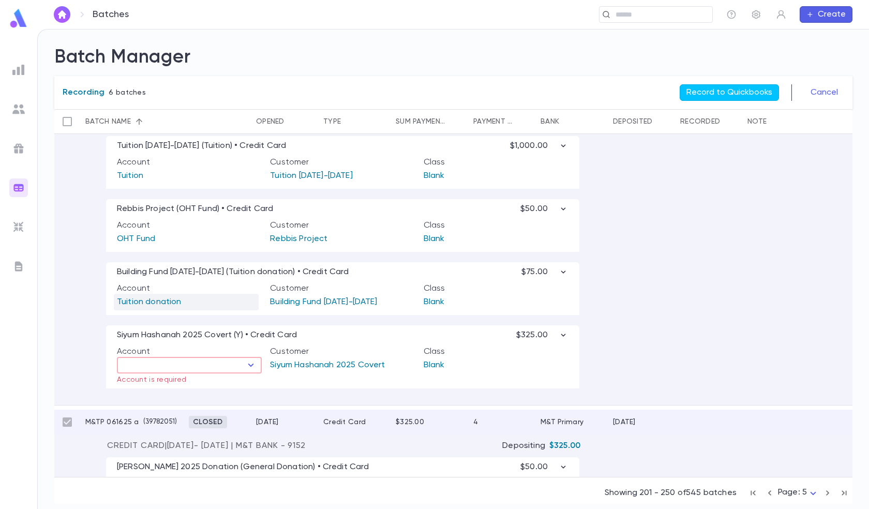
scroll to position [362, 0]
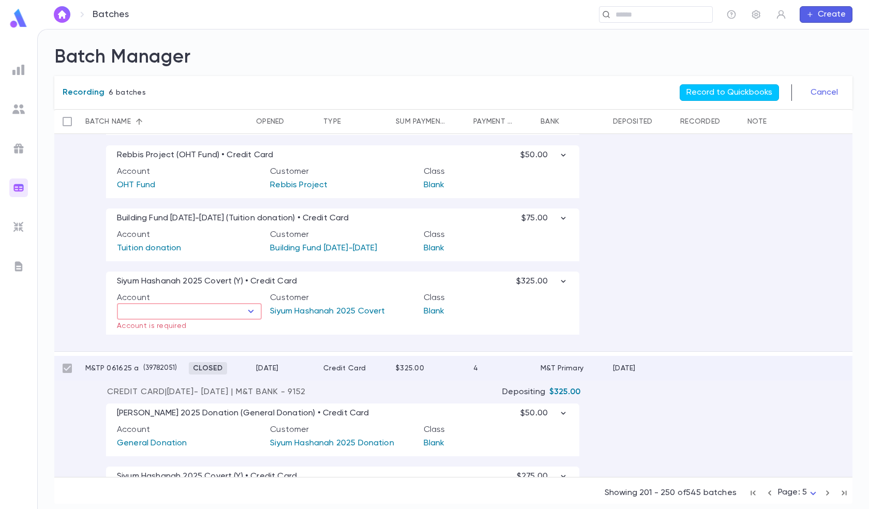
click at [215, 316] on input "text" at bounding box center [181, 311] width 122 height 14
click at [208, 348] on li "Siyum Hashanah 2025" at bounding box center [189, 348] width 145 height 17
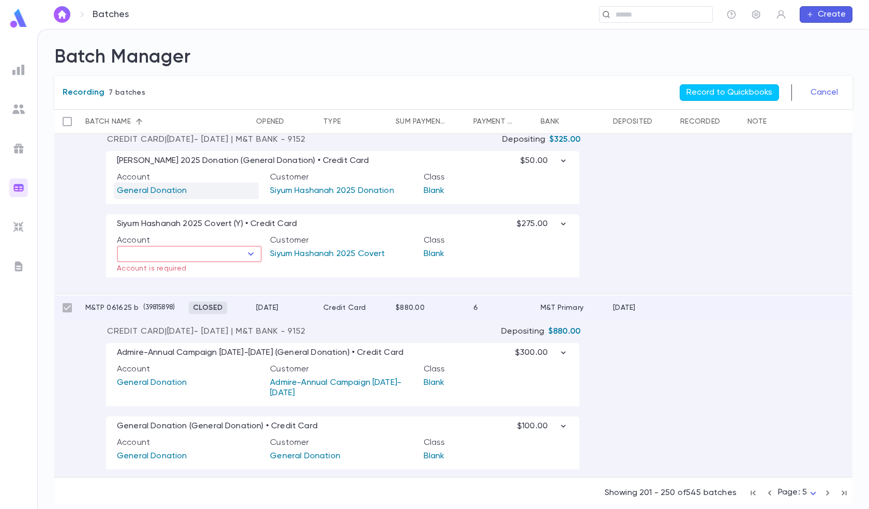
scroll to position [621, 0]
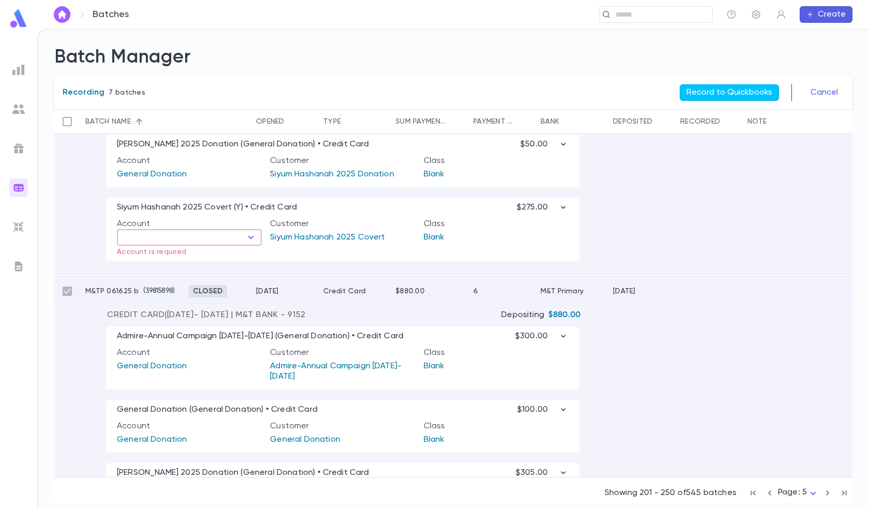
type input "**********"
click at [224, 242] on input "text" at bounding box center [181, 237] width 122 height 14
click at [208, 270] on li "Siyum Hashanah 2025" at bounding box center [189, 271] width 145 height 17
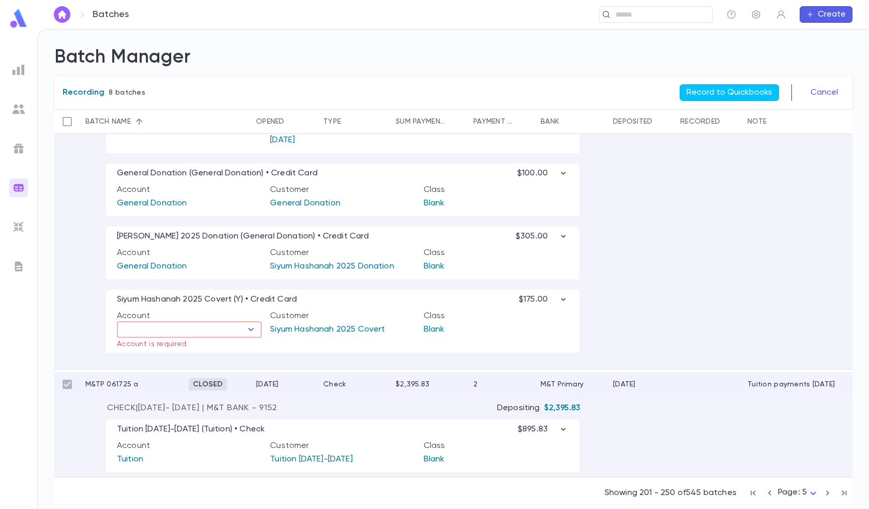
scroll to position [880, 0]
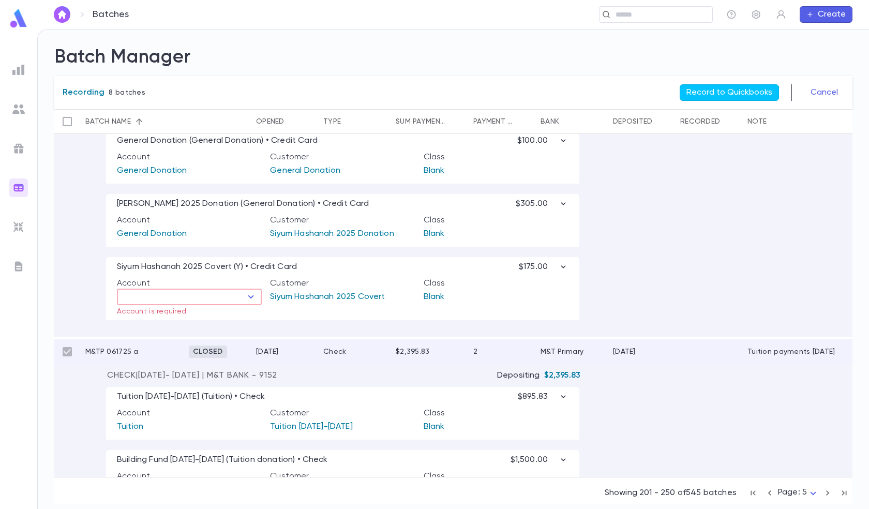
type input "**********"
click at [218, 298] on input "text" at bounding box center [181, 297] width 122 height 14
click at [213, 328] on li "Siyum Hashanah 2025" at bounding box center [189, 332] width 145 height 17
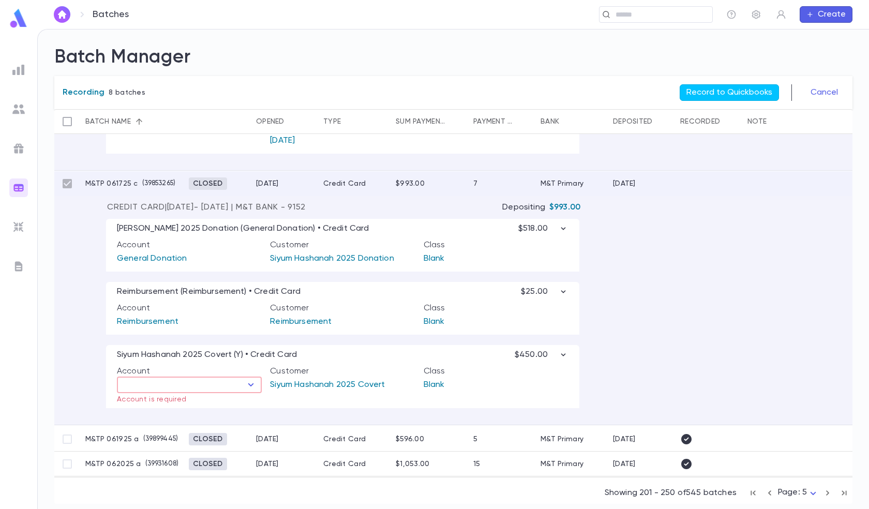
scroll to position [1397, 0]
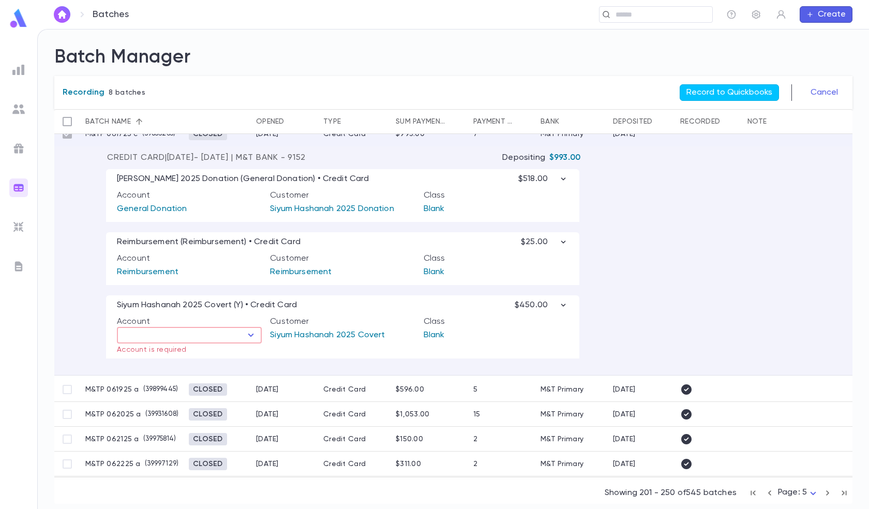
type input "**********"
click at [220, 338] on input "text" at bounding box center [181, 335] width 122 height 14
click at [203, 365] on li "Siyum Hashanah 2025" at bounding box center [189, 370] width 145 height 17
type input "**********"
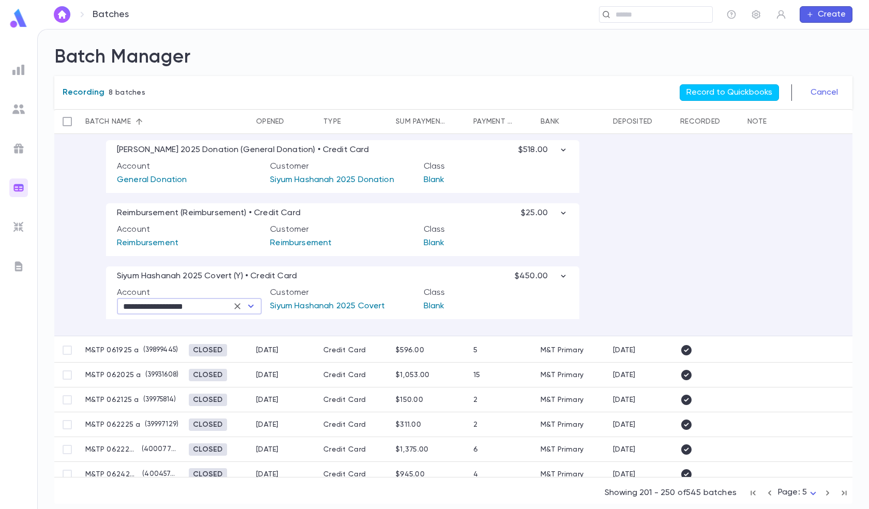
scroll to position [1493, 0]
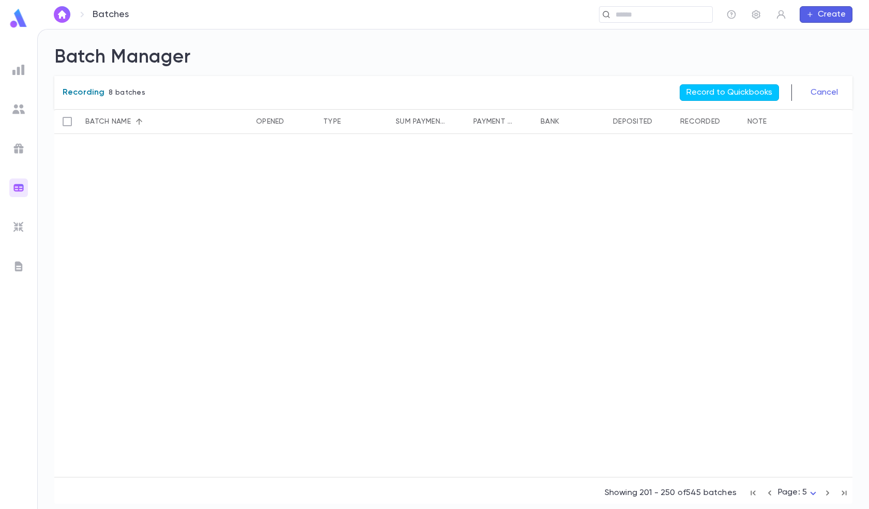
scroll to position [1501, 0]
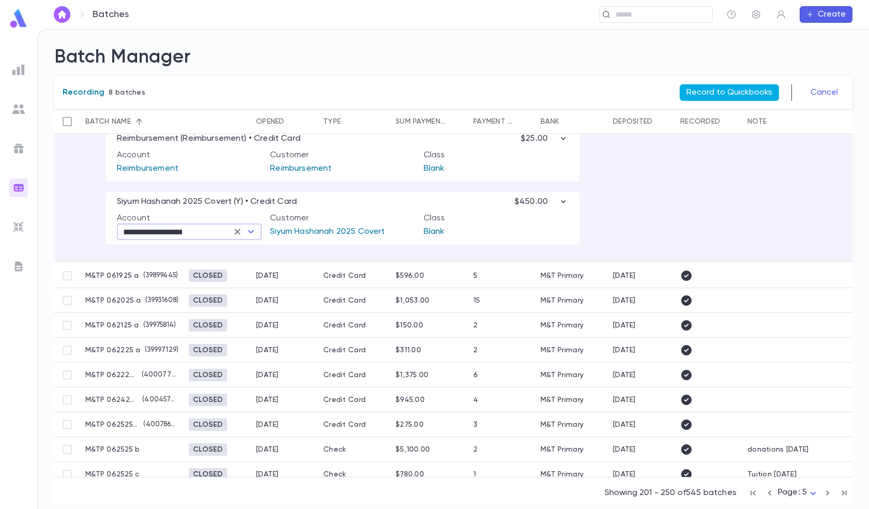
type input "**********"
click at [717, 87] on button "Record to Quickbooks" at bounding box center [729, 92] width 99 height 17
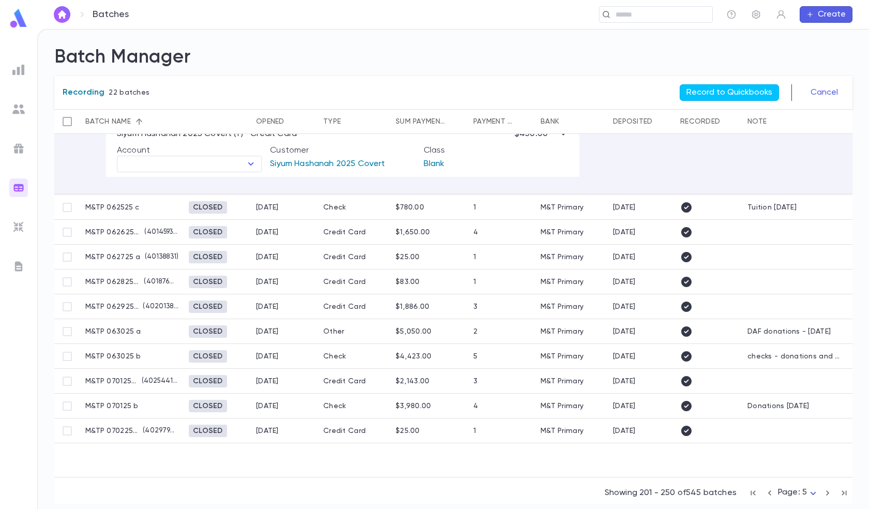
type input "**********"
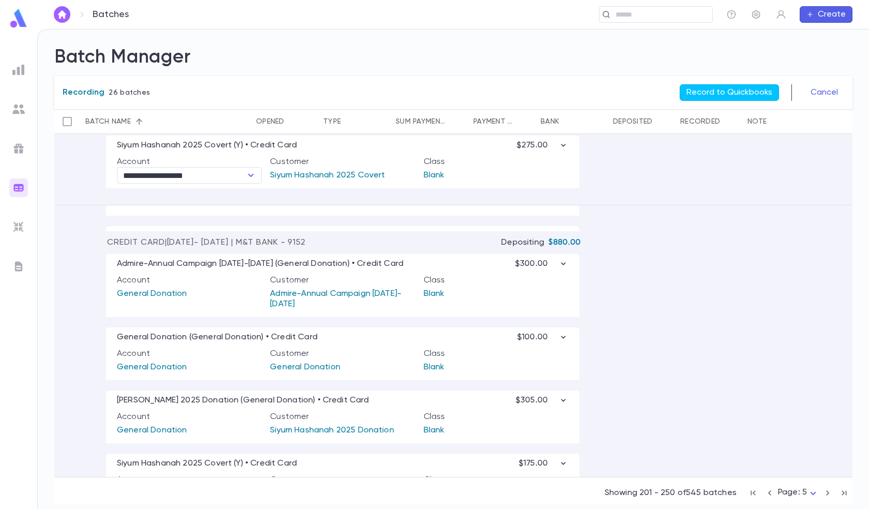
type input "**********"
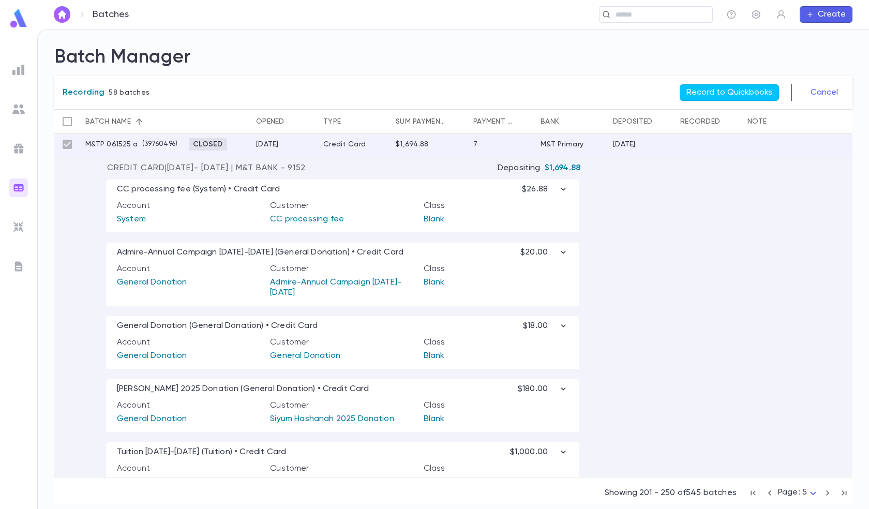
scroll to position [0, 0]
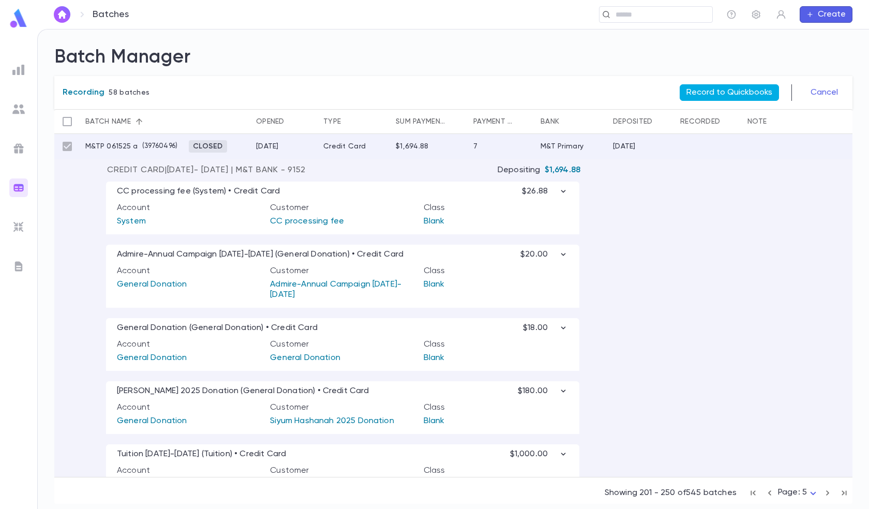
click at [724, 96] on button "Record to Quickbooks" at bounding box center [729, 92] width 99 height 17
click at [820, 91] on button "Cancel" at bounding box center [825, 92] width 40 height 17
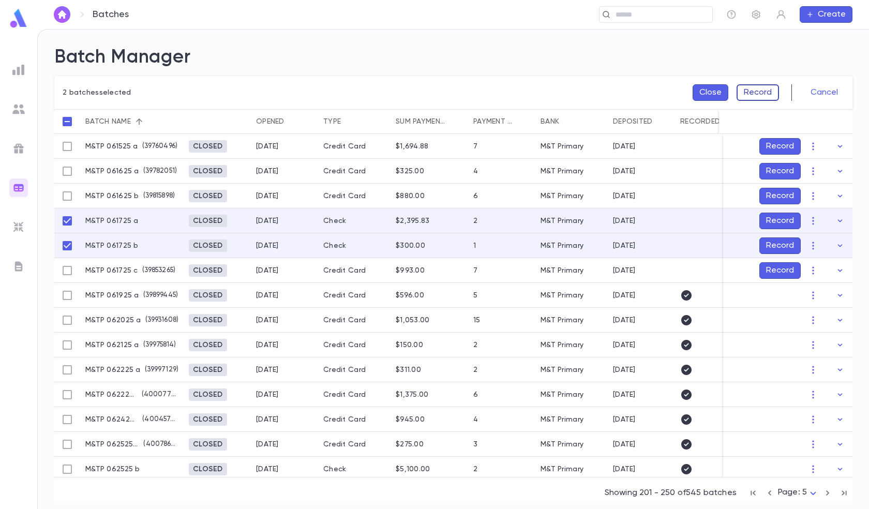
click at [758, 93] on button "Record" at bounding box center [758, 92] width 42 height 17
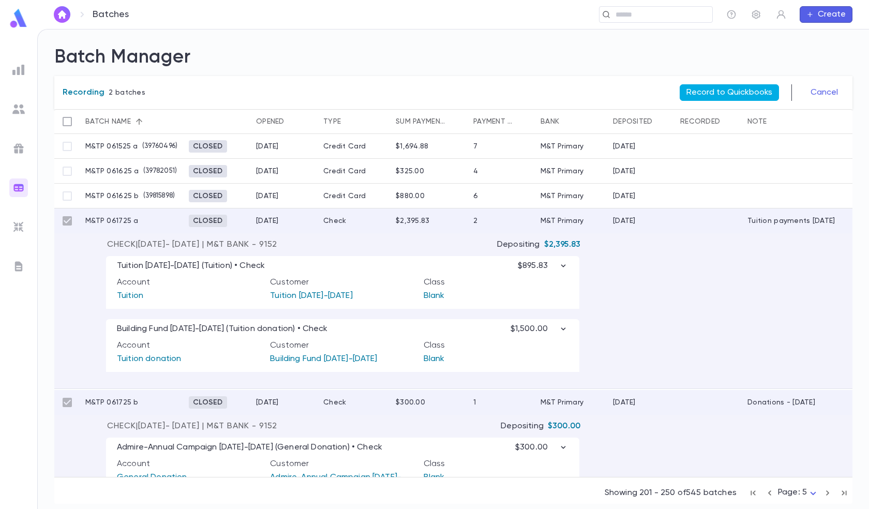
click at [728, 90] on button "Record to Quickbooks" at bounding box center [729, 92] width 99 height 17
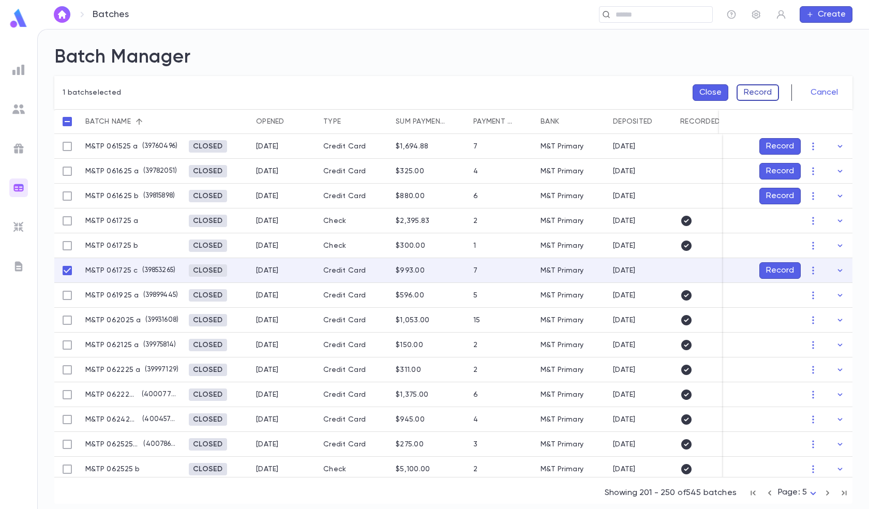
click at [764, 90] on button "Record" at bounding box center [758, 92] width 42 height 17
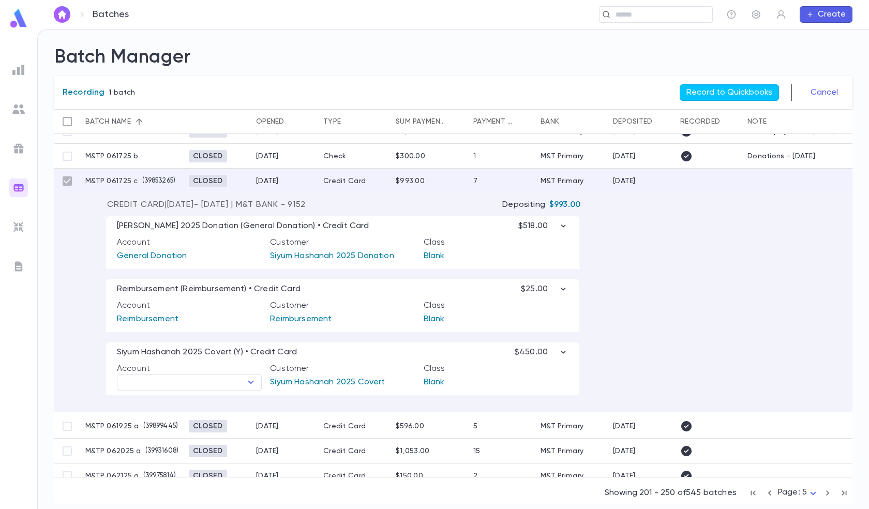
scroll to position [103, 0]
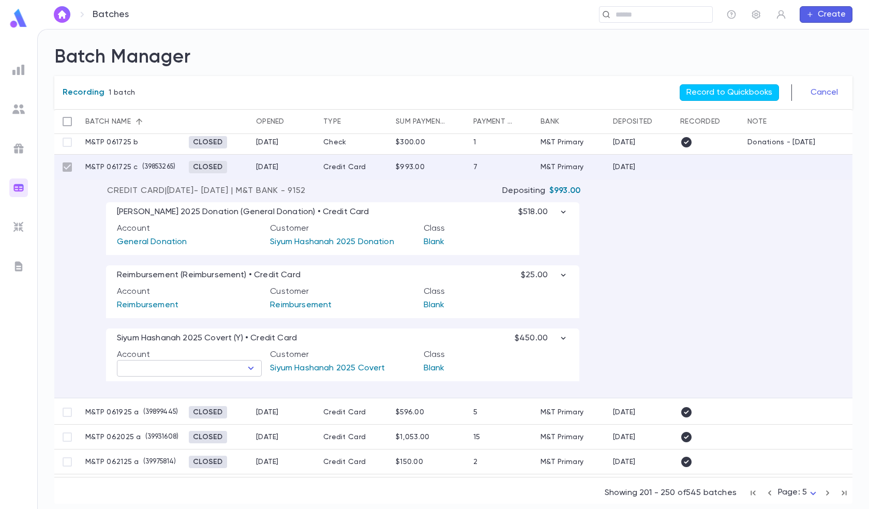
click at [217, 369] on input "text" at bounding box center [181, 368] width 122 height 14
click at [190, 405] on li "Siyum Hashanah 2025" at bounding box center [189, 403] width 145 height 17
type input "**********"
click at [727, 95] on button "Record to Quickbooks" at bounding box center [729, 92] width 99 height 17
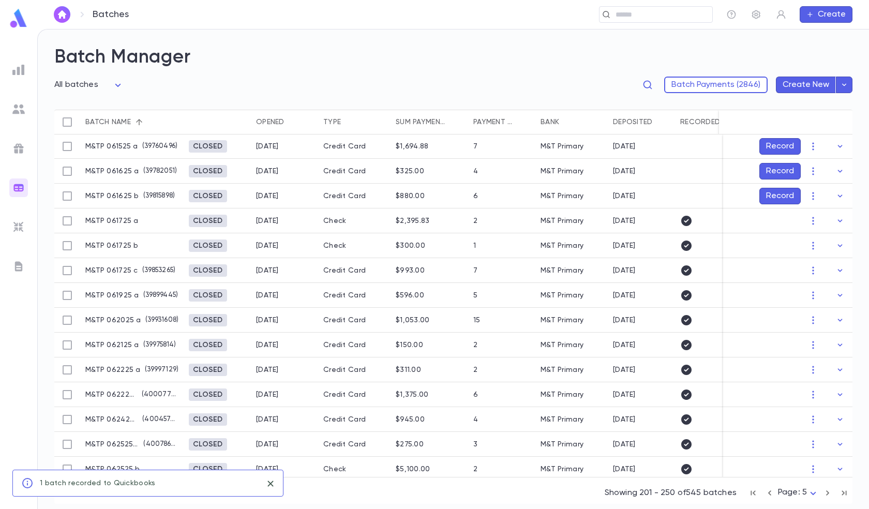
scroll to position [0, 0]
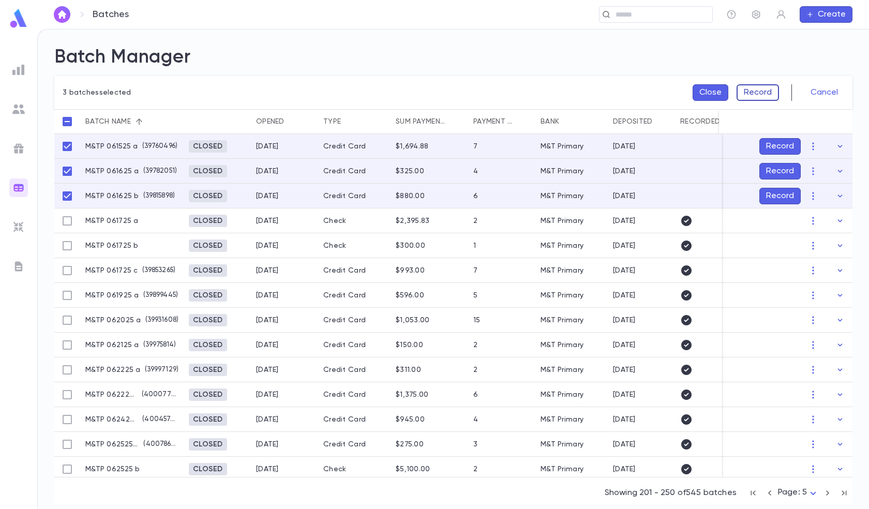
click at [764, 91] on button "Record" at bounding box center [758, 92] width 42 height 17
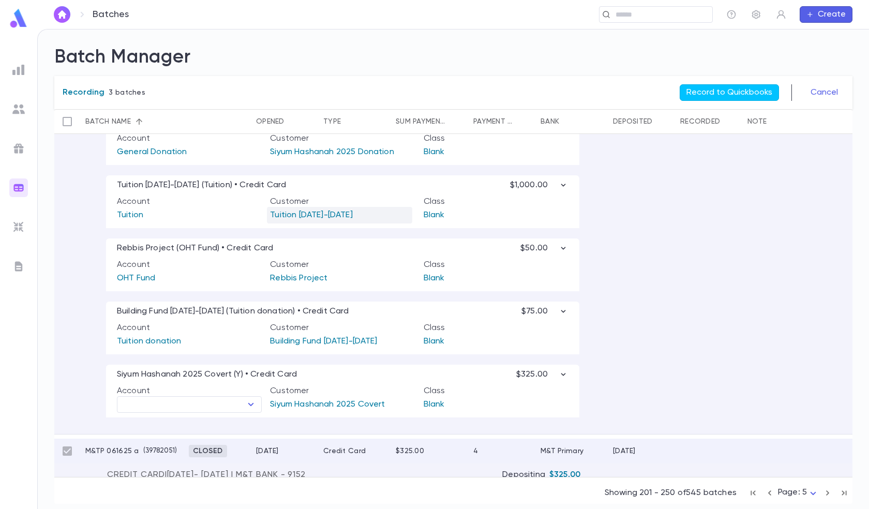
scroll to position [310, 0]
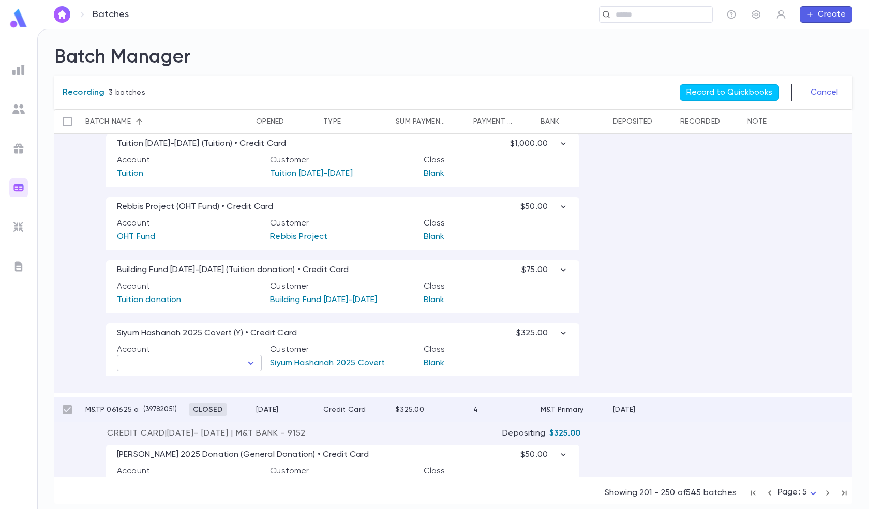
click at [184, 370] on input "text" at bounding box center [181, 363] width 122 height 14
click at [187, 401] on li "Siyum Hashanah 2025" at bounding box center [189, 400] width 145 height 17
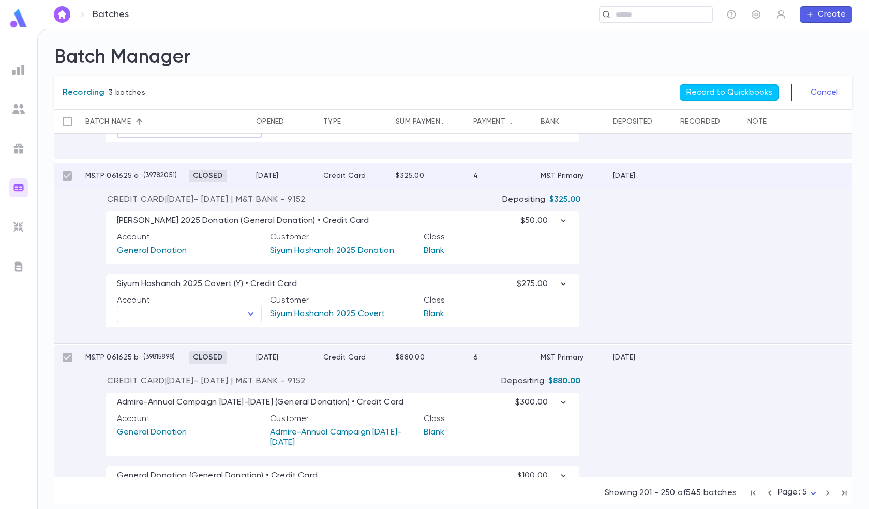
scroll to position [569, 0]
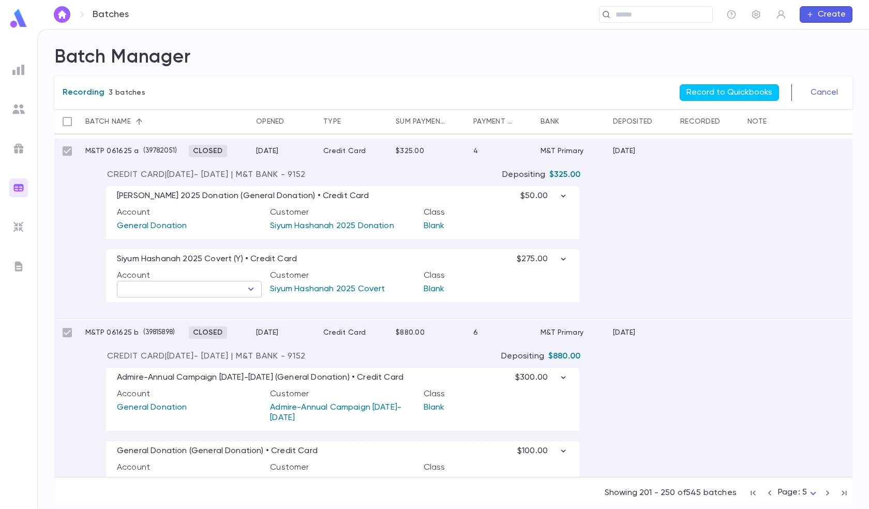
type input "**********"
click at [211, 290] on input "text" at bounding box center [181, 289] width 122 height 14
click at [206, 319] on li "Siyum Hashanah 2025" at bounding box center [189, 323] width 145 height 17
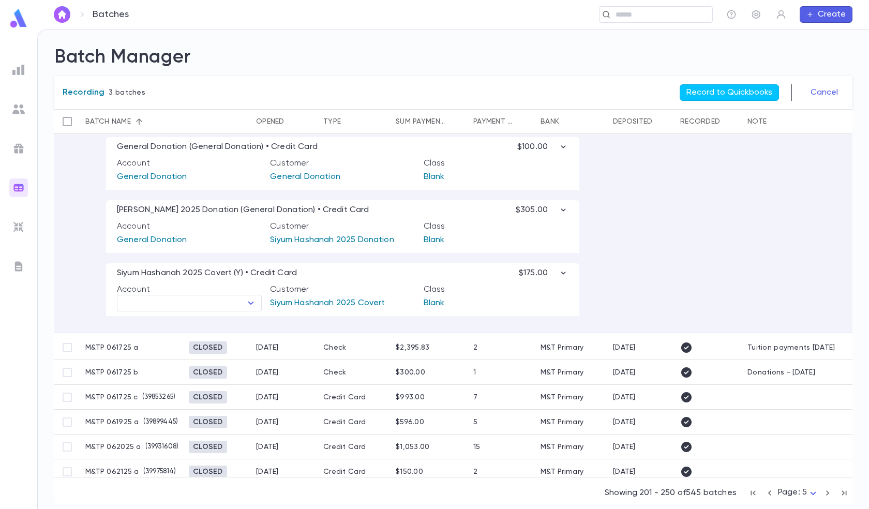
scroll to position [880, 0]
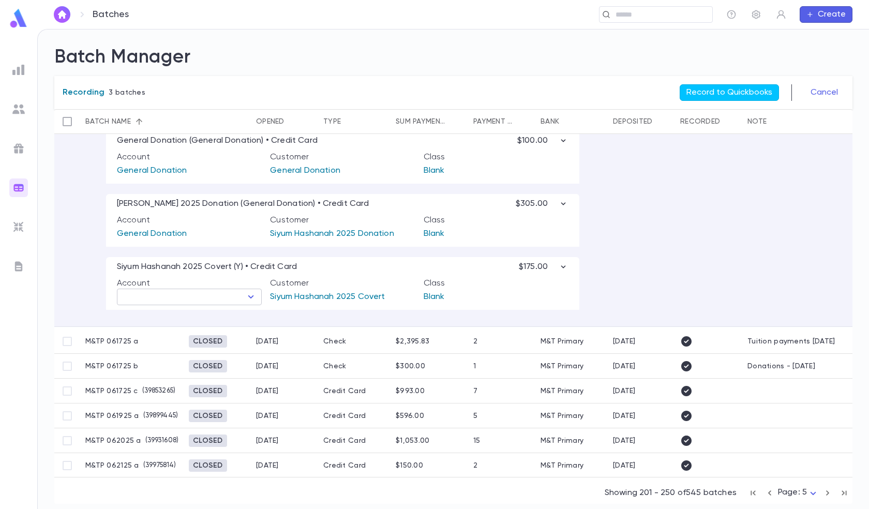
type input "**********"
click at [209, 299] on input "text" at bounding box center [181, 297] width 122 height 14
click at [204, 327] on li "Siyum Hashanah 2025" at bounding box center [189, 332] width 145 height 17
type input "**********"
click at [732, 88] on button "Record to Quickbooks" at bounding box center [729, 92] width 99 height 17
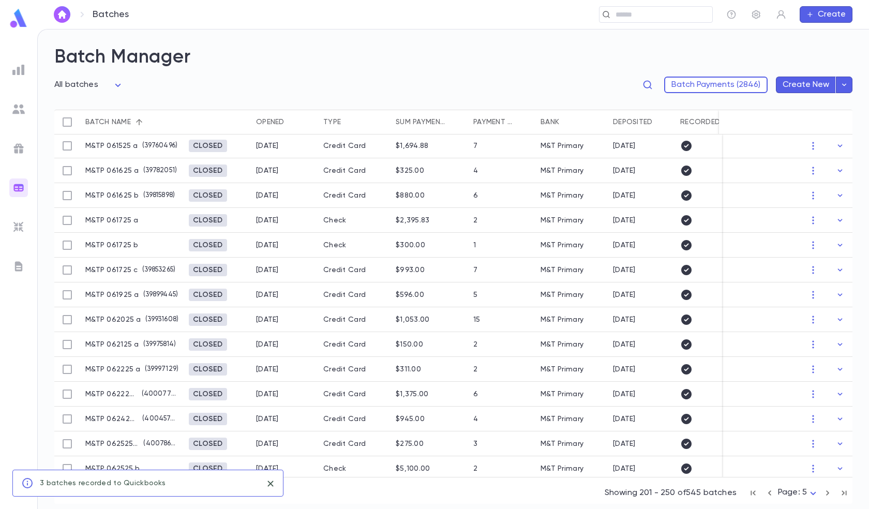
scroll to position [0, 0]
click at [803, 492] on body "Batches ​ Create Batch Manager All batches *** Batch Payments (2846) Create New…" at bounding box center [434, 269] width 869 height 480
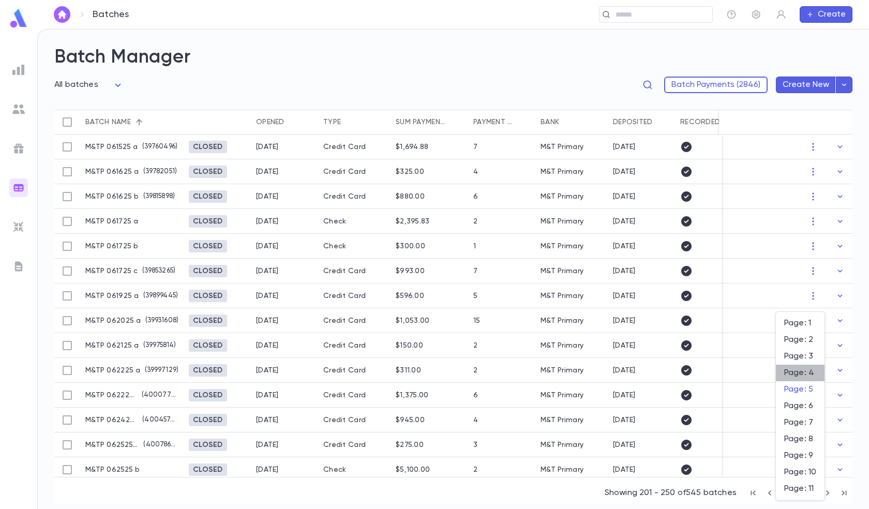
click at [804, 368] on span "Page: 4" at bounding box center [800, 373] width 32 height 10
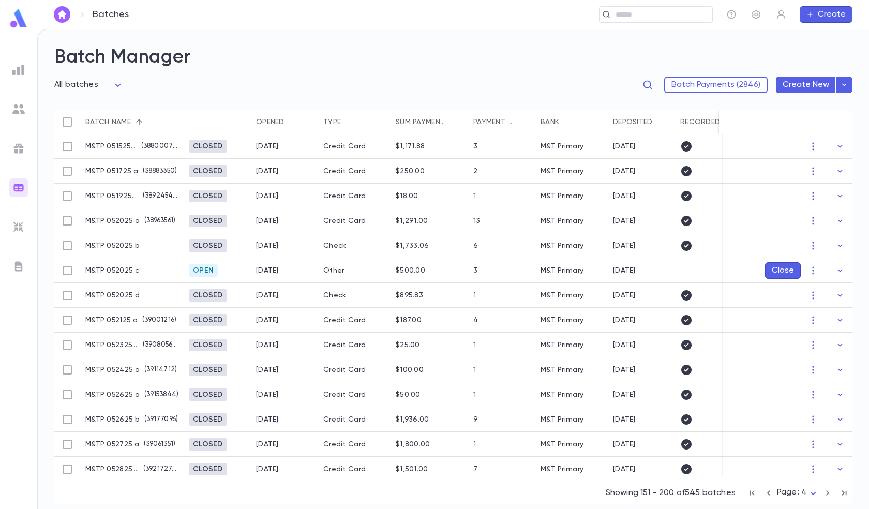
scroll to position [362, 0]
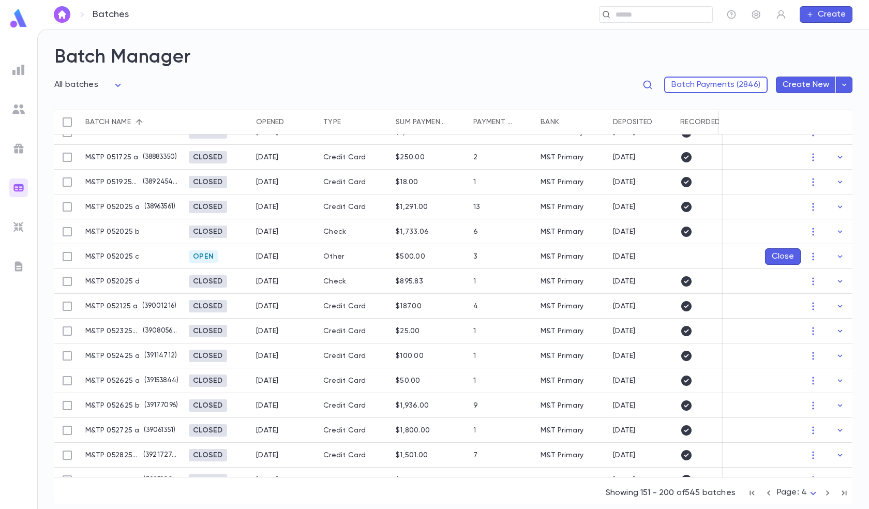
click at [334, 250] on div "Other" at bounding box center [354, 256] width 72 height 25
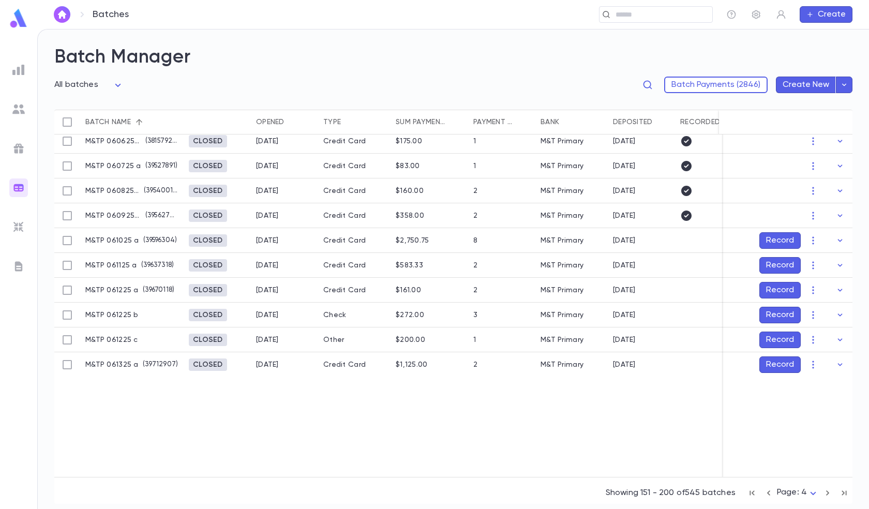
scroll to position [983, 0]
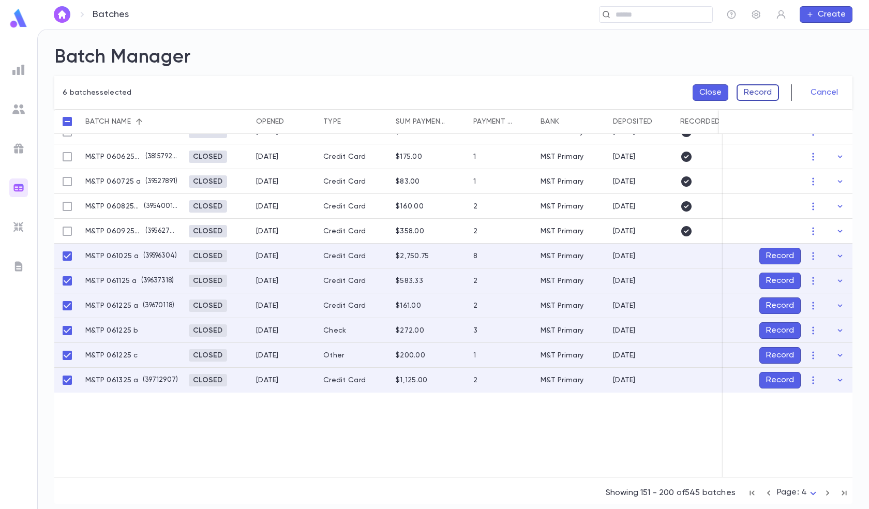
click at [750, 88] on button "Record" at bounding box center [758, 92] width 42 height 17
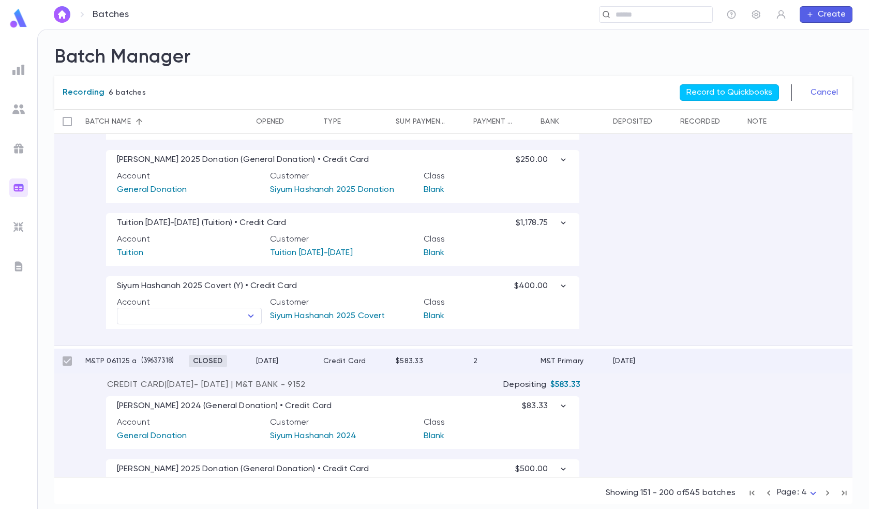
scroll to position [1313, 0]
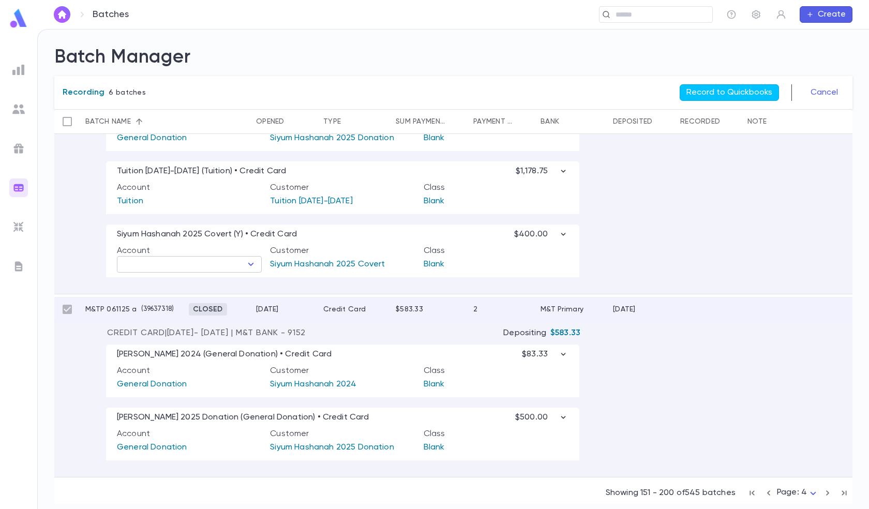
click at [227, 271] on input "text" at bounding box center [181, 264] width 122 height 14
click at [228, 295] on li "Siyum Hashanah 2025" at bounding box center [189, 300] width 145 height 17
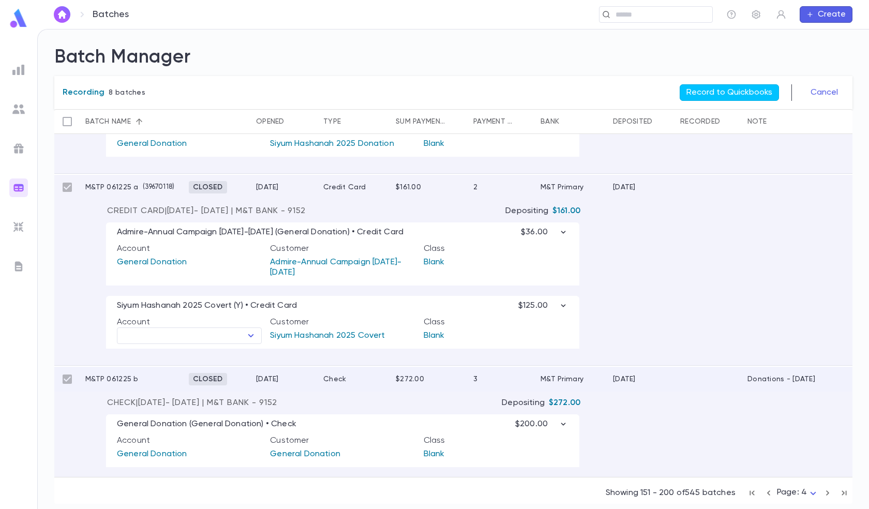
scroll to position [1623, 0]
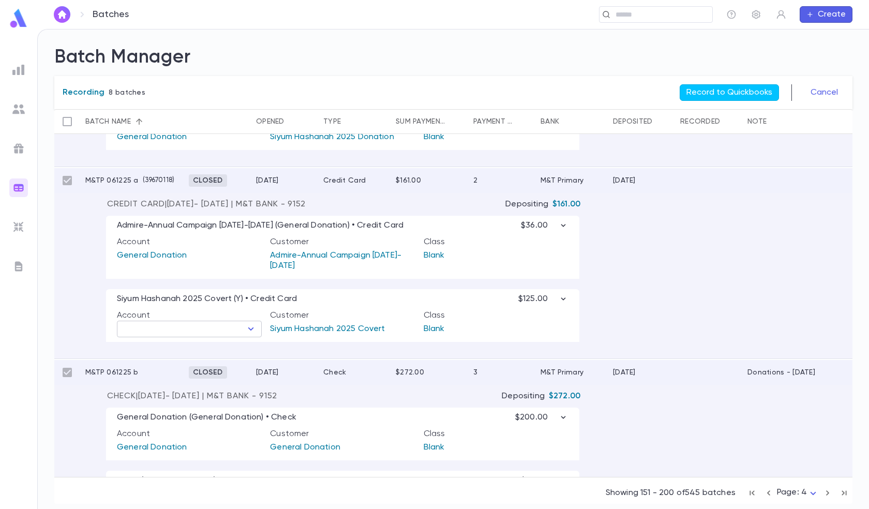
type input "**********"
click at [203, 328] on input "text" at bounding box center [181, 329] width 122 height 14
click at [198, 358] on li "Siyum Hashanah 2025" at bounding box center [189, 363] width 145 height 17
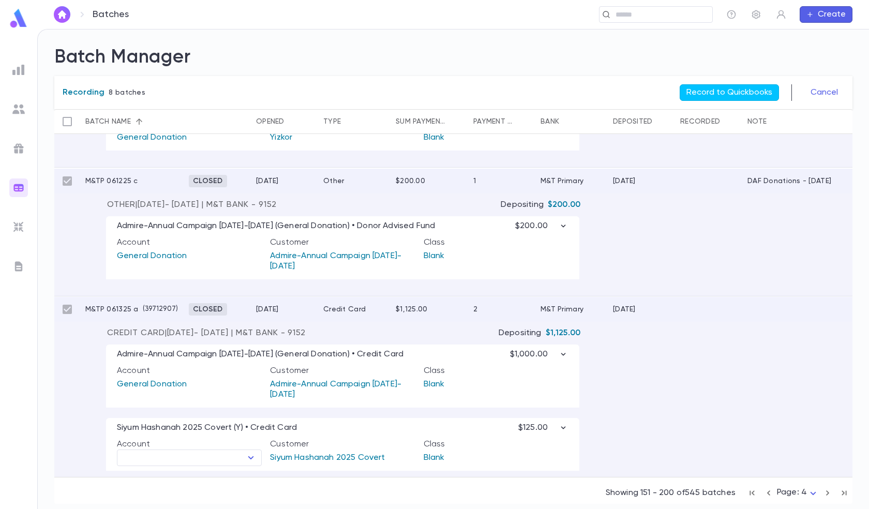
scroll to position [2008, 0]
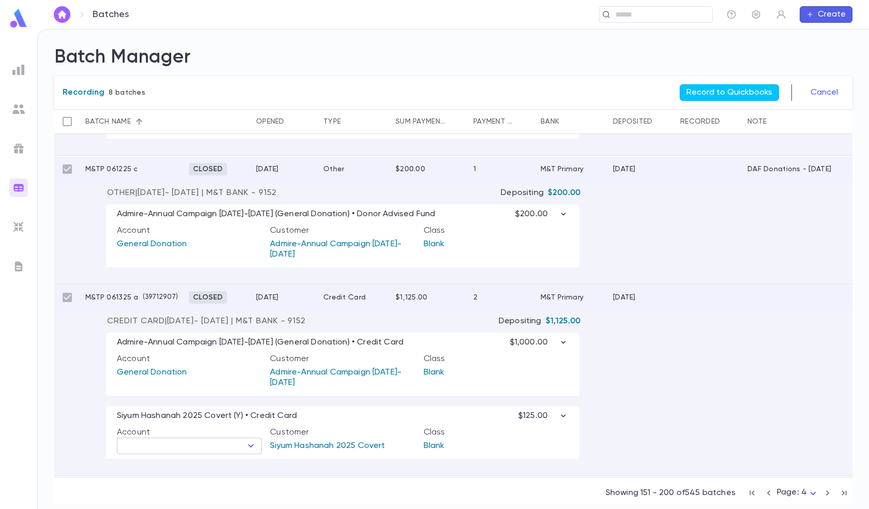
type input "**********"
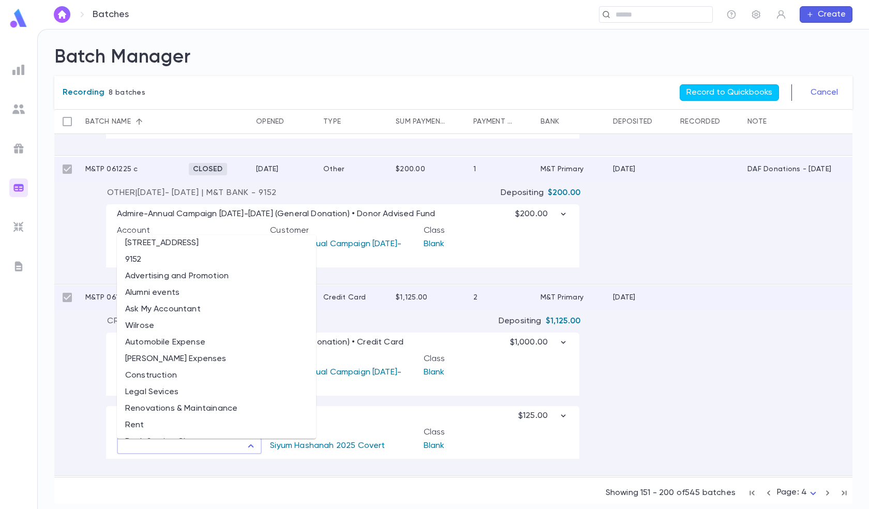
click at [188, 446] on input "text" at bounding box center [181, 446] width 122 height 14
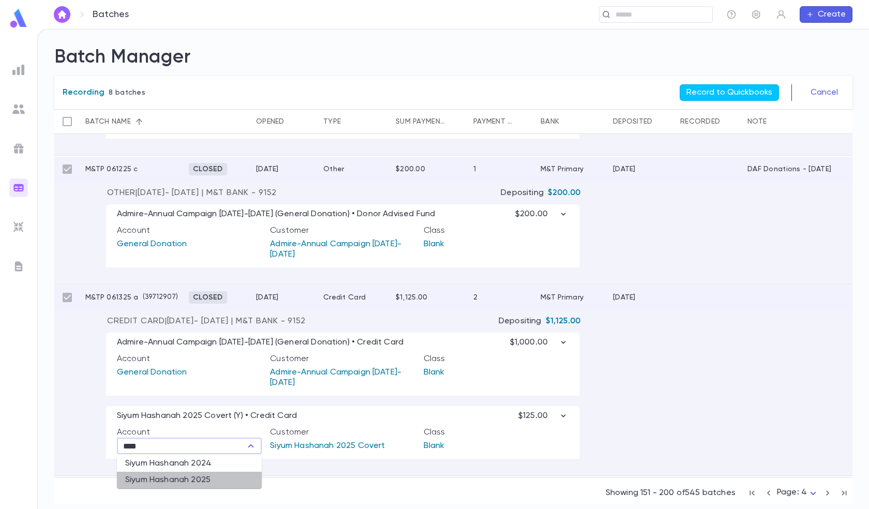
click at [185, 476] on li "Siyum Hashanah 2025" at bounding box center [189, 480] width 145 height 17
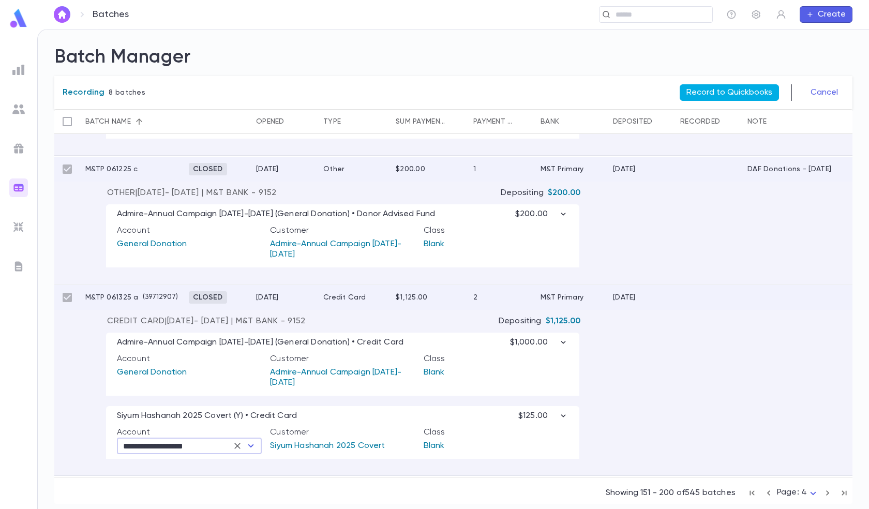
type input "**********"
click at [723, 87] on button "Record to Quickbooks" at bounding box center [729, 92] width 99 height 17
click at [831, 90] on button "Cancel" at bounding box center [825, 92] width 40 height 17
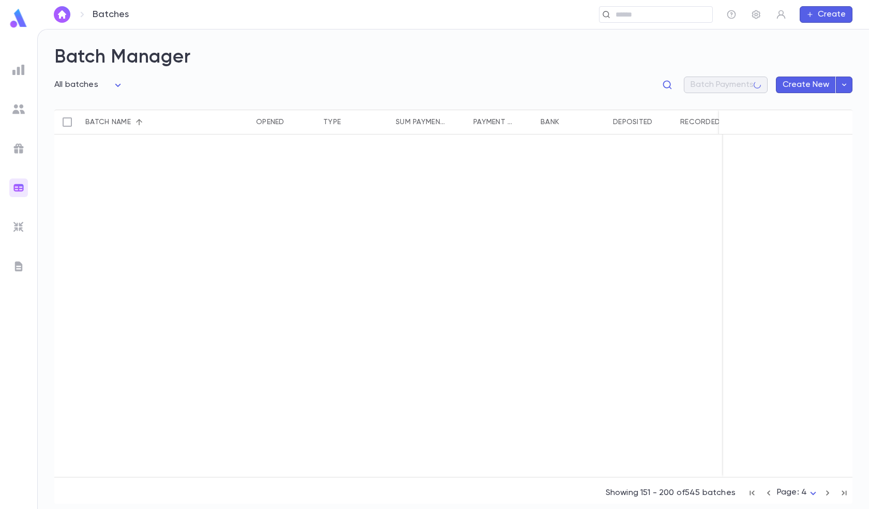
scroll to position [904, 0]
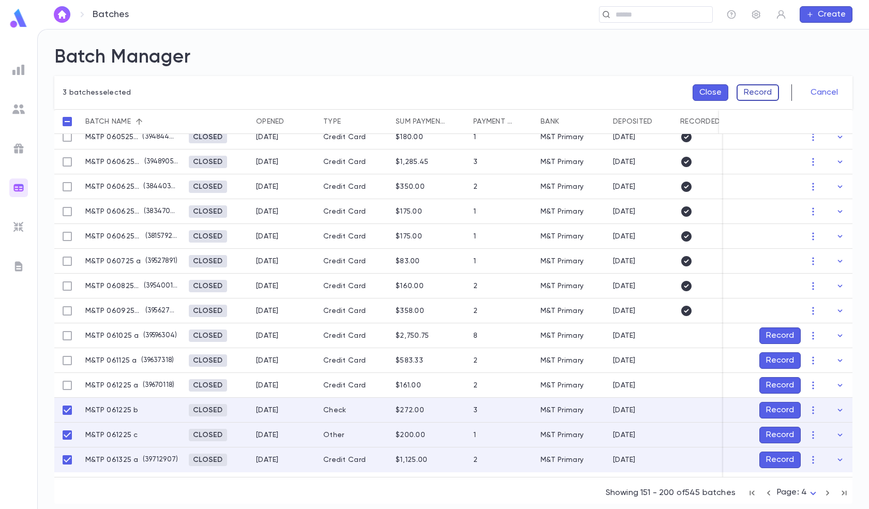
click at [764, 88] on button "Record" at bounding box center [758, 92] width 42 height 17
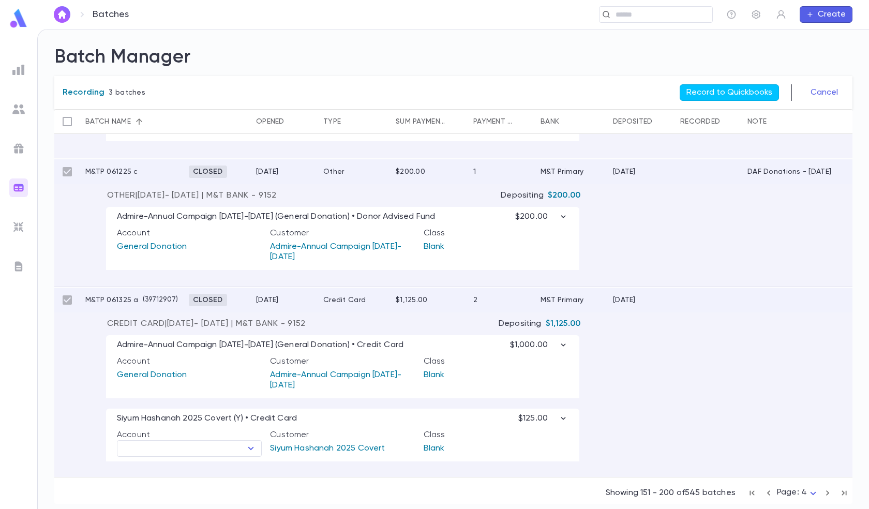
scroll to position [1326, 0]
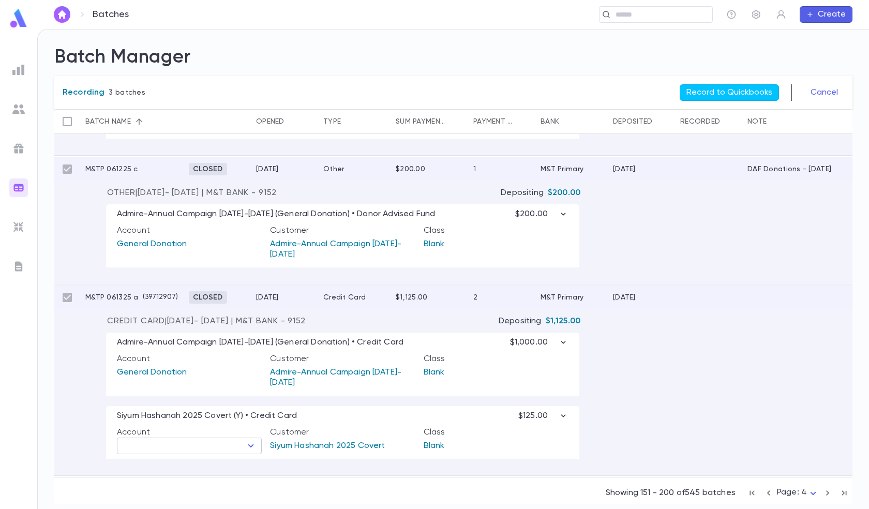
click at [200, 444] on input "text" at bounding box center [181, 446] width 122 height 14
drag, startPoint x: 191, startPoint y: 476, endPoint x: 200, endPoint y: 467, distance: 11.7
click at [193, 475] on li "Siyum Hashanah 2025" at bounding box center [189, 480] width 145 height 17
type input "**********"
click at [734, 91] on button "Record to Quickbooks" at bounding box center [729, 92] width 99 height 17
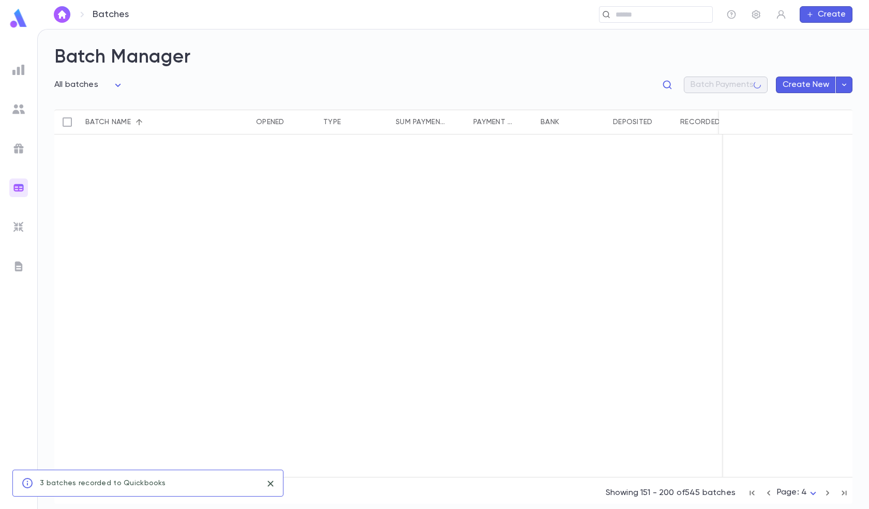
scroll to position [904, 0]
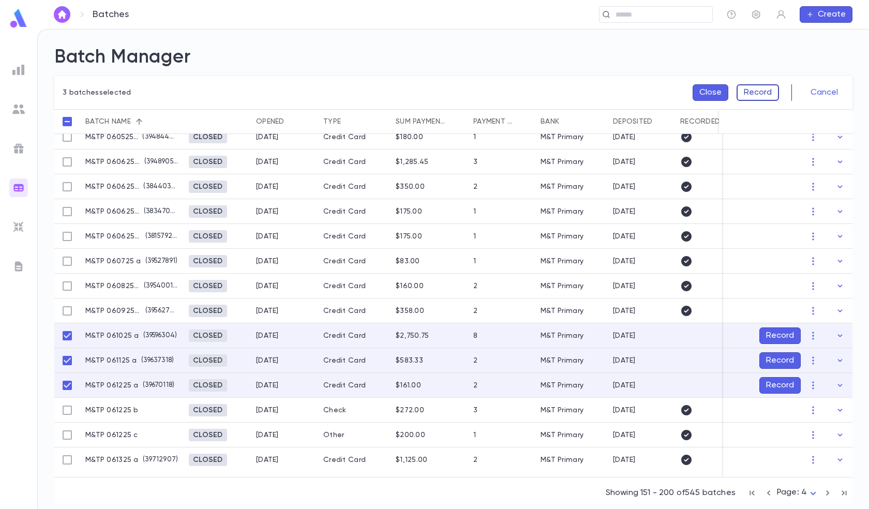
click at [764, 86] on button "Record" at bounding box center [758, 92] width 42 height 17
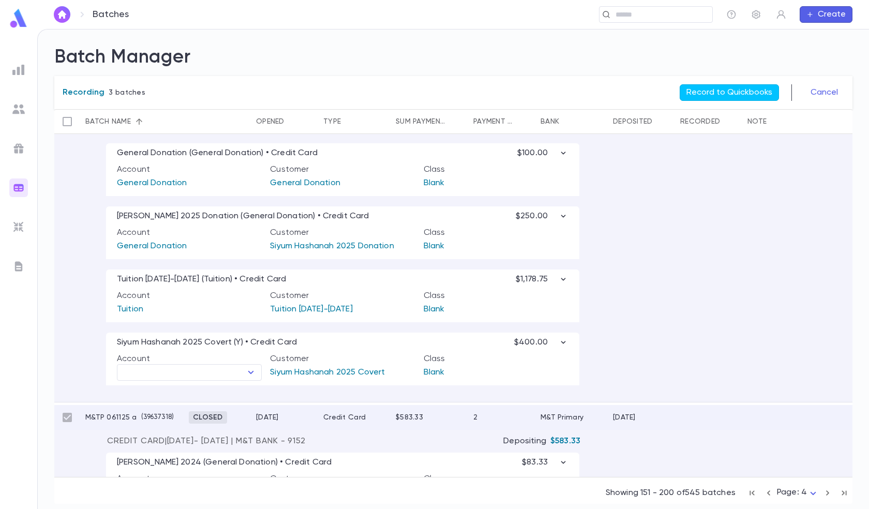
scroll to position [1209, 0]
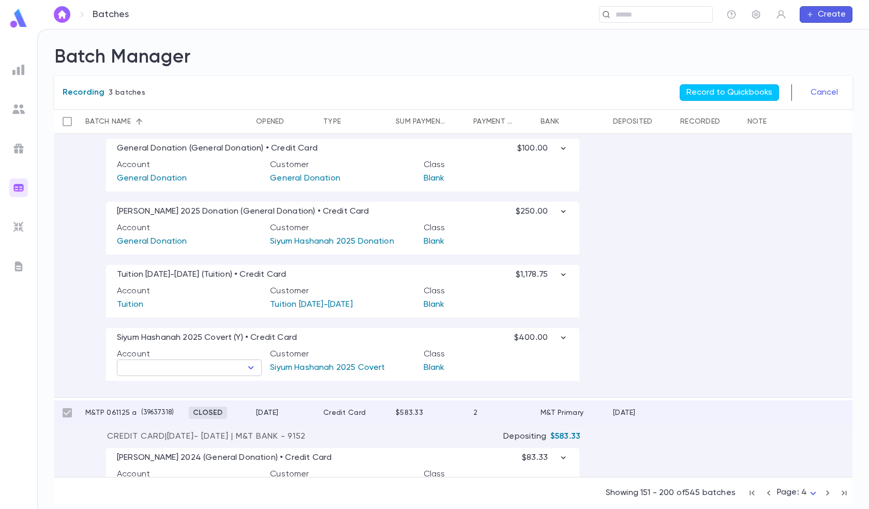
click at [192, 369] on input "text" at bounding box center [181, 368] width 122 height 14
click at [188, 398] on li "Siyum Hashanah 2025" at bounding box center [189, 403] width 145 height 17
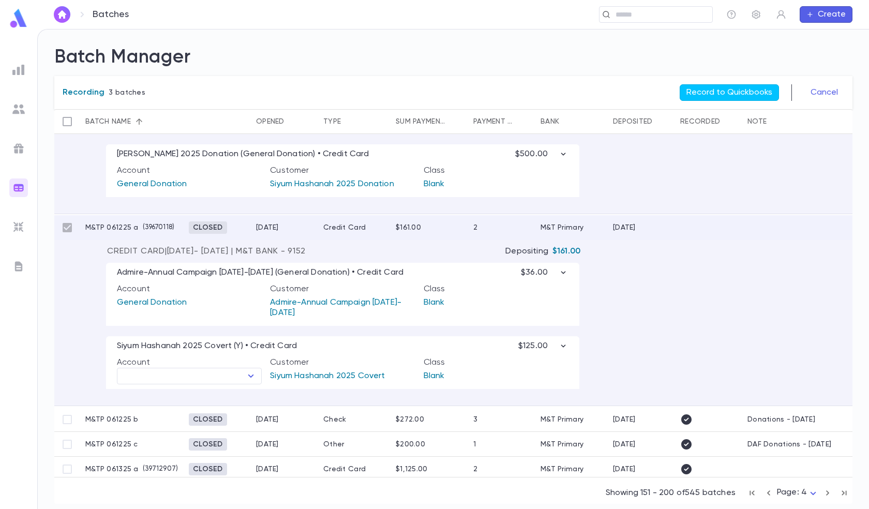
scroll to position [1581, 0]
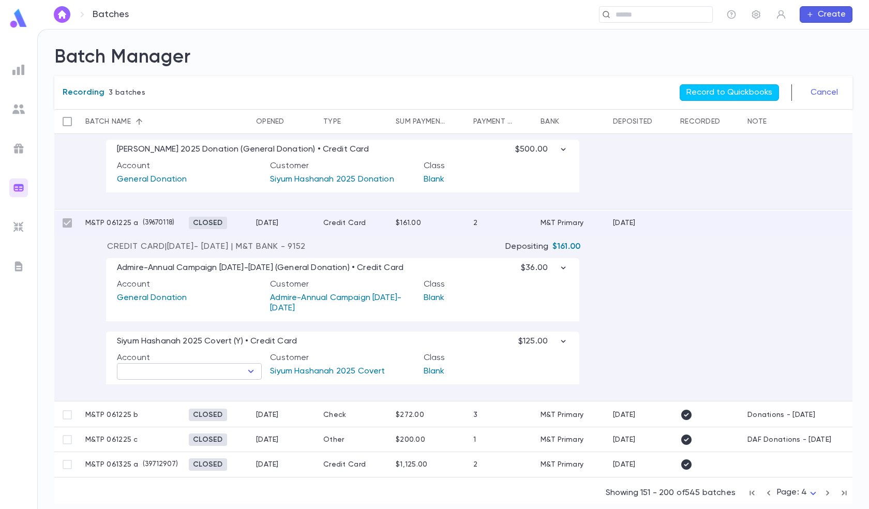
type input "**********"
click at [205, 370] on input "text" at bounding box center [181, 371] width 122 height 14
click at [205, 397] on li "Siyum Hashanah 2025" at bounding box center [189, 405] width 145 height 17
type input "**********"
click at [724, 91] on button "Record to Quickbooks" at bounding box center [729, 92] width 99 height 17
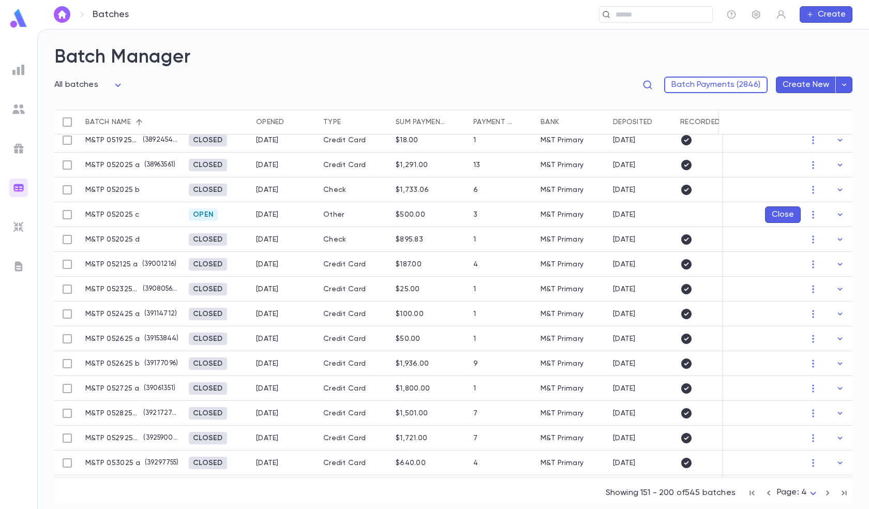
scroll to position [386, 0]
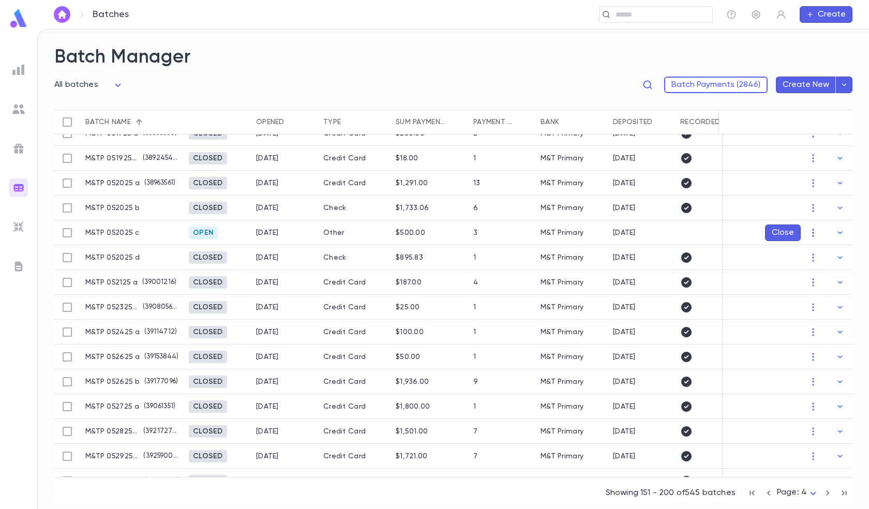
click at [809, 231] on icon "button" at bounding box center [813, 233] width 10 height 10
click at [817, 253] on li "Edit" at bounding box center [825, 253] width 43 height 17
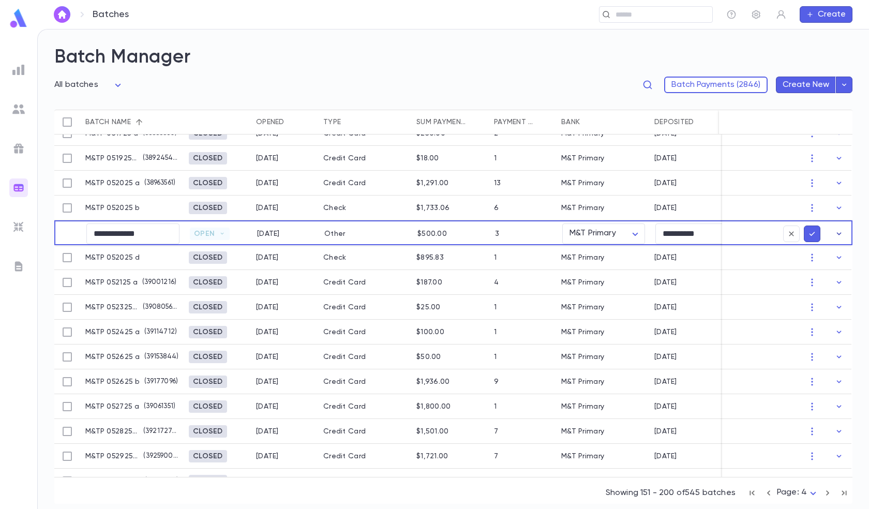
click at [837, 231] on icon "button" at bounding box center [839, 234] width 10 height 10
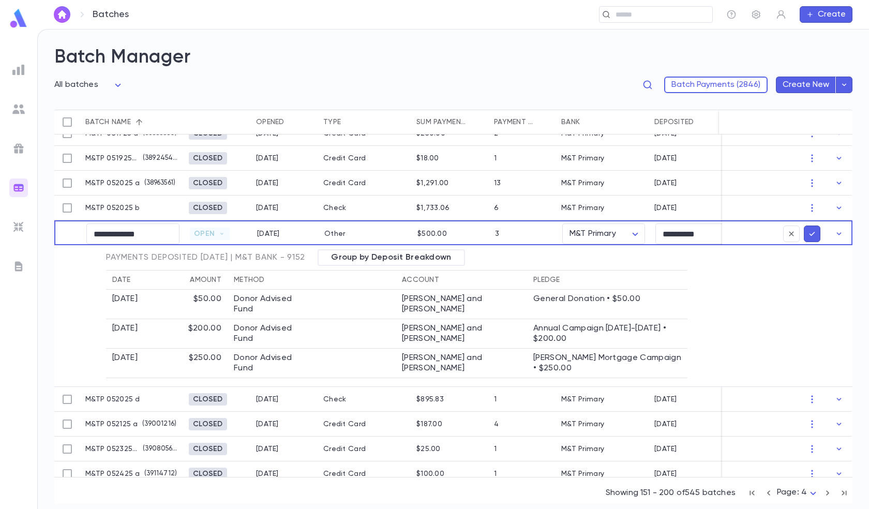
click at [808, 233] on icon "submit" at bounding box center [812, 234] width 9 height 10
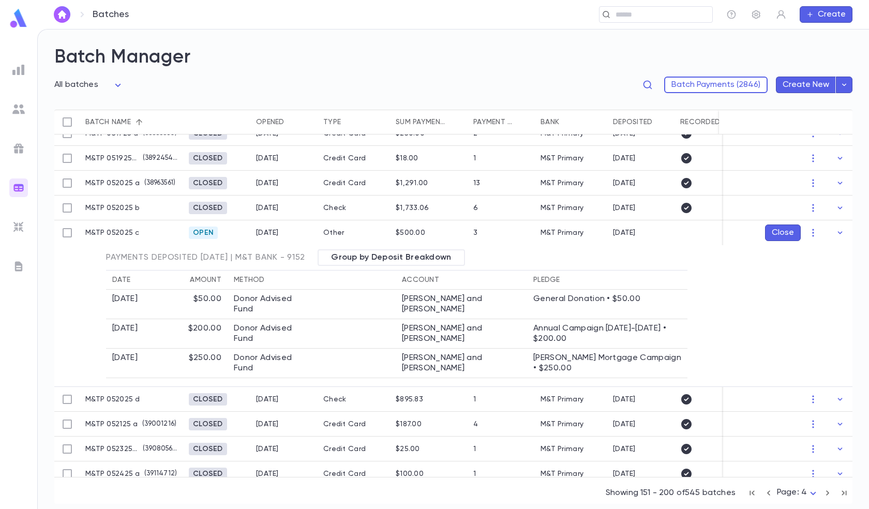
click at [779, 229] on button "Close" at bounding box center [783, 233] width 36 height 17
click at [779, 229] on button "Record" at bounding box center [780, 233] width 41 height 17
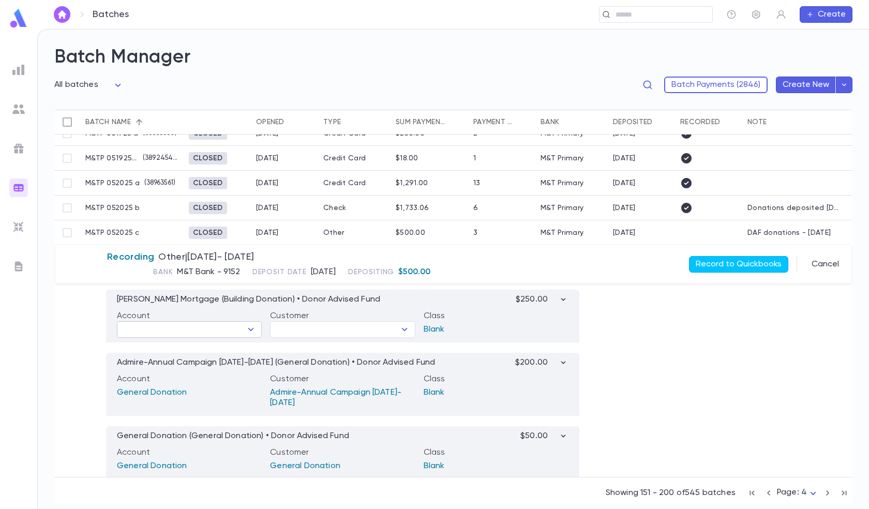
click at [227, 331] on input "text" at bounding box center [181, 329] width 122 height 14
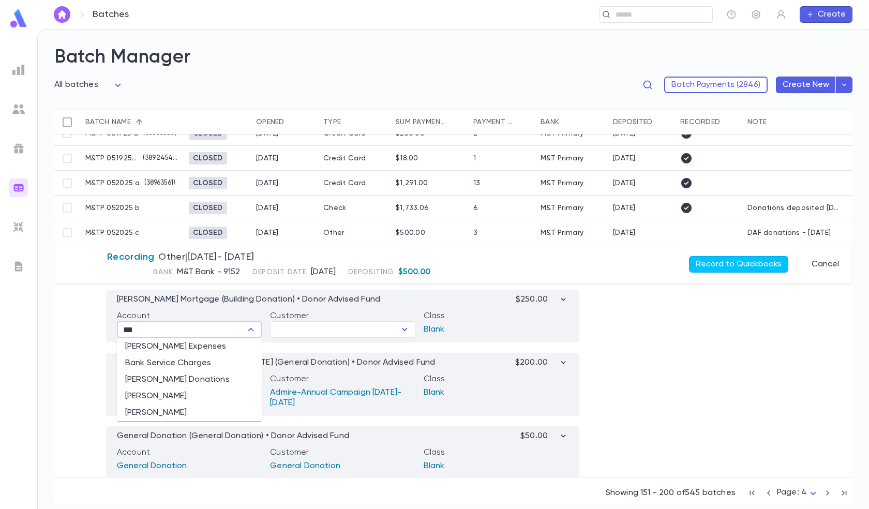
click at [211, 377] on li "[PERSON_NAME] Donations" at bounding box center [189, 380] width 145 height 17
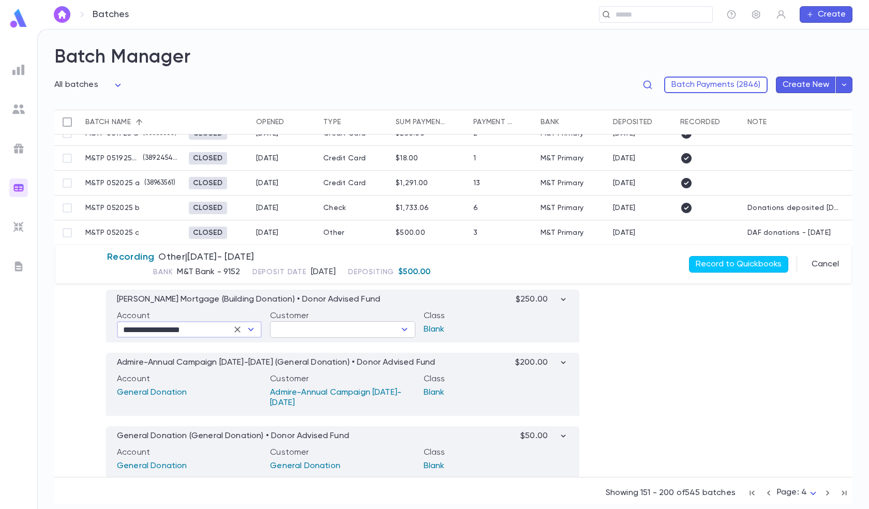
type input "**********"
click at [324, 329] on input "text" at bounding box center [334, 329] width 122 height 14
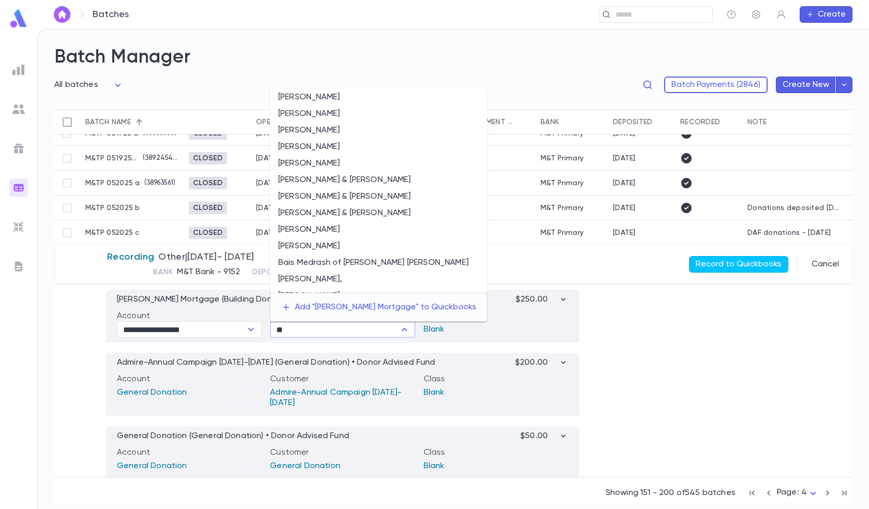
type input "*"
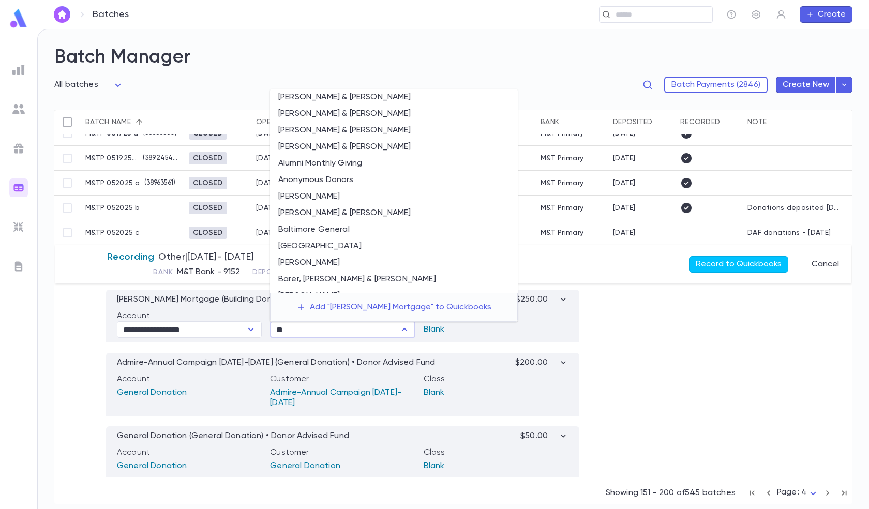
type input "*"
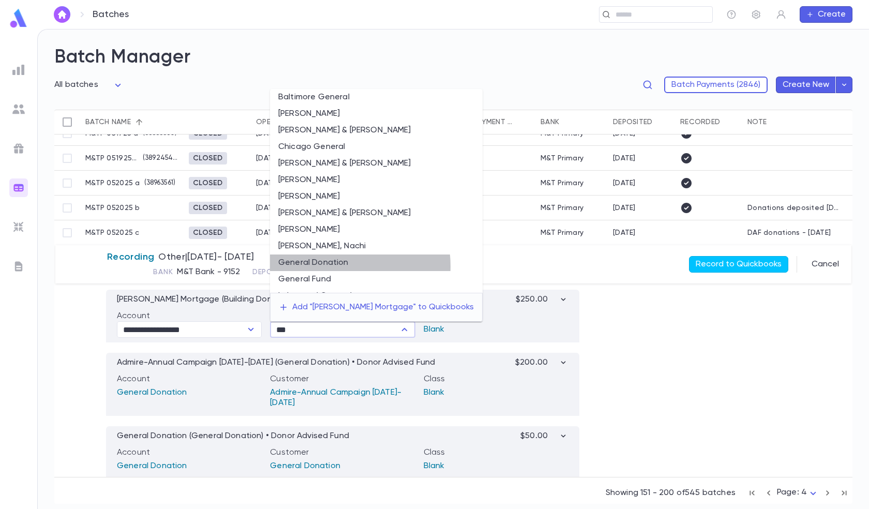
click at [338, 266] on li "General Donation" at bounding box center [376, 263] width 213 height 17
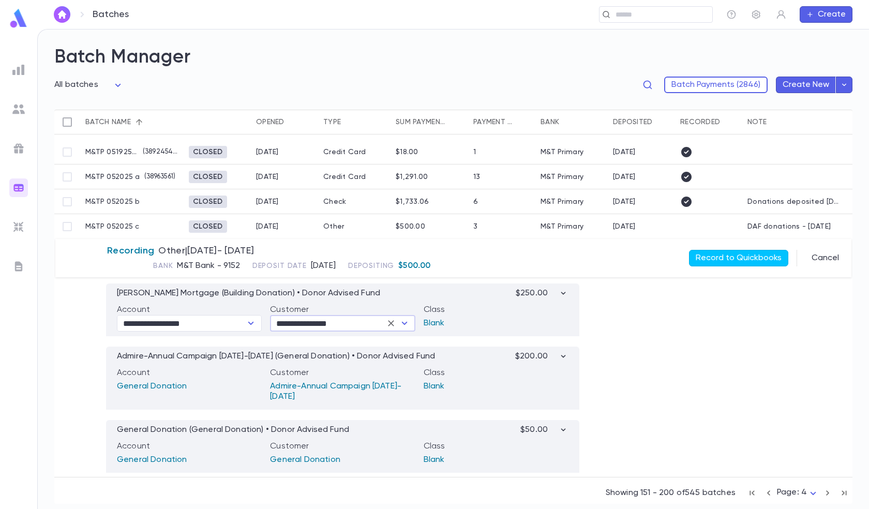
scroll to position [334, 0]
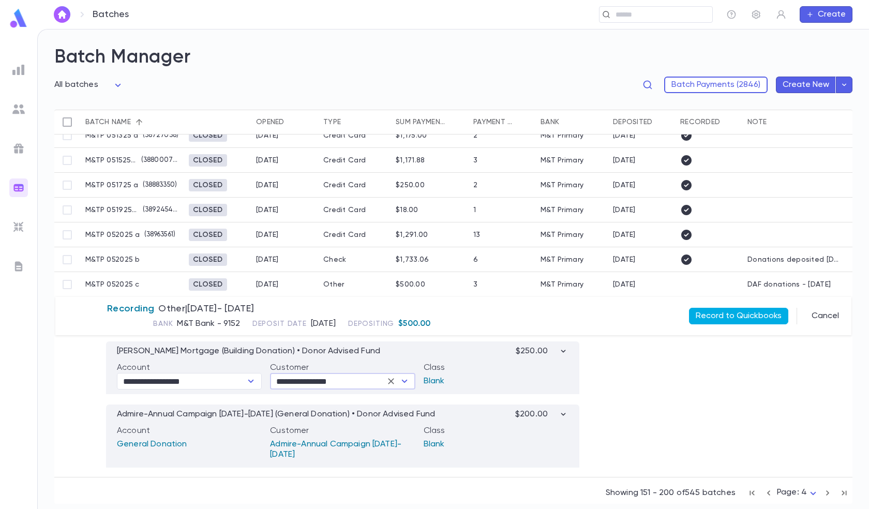
type input "**********"
click at [748, 314] on button "Record to Quickbooks" at bounding box center [738, 316] width 99 height 17
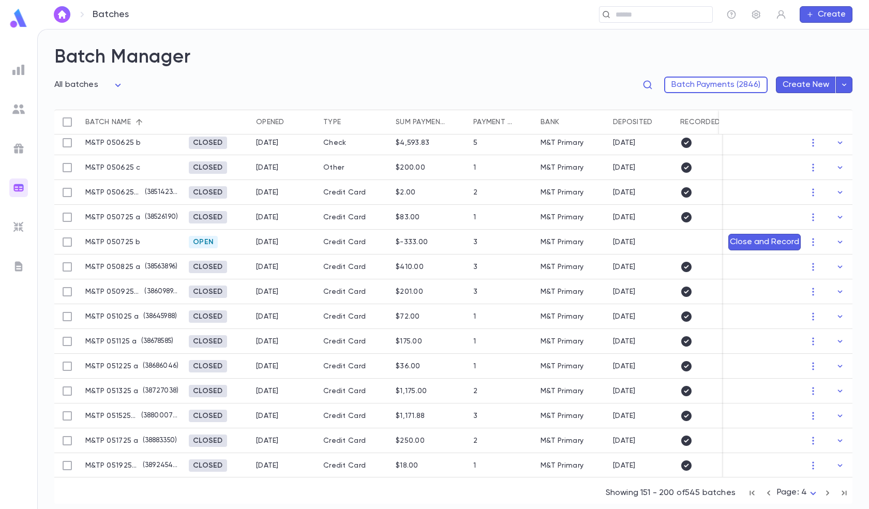
scroll to position [73, 0]
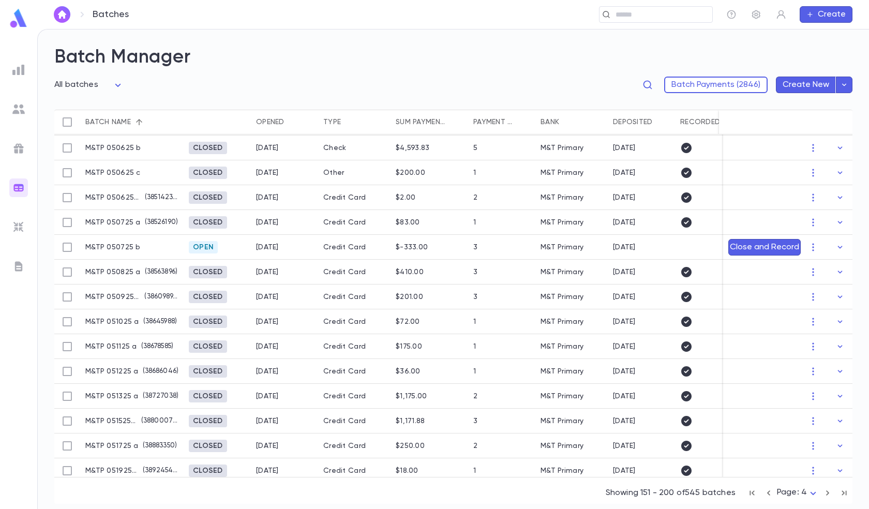
click at [327, 251] on div "Credit Card" at bounding box center [354, 247] width 72 height 25
click at [816, 245] on button "button" at bounding box center [813, 247] width 17 height 17
click at [837, 246] on div at bounding box center [434, 254] width 869 height 509
click at [838, 247] on icon "button" at bounding box center [840, 247] width 5 height 3
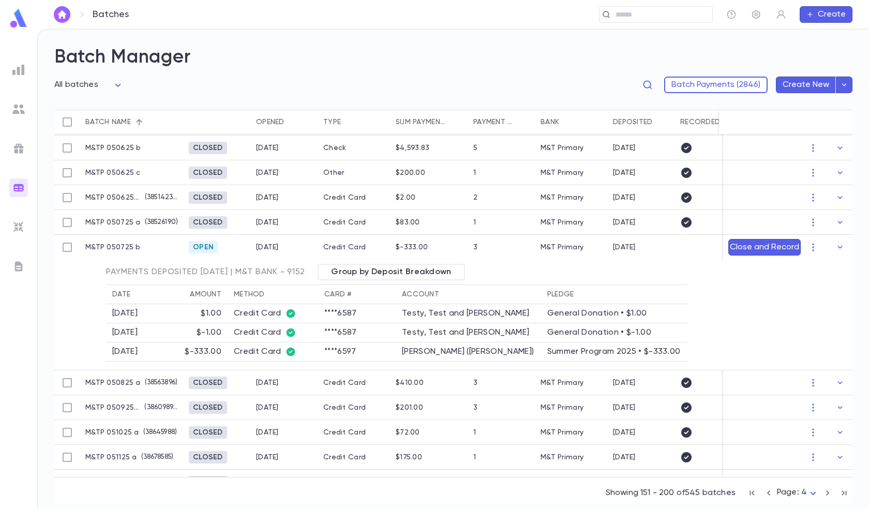
click at [742, 307] on div "Payments Deposited [DATE] | M&T Bank - 9152 Group by Deposit Breakdown Date Amo…" at bounding box center [515, 313] width 818 height 98
click at [839, 248] on icon "button" at bounding box center [840, 247] width 10 height 10
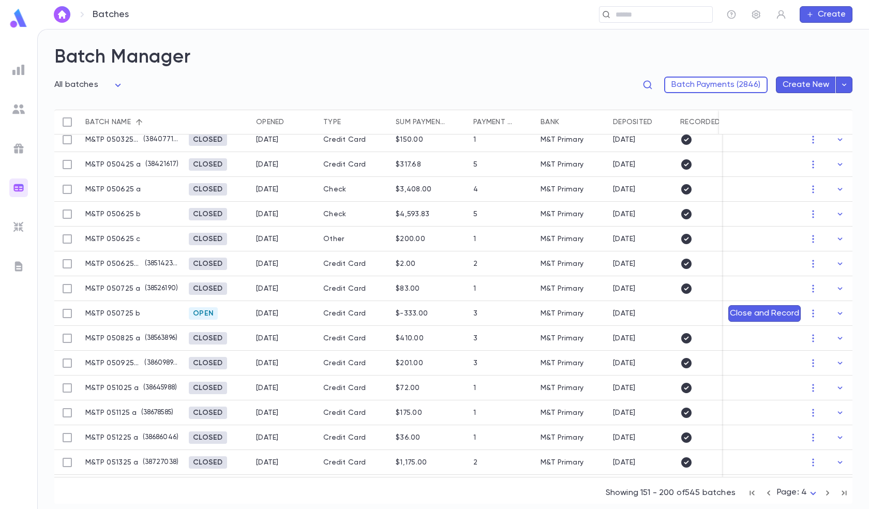
scroll to position [0, 0]
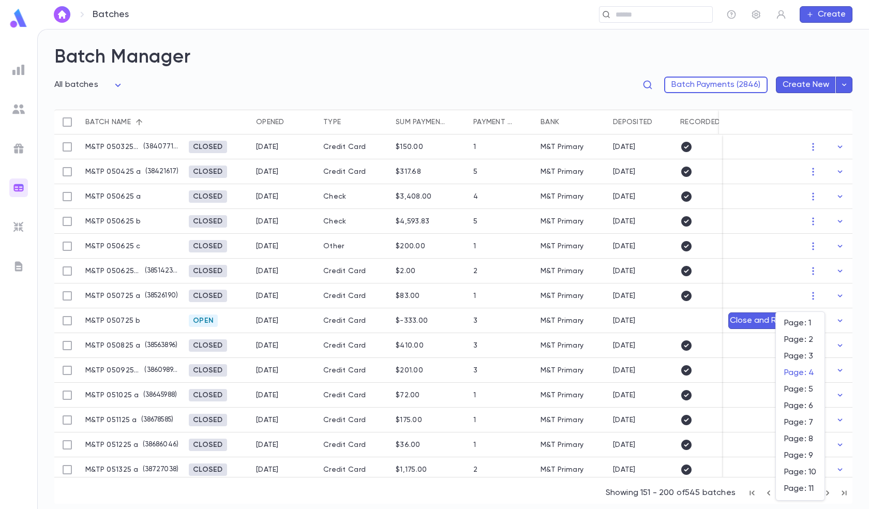
click at [803, 492] on body "Batches ​ Create Batch Manager All batches *** Batch Payments (2846) Create New…" at bounding box center [434, 269] width 869 height 480
click at [803, 358] on span "Page: 3" at bounding box center [800, 356] width 32 height 10
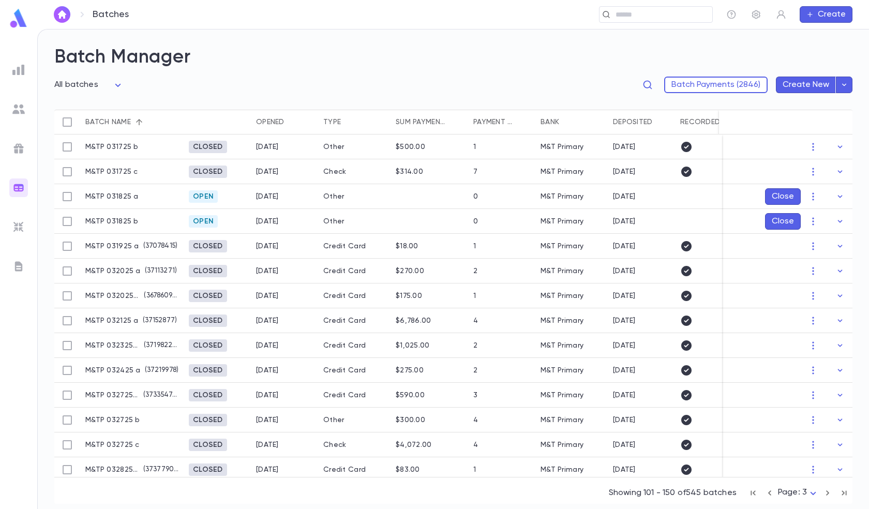
click at [795, 496] on body "Batches ​ Create Batch Manager All batches *** Batch Payments (2846) Create New…" at bounding box center [434, 269] width 869 height 480
click at [799, 339] on span "Page: 2" at bounding box center [801, 340] width 32 height 10
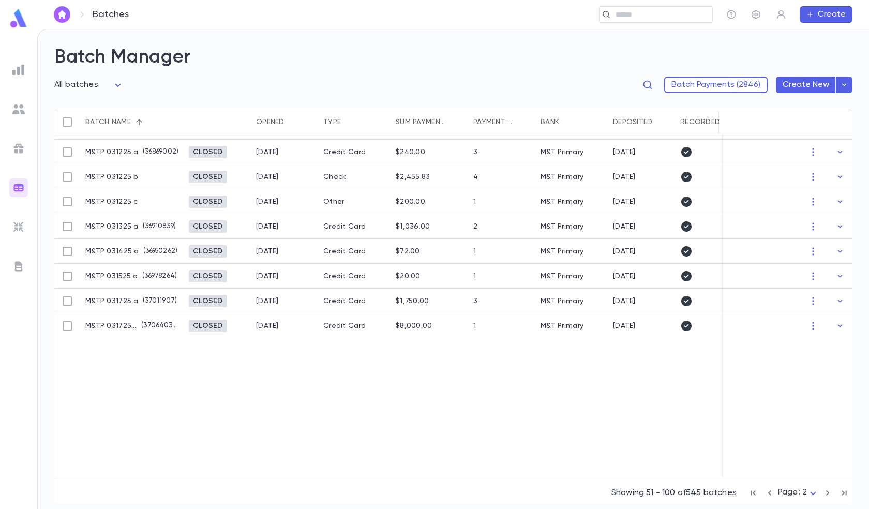
scroll to position [1087, 0]
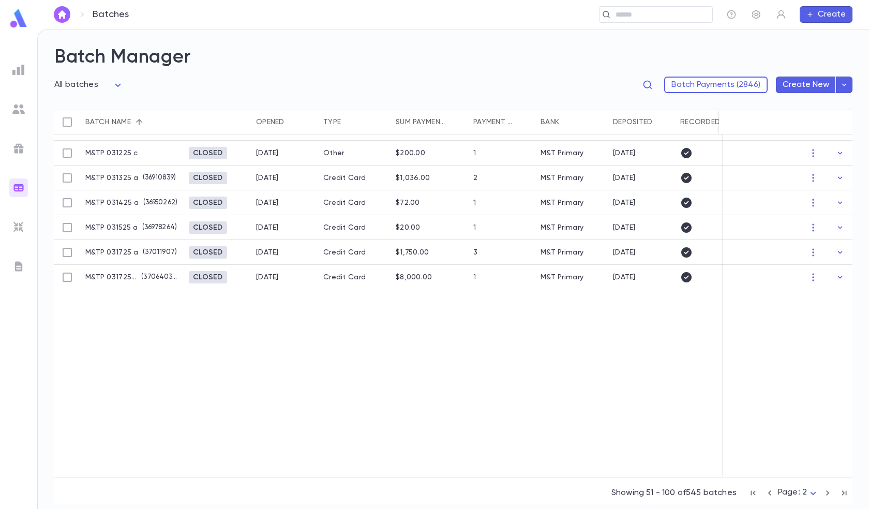
click at [798, 495] on body "Batches ​ Create Batch Manager All batches *** Batch Payments (2846) Create New…" at bounding box center [434, 269] width 869 height 480
click at [797, 325] on span "Page: 1" at bounding box center [801, 323] width 32 height 10
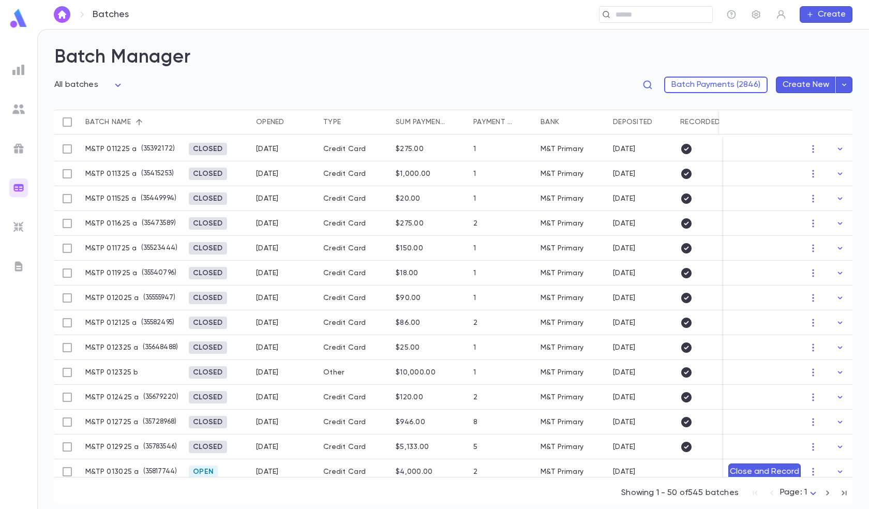
scroll to position [776, 0]
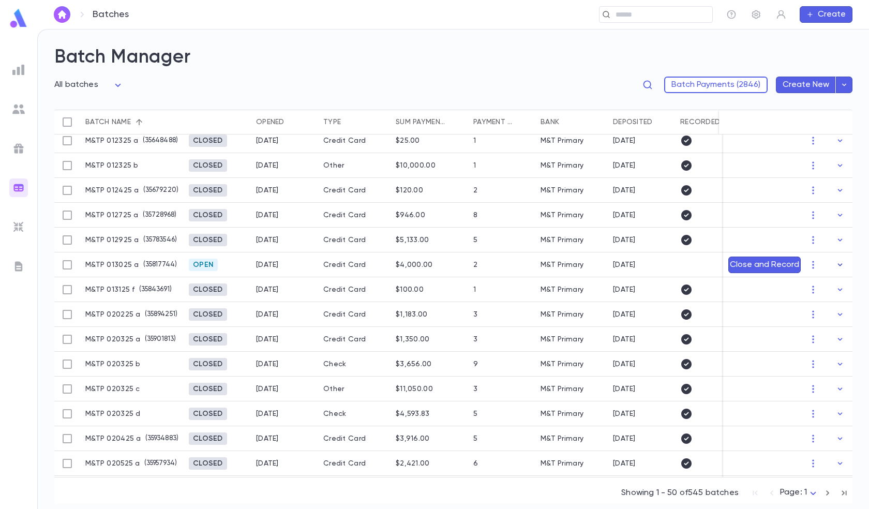
click at [838, 262] on icon "button" at bounding box center [840, 265] width 10 height 10
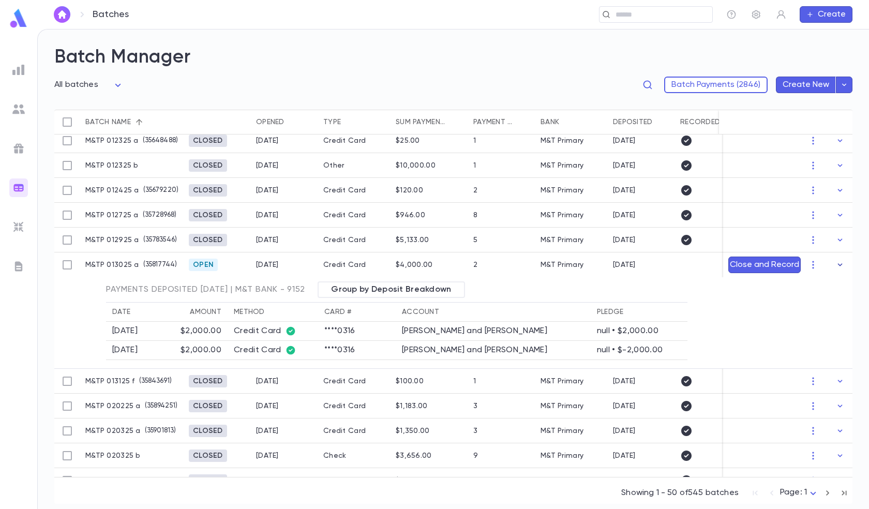
click at [835, 263] on icon "button" at bounding box center [840, 265] width 10 height 10
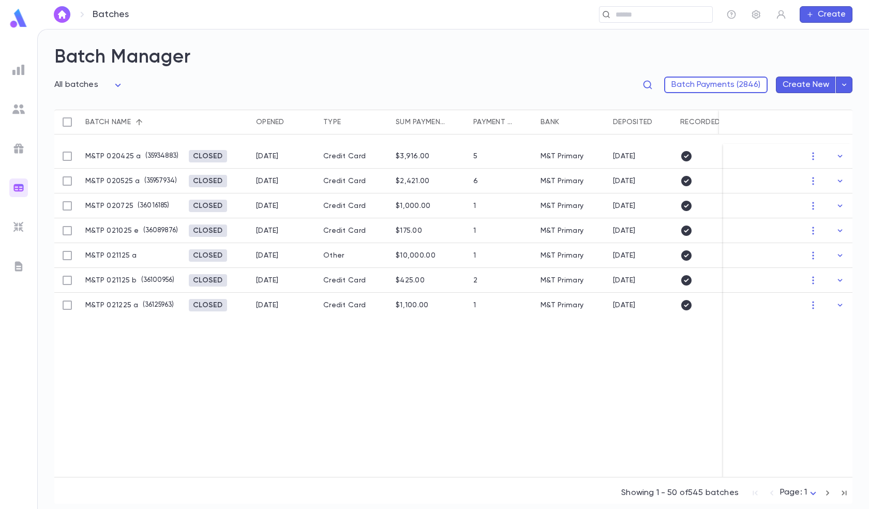
scroll to position [1138, 0]
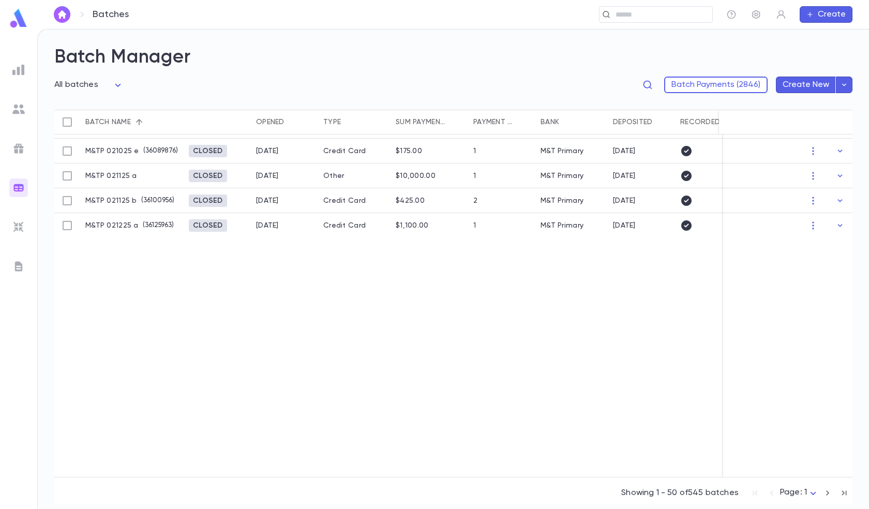
click at [115, 84] on body "Batches ​ Create Batch Manager All batches *** Batch Payments (2846) Create New…" at bounding box center [434, 269] width 869 height 480
click at [99, 122] on span "Unrecorded batches" at bounding box center [92, 121] width 82 height 10
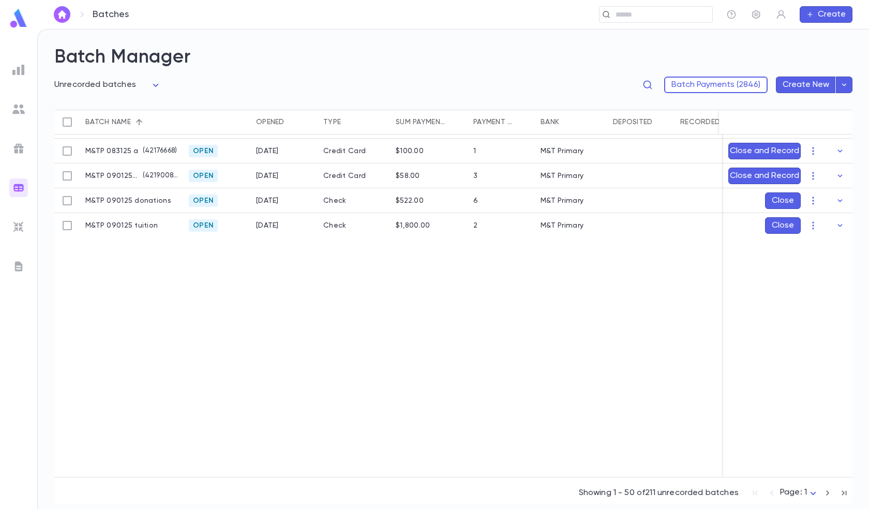
type input "**********"
click at [836, 150] on icon "button" at bounding box center [840, 151] width 10 height 10
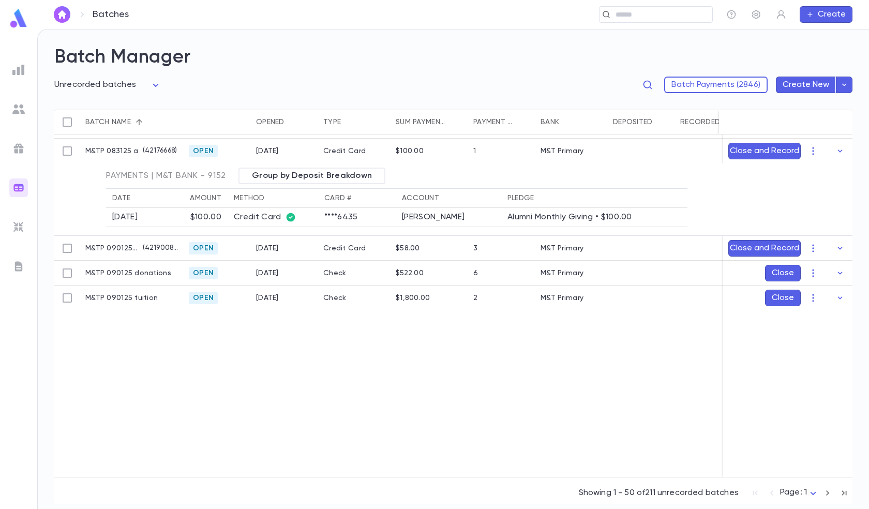
click at [836, 150] on icon "button" at bounding box center [840, 151] width 10 height 10
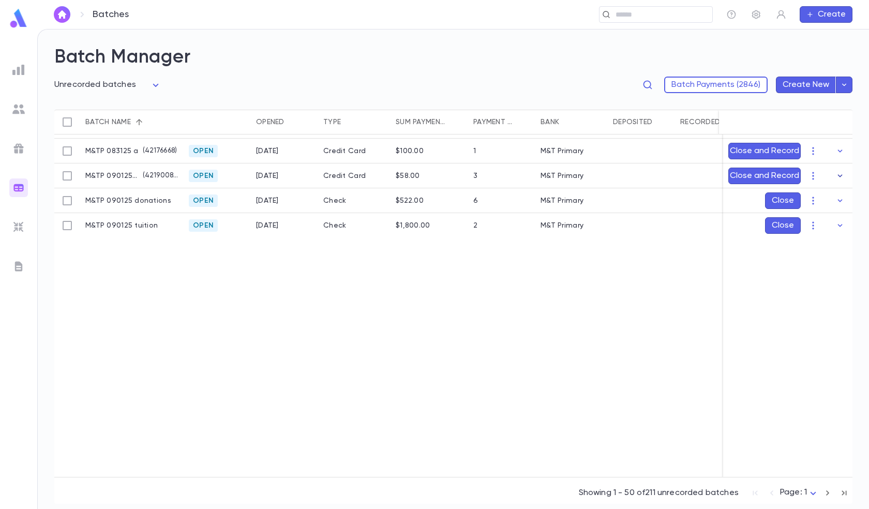
click at [837, 171] on icon "button" at bounding box center [840, 176] width 10 height 10
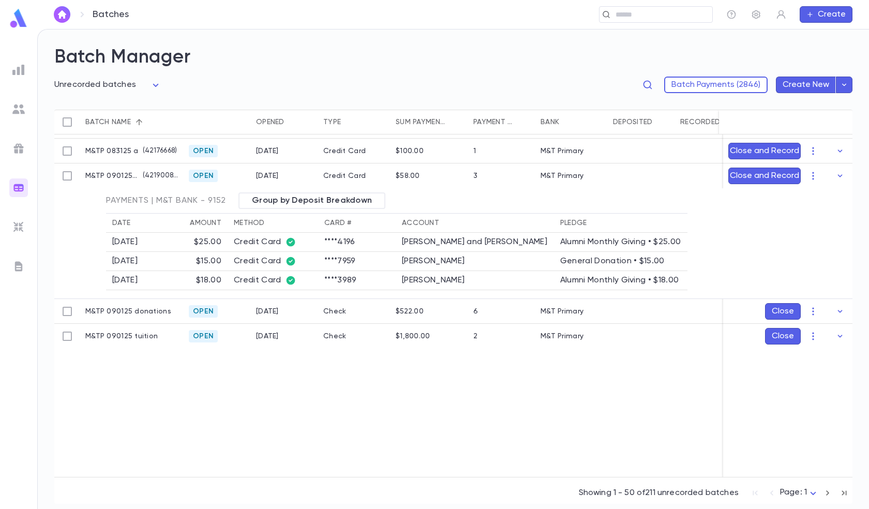
click at [837, 171] on icon "button" at bounding box center [840, 176] width 10 height 10
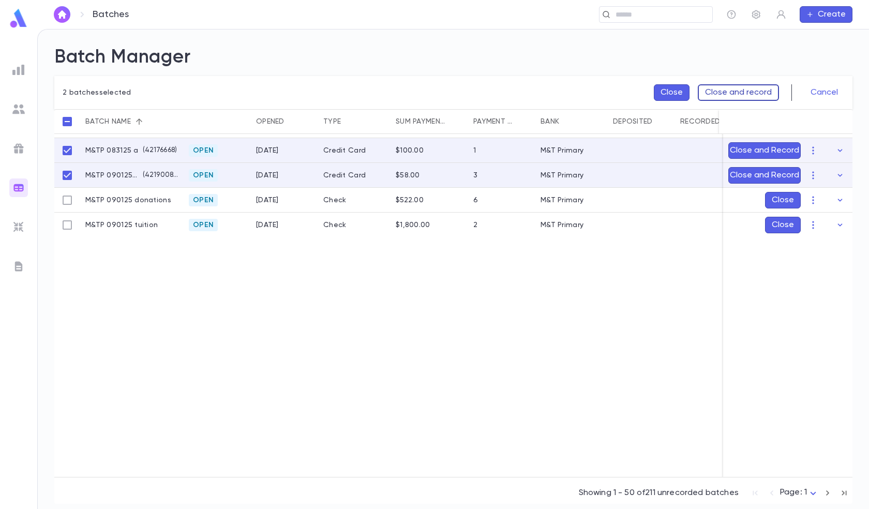
click at [731, 86] on button "Close and record" at bounding box center [738, 92] width 81 height 17
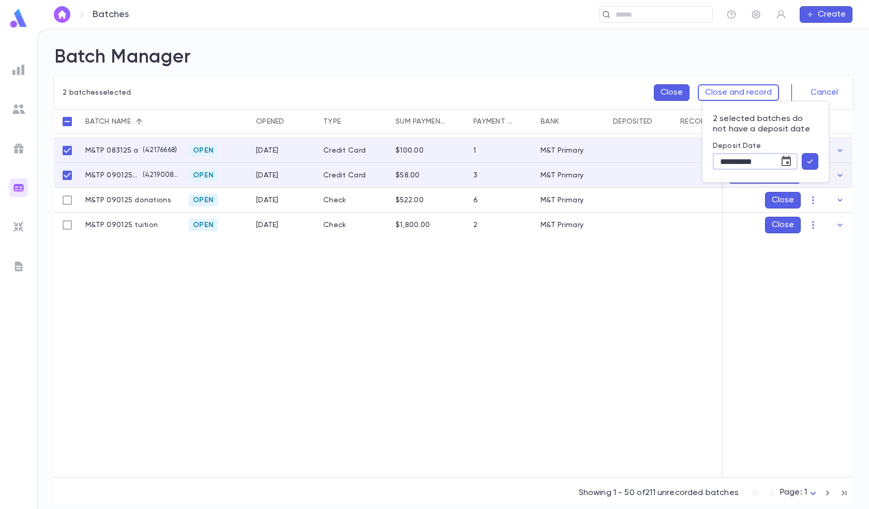
click at [741, 164] on input "**********" at bounding box center [742, 162] width 59 height 16
type input "**********"
click at [814, 161] on icon "button" at bounding box center [810, 161] width 9 height 10
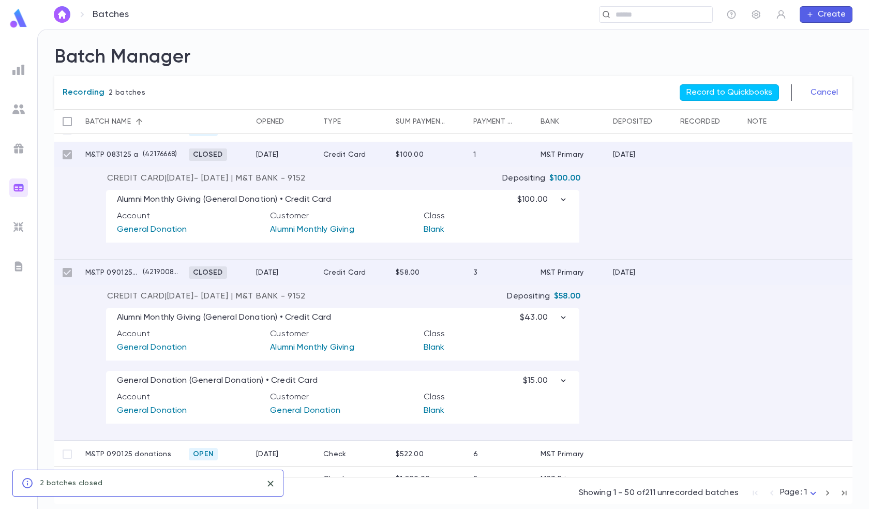
scroll to position [1149, 0]
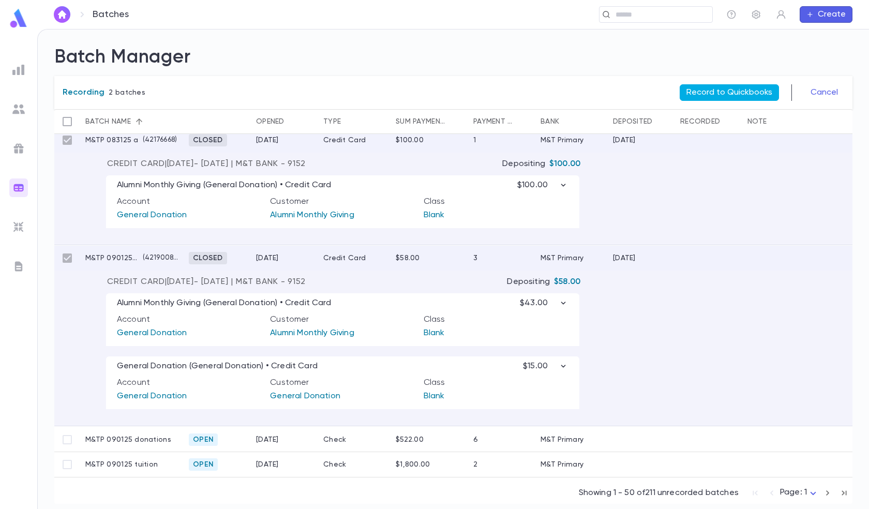
click at [700, 93] on button "Record to Quickbooks" at bounding box center [729, 92] width 99 height 17
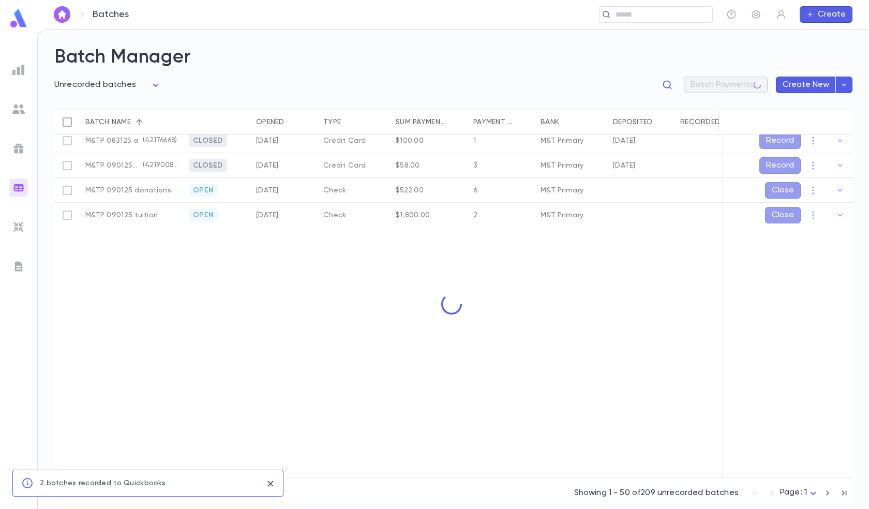
scroll to position [904, 0]
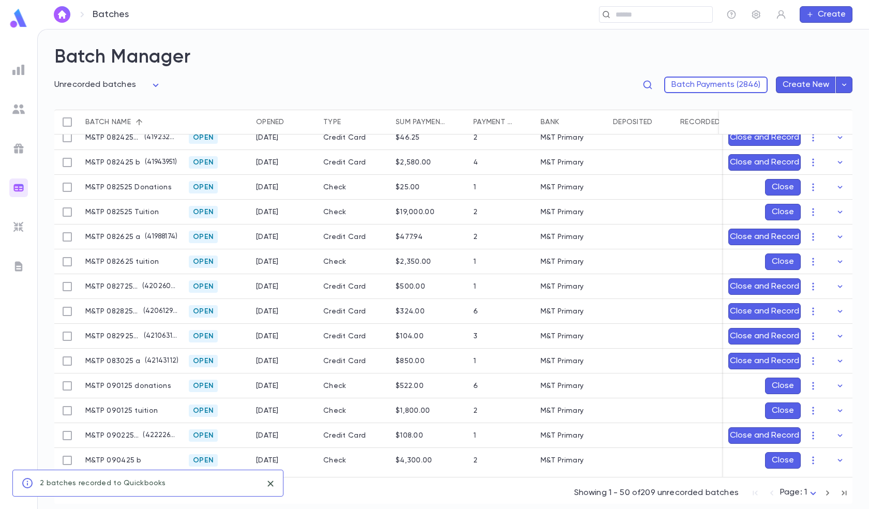
click at [144, 81] on body "**********" at bounding box center [434, 269] width 869 height 480
click at [389, 79] on div at bounding box center [434, 254] width 869 height 509
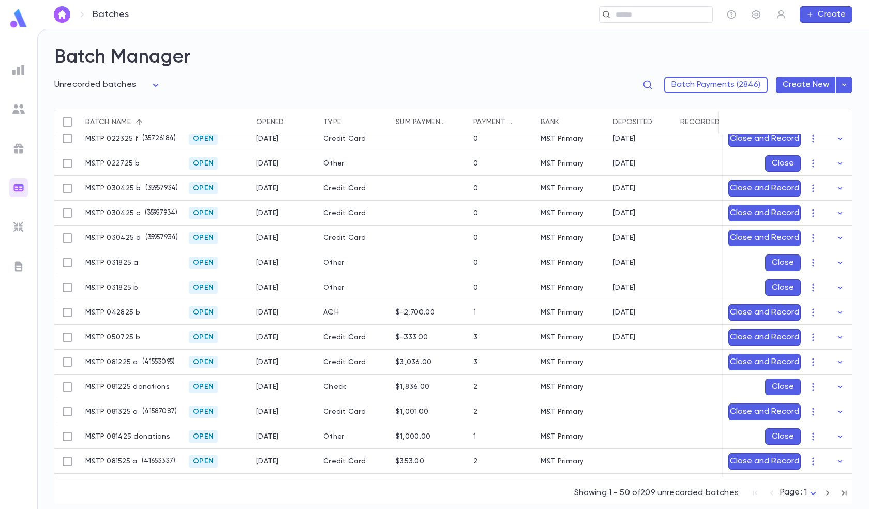
scroll to position [259, 0]
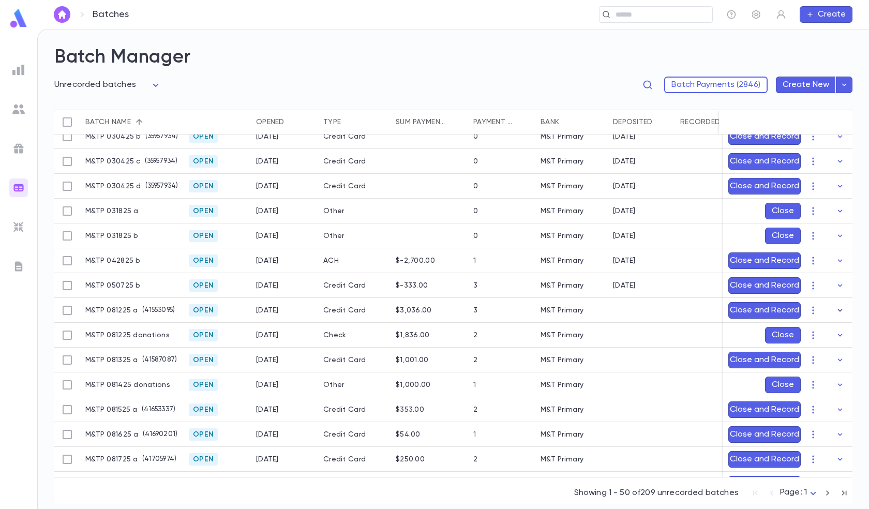
click at [835, 308] on icon "button" at bounding box center [840, 310] width 10 height 10
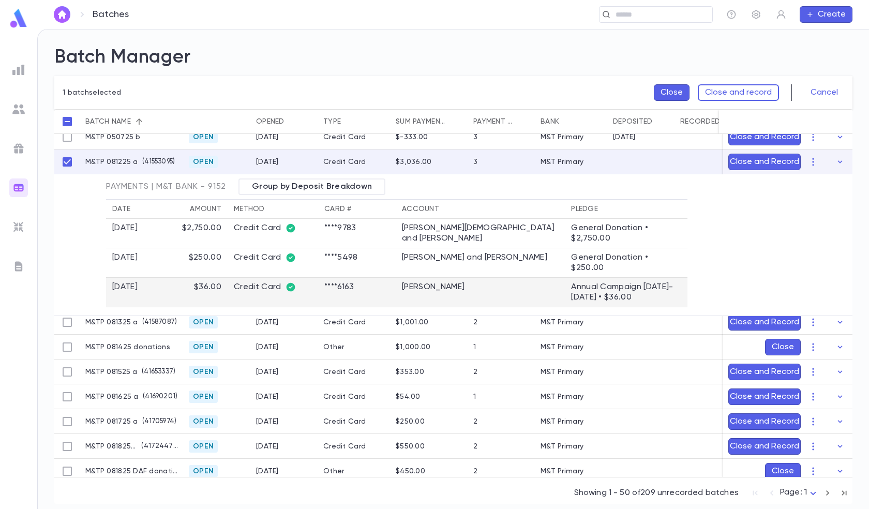
scroll to position [414, 0]
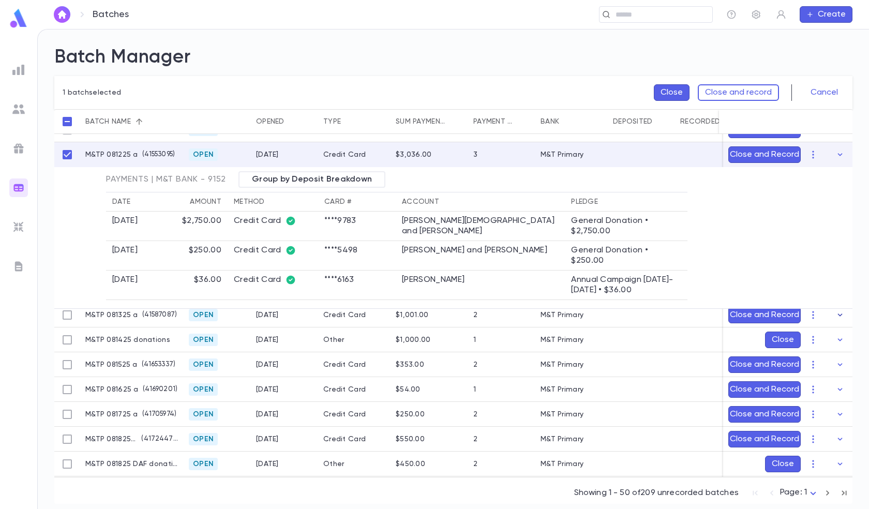
click at [835, 316] on icon "button" at bounding box center [840, 315] width 10 height 10
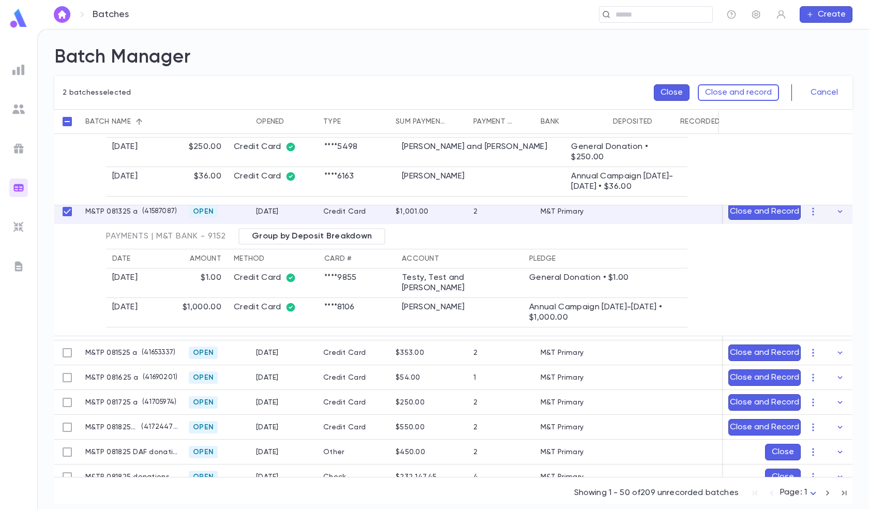
scroll to position [569, 0]
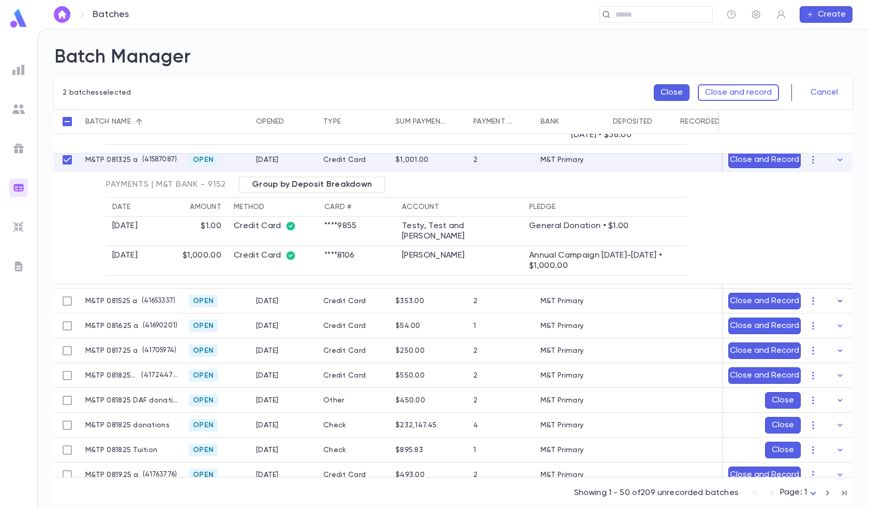
click at [841, 294] on button "button" at bounding box center [840, 301] width 17 height 17
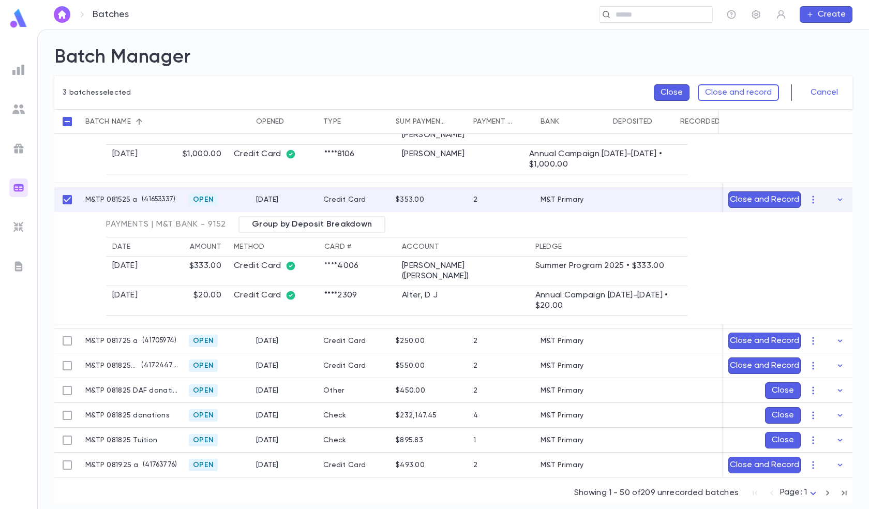
scroll to position [673, 0]
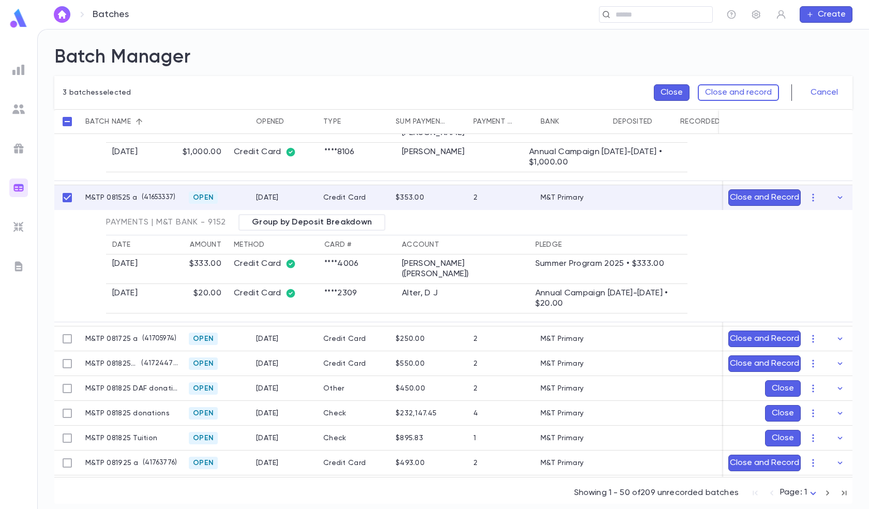
drag, startPoint x: 836, startPoint y: 310, endPoint x: 821, endPoint y: 307, distance: 15.8
click at [837, 310] on icon "button" at bounding box center [840, 314] width 10 height 10
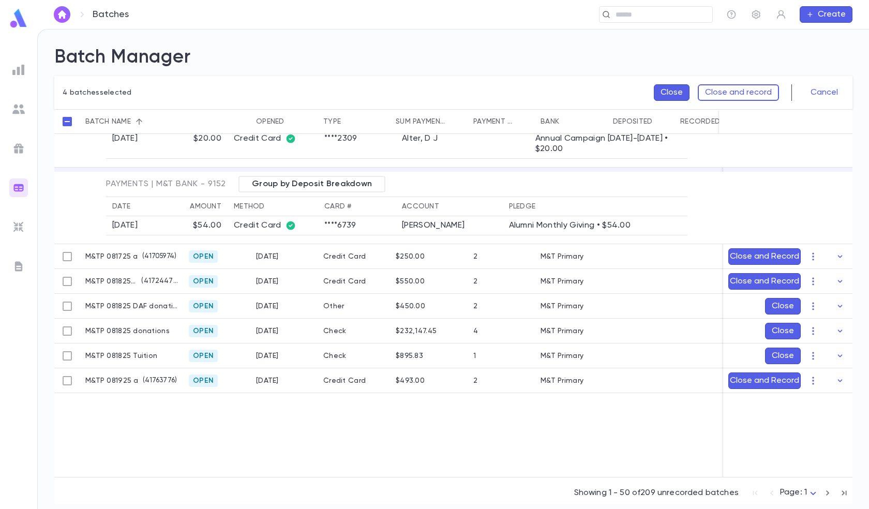
scroll to position [828, 0]
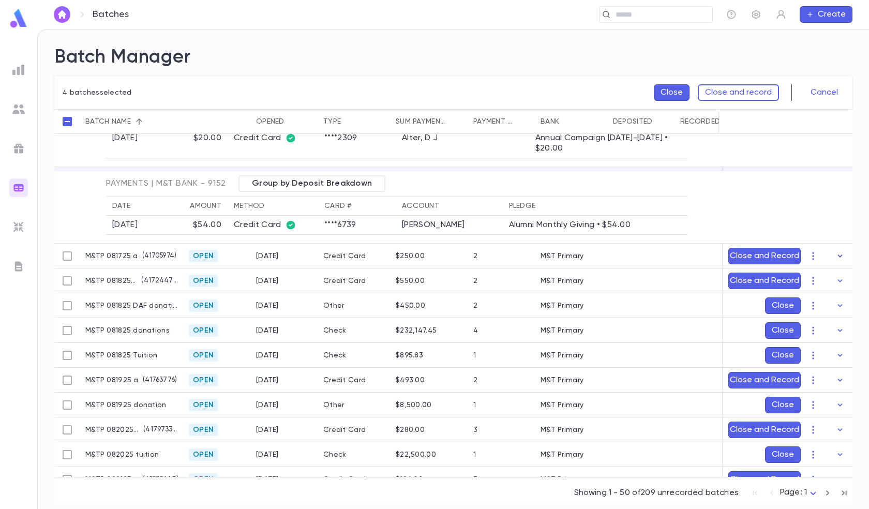
click at [838, 255] on icon "button" at bounding box center [840, 256] width 5 height 3
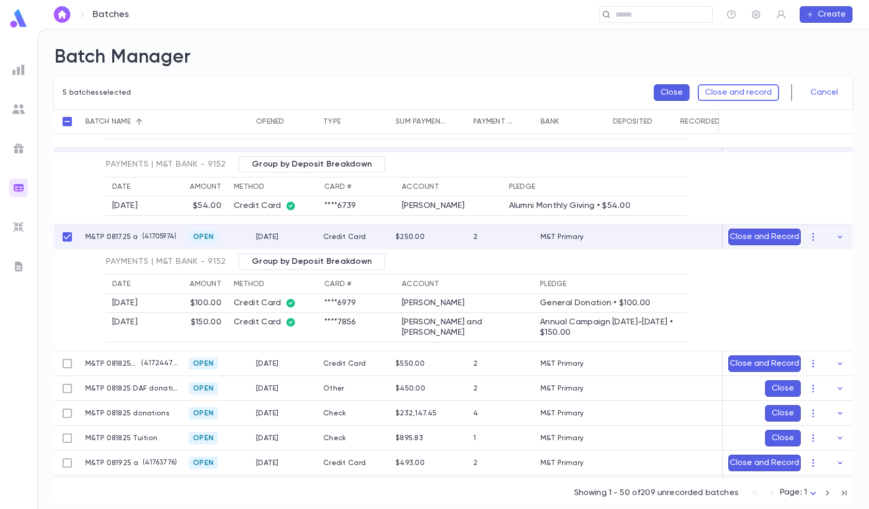
scroll to position [880, 0]
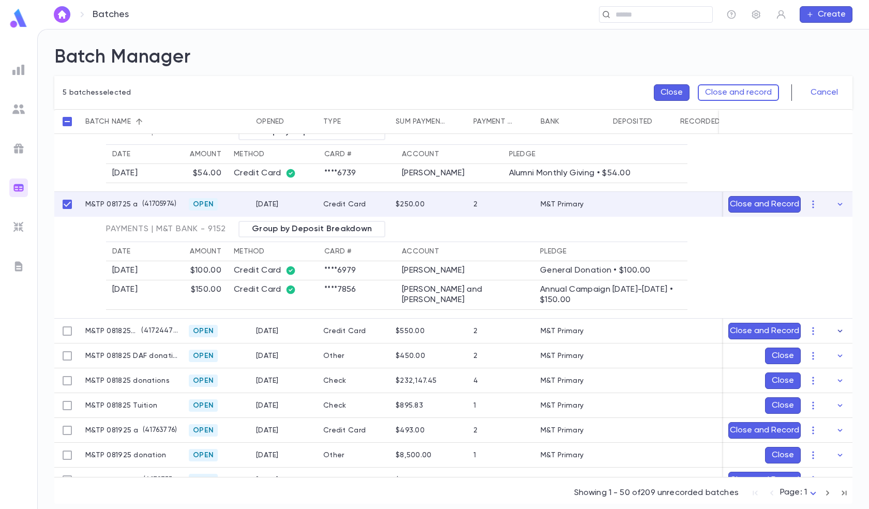
click at [835, 330] on icon "button" at bounding box center [840, 331] width 10 height 10
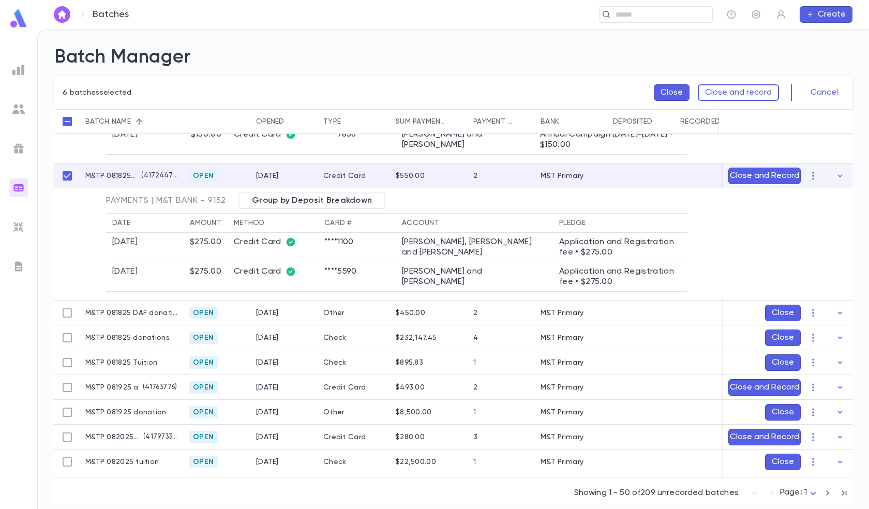
scroll to position [1087, 0]
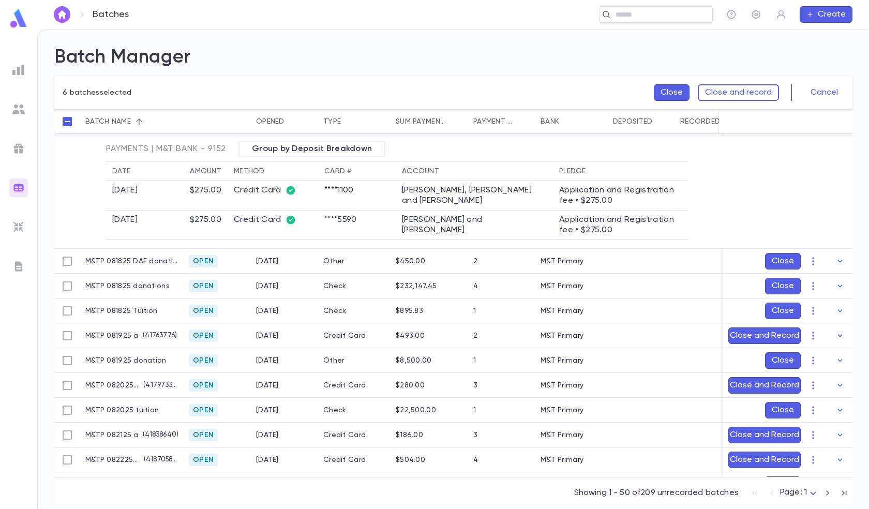
click at [835, 335] on icon "button" at bounding box center [840, 336] width 10 height 10
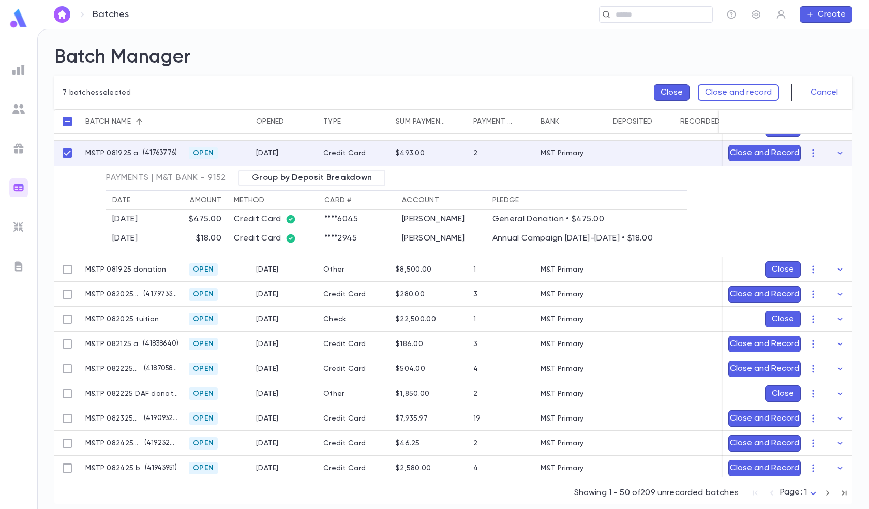
scroll to position [1294, 0]
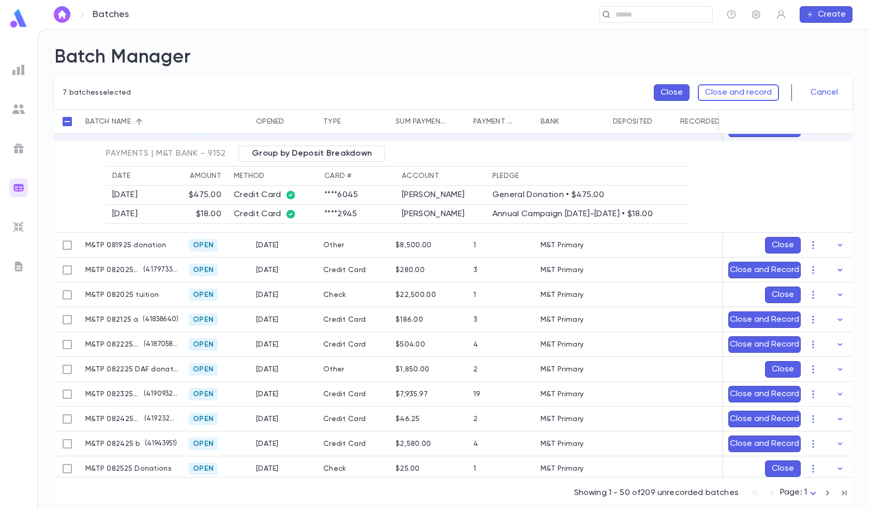
click at [836, 268] on icon "button" at bounding box center [840, 270] width 10 height 10
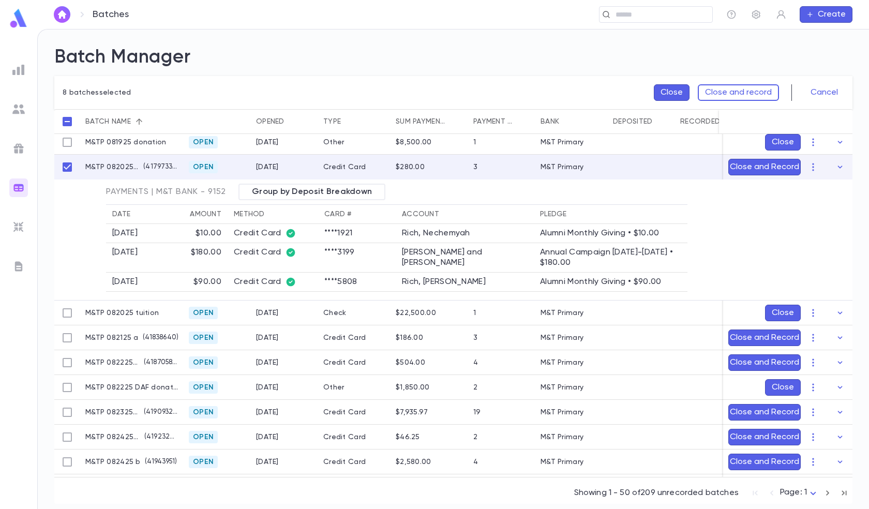
scroll to position [1397, 0]
click at [839, 336] on icon "button" at bounding box center [840, 337] width 10 height 10
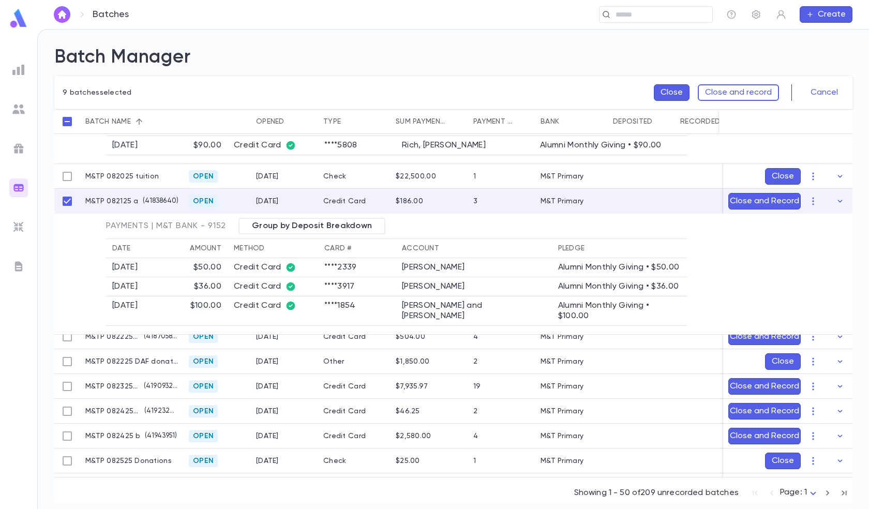
scroll to position [1552, 0]
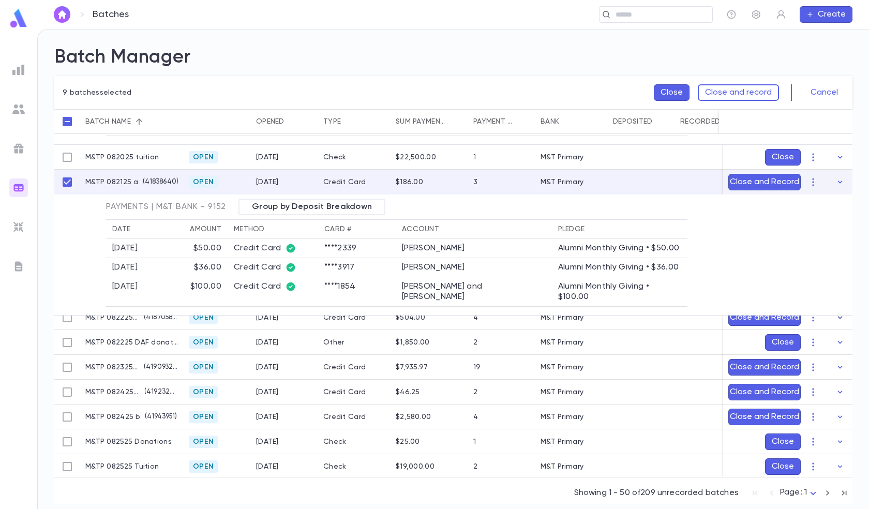
click at [835, 318] on icon "button" at bounding box center [840, 318] width 10 height 10
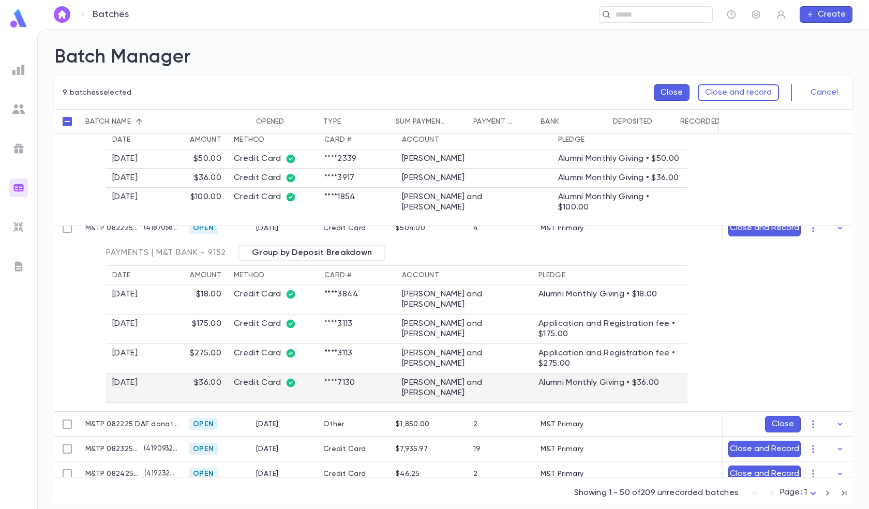
scroll to position [1656, 0]
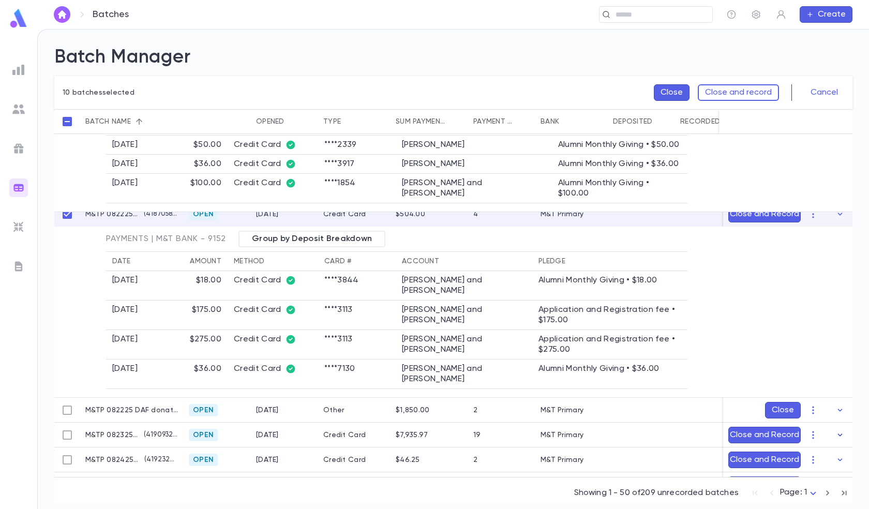
click at [839, 433] on icon "button" at bounding box center [840, 435] width 10 height 10
click at [744, 92] on button "Close and record" at bounding box center [738, 92] width 81 height 17
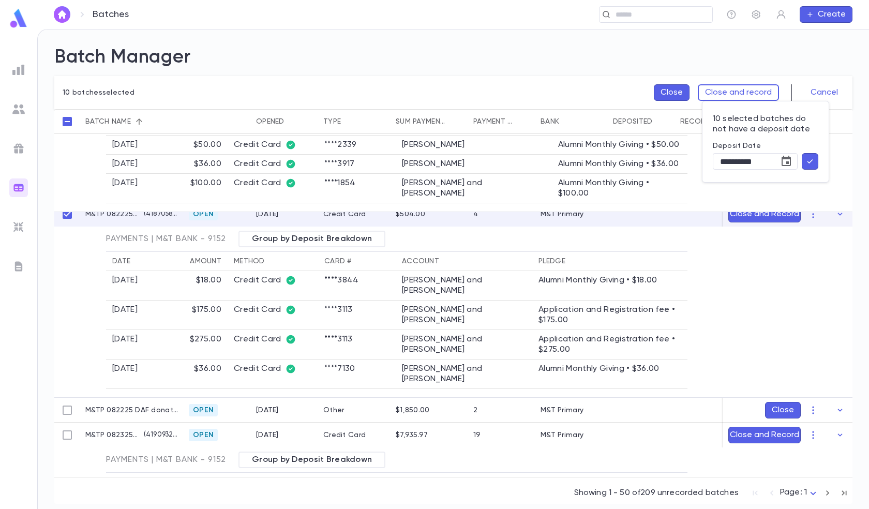
click at [830, 91] on div at bounding box center [434, 254] width 869 height 509
click at [830, 91] on button "Cancel" at bounding box center [825, 92] width 40 height 17
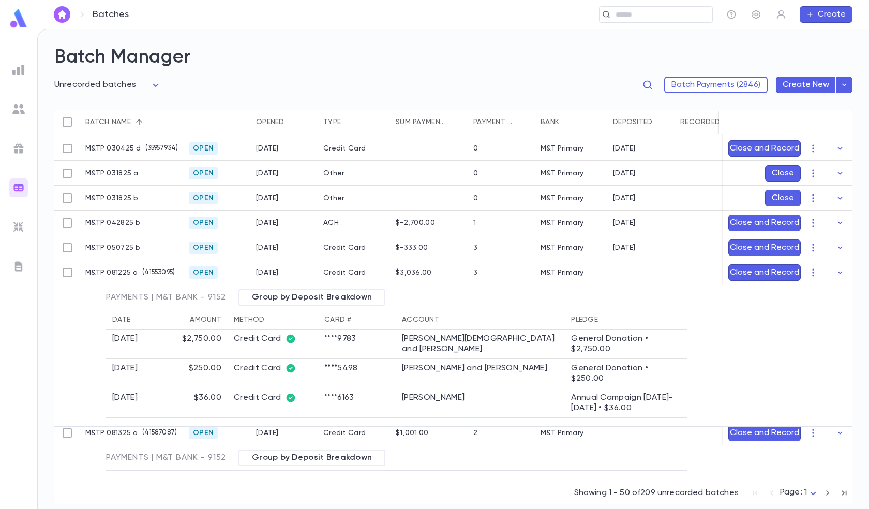
scroll to position [310, 0]
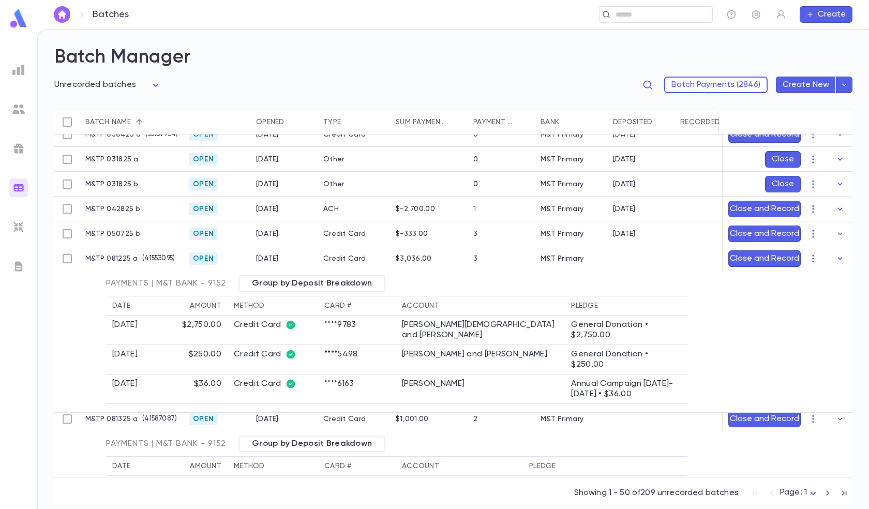
click at [837, 257] on icon "button" at bounding box center [840, 259] width 10 height 10
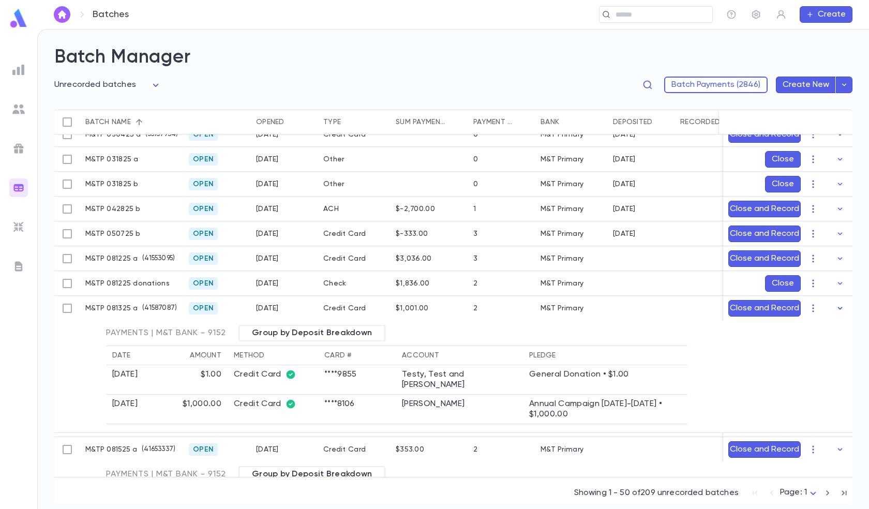
click at [839, 305] on icon "button" at bounding box center [840, 308] width 10 height 10
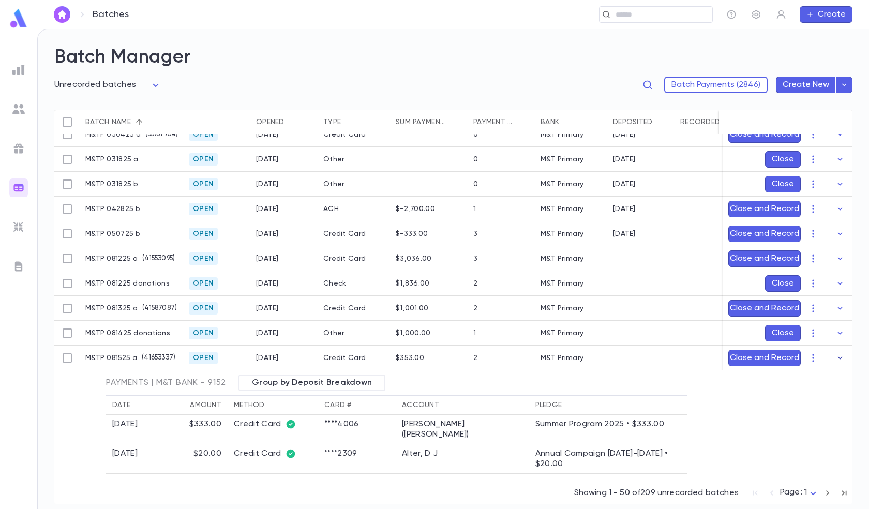
click at [835, 359] on icon "button" at bounding box center [840, 358] width 10 height 10
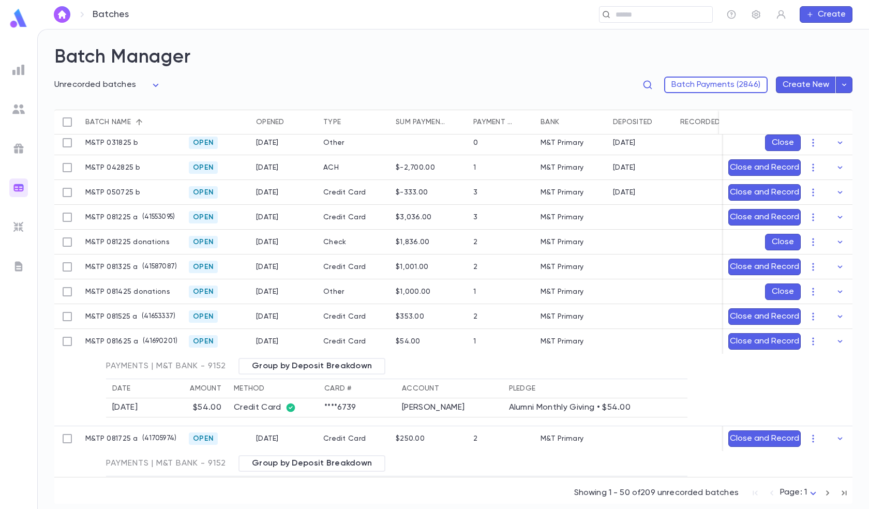
scroll to position [414, 0]
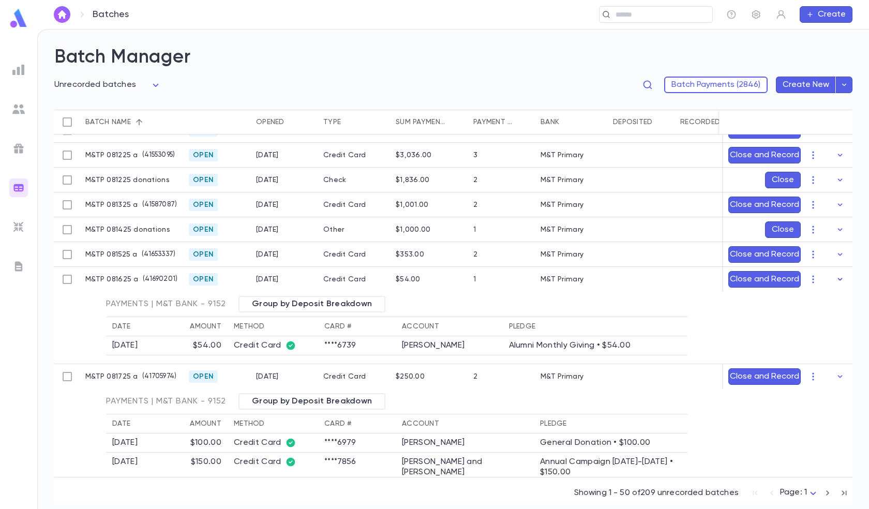
click at [836, 280] on icon "button" at bounding box center [840, 279] width 10 height 10
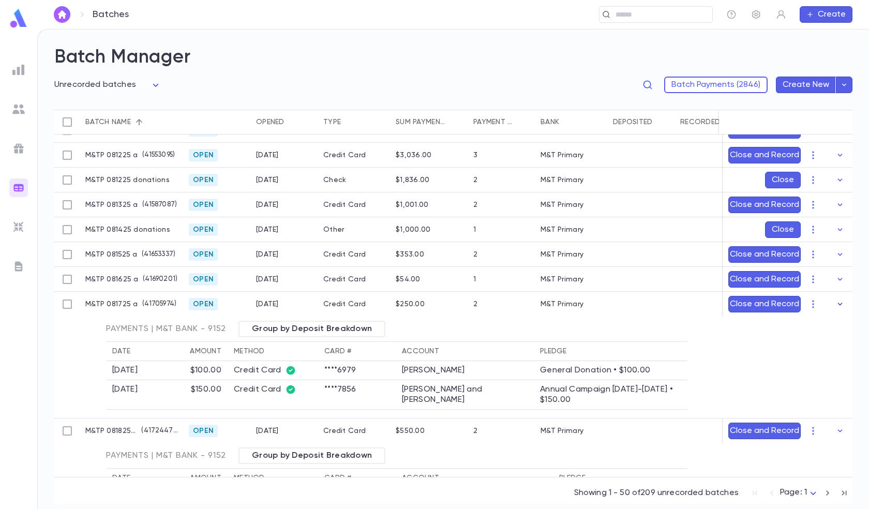
click at [838, 302] on icon "button" at bounding box center [840, 304] width 10 height 10
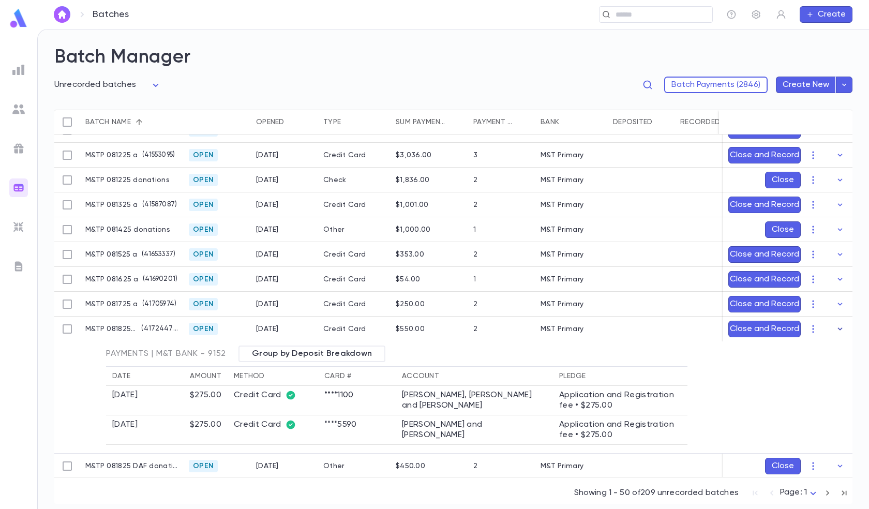
click at [835, 328] on icon "button" at bounding box center [840, 329] width 10 height 10
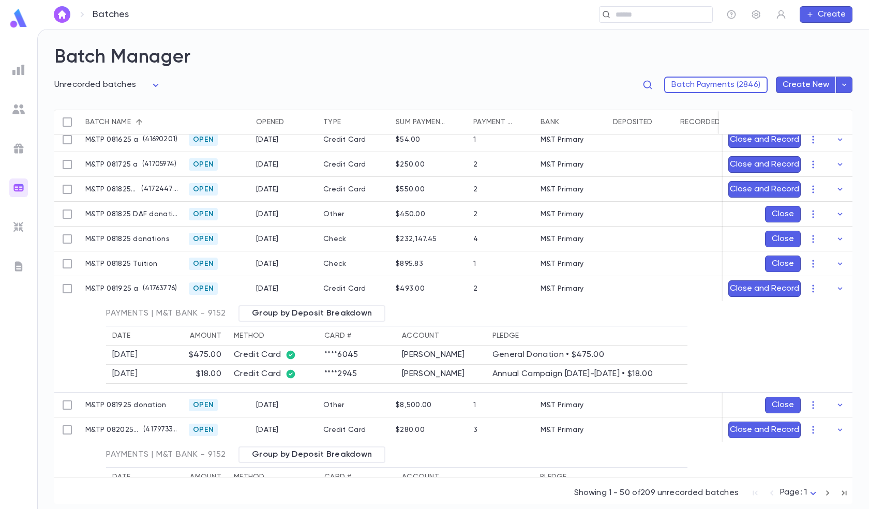
scroll to position [569, 0]
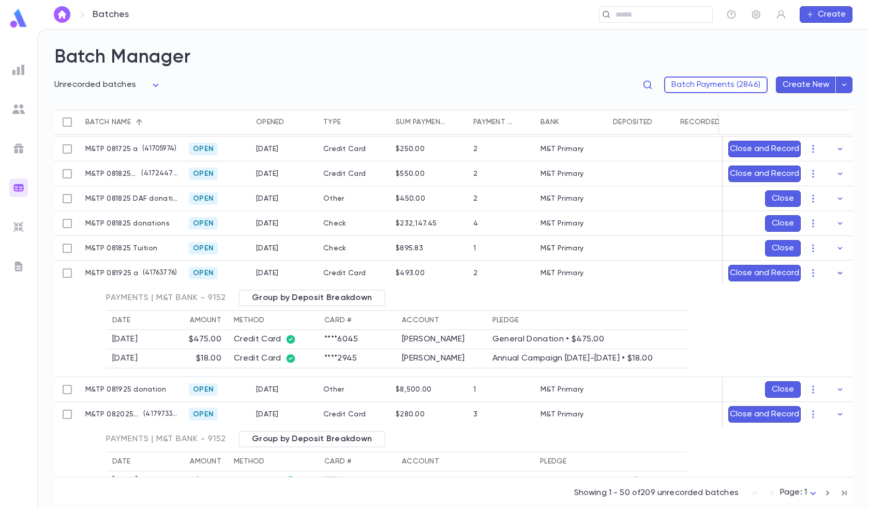
click at [840, 276] on icon "button" at bounding box center [840, 273] width 10 height 10
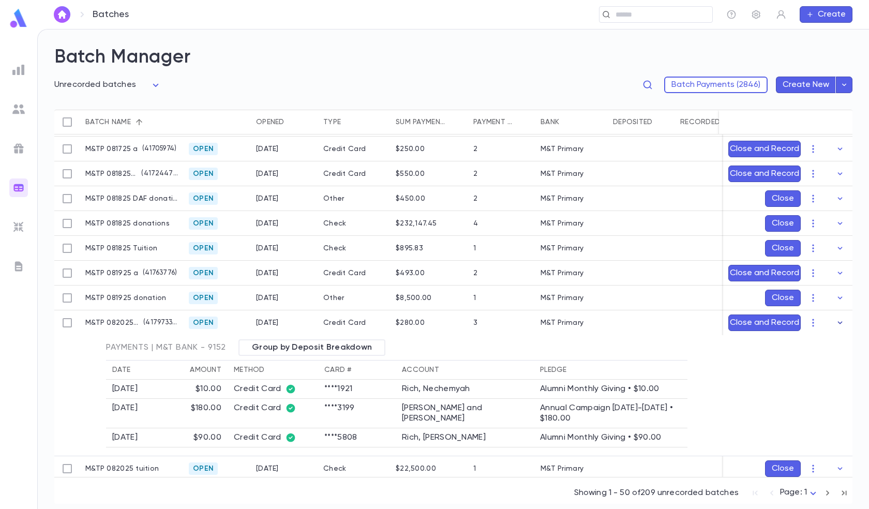
click at [838, 322] on icon "button" at bounding box center [840, 322] width 5 height 3
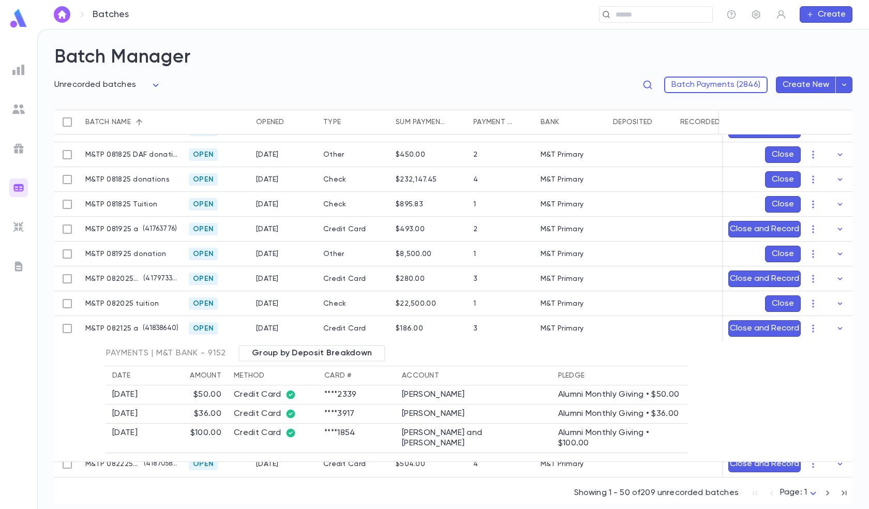
scroll to position [673, 0]
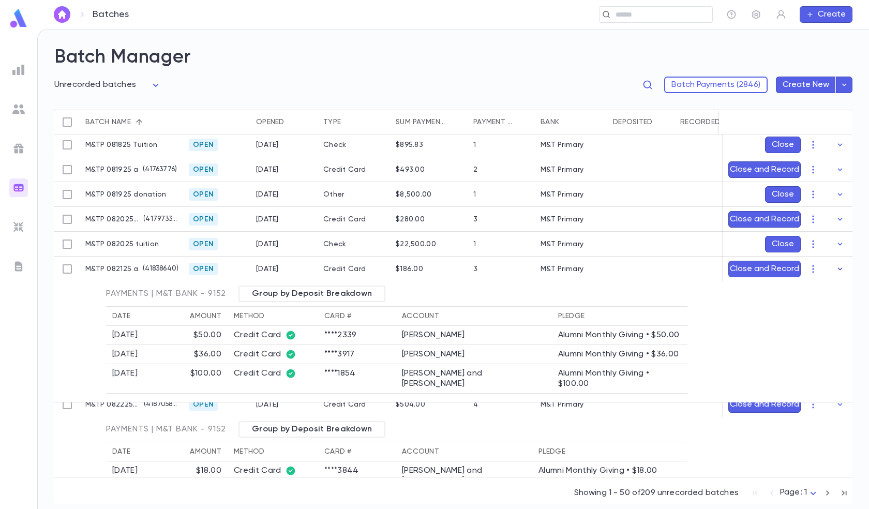
click at [835, 265] on icon "button" at bounding box center [840, 269] width 10 height 10
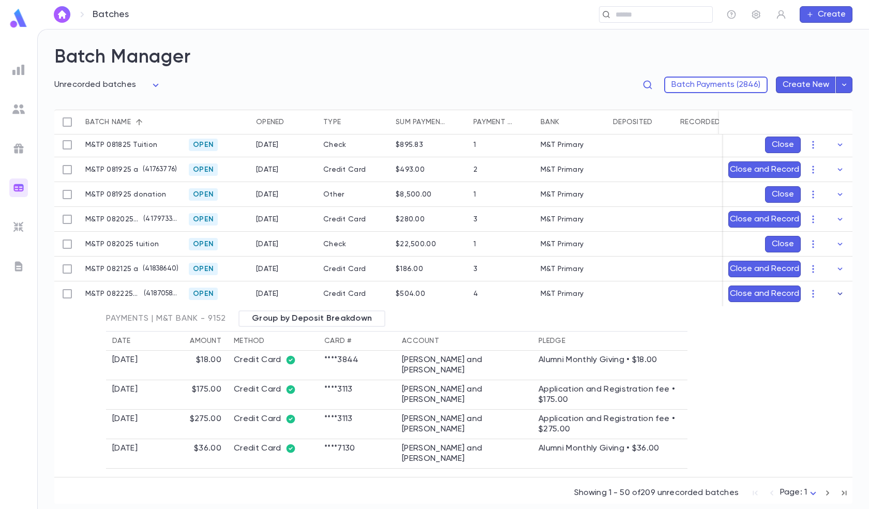
click at [835, 292] on icon "button" at bounding box center [840, 294] width 10 height 10
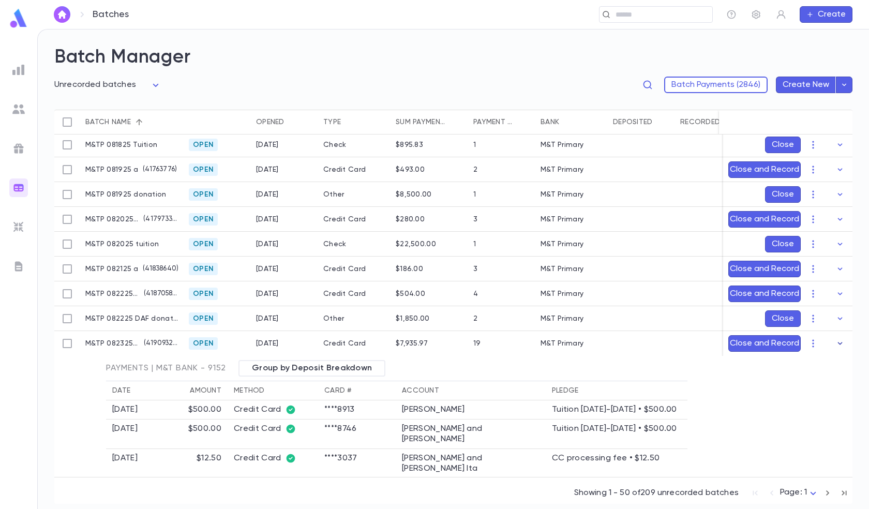
click at [835, 344] on icon "button" at bounding box center [840, 343] width 10 height 10
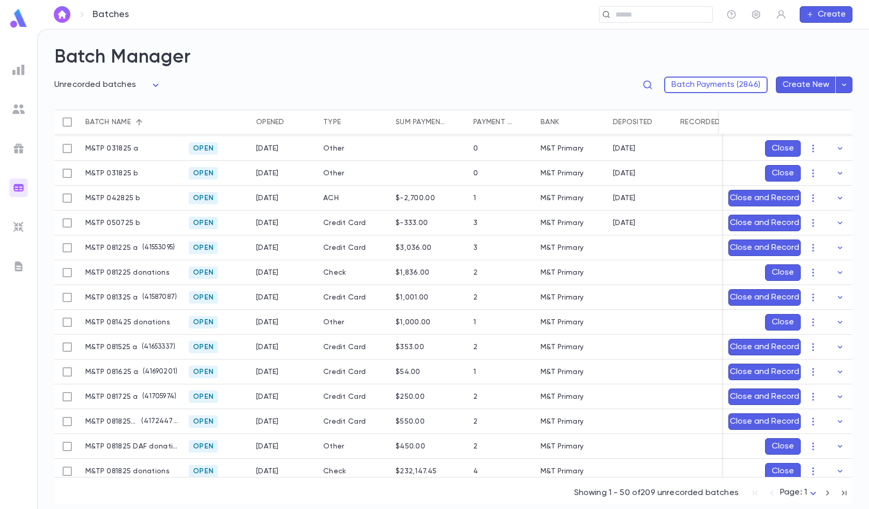
scroll to position [310, 0]
